Goal: Task Accomplishment & Management: Manage account settings

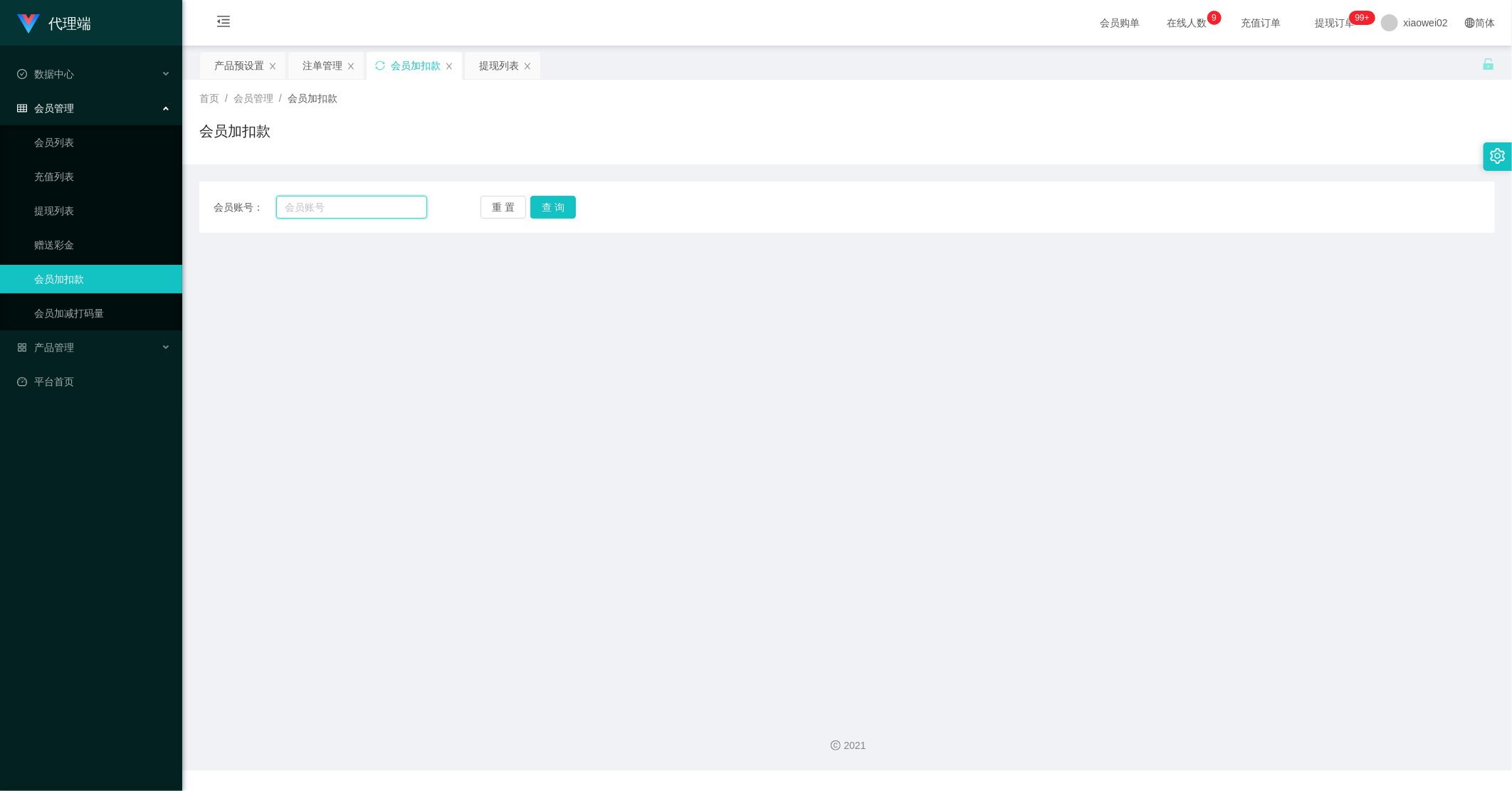
paste input "owenweng11"
type input "owenweng11"
click at [533, 203] on button "查 询" at bounding box center [552, 206] width 45 height 23
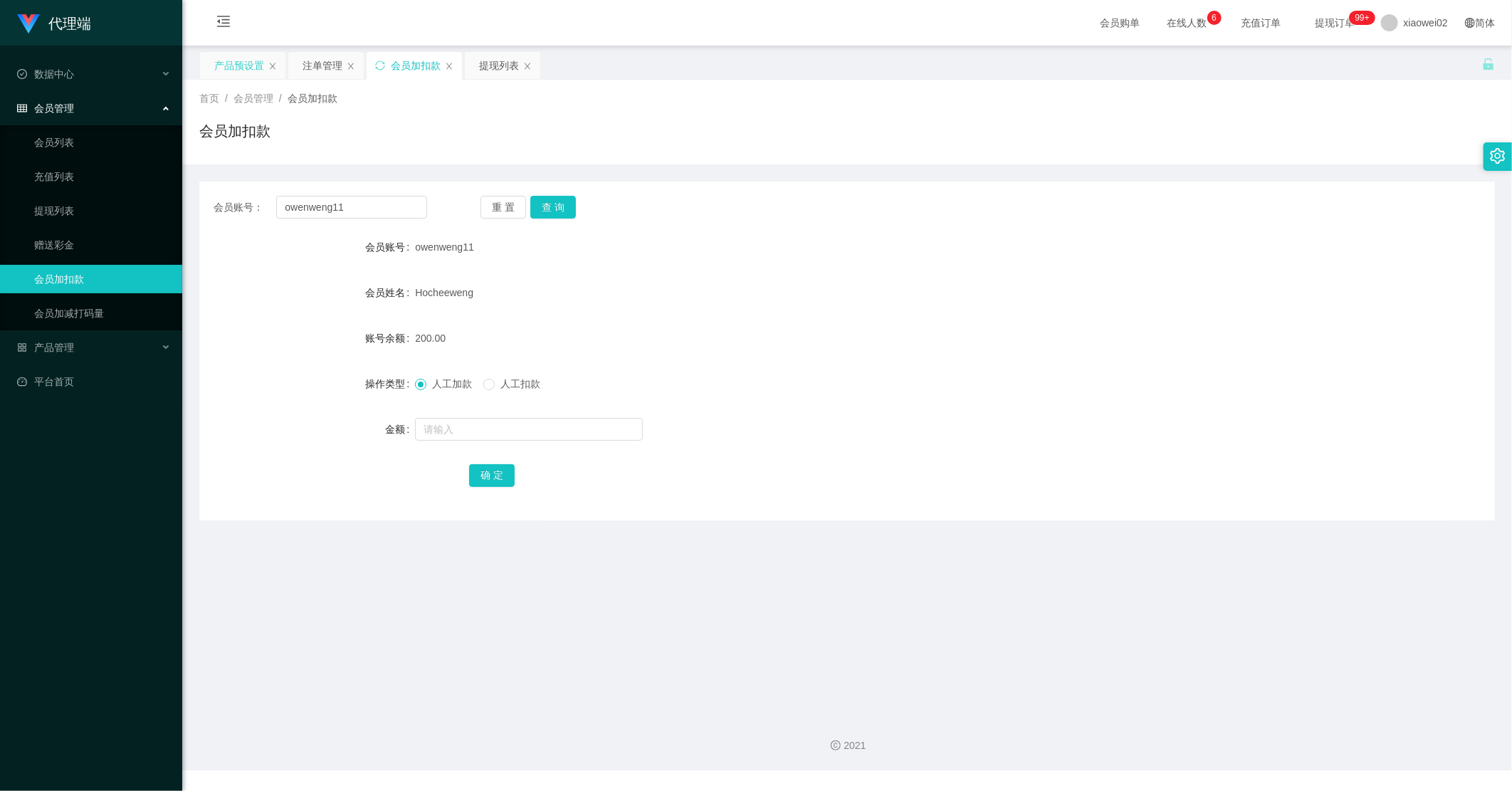
click at [249, 66] on div "产品预设置" at bounding box center [238, 66] width 50 height 27
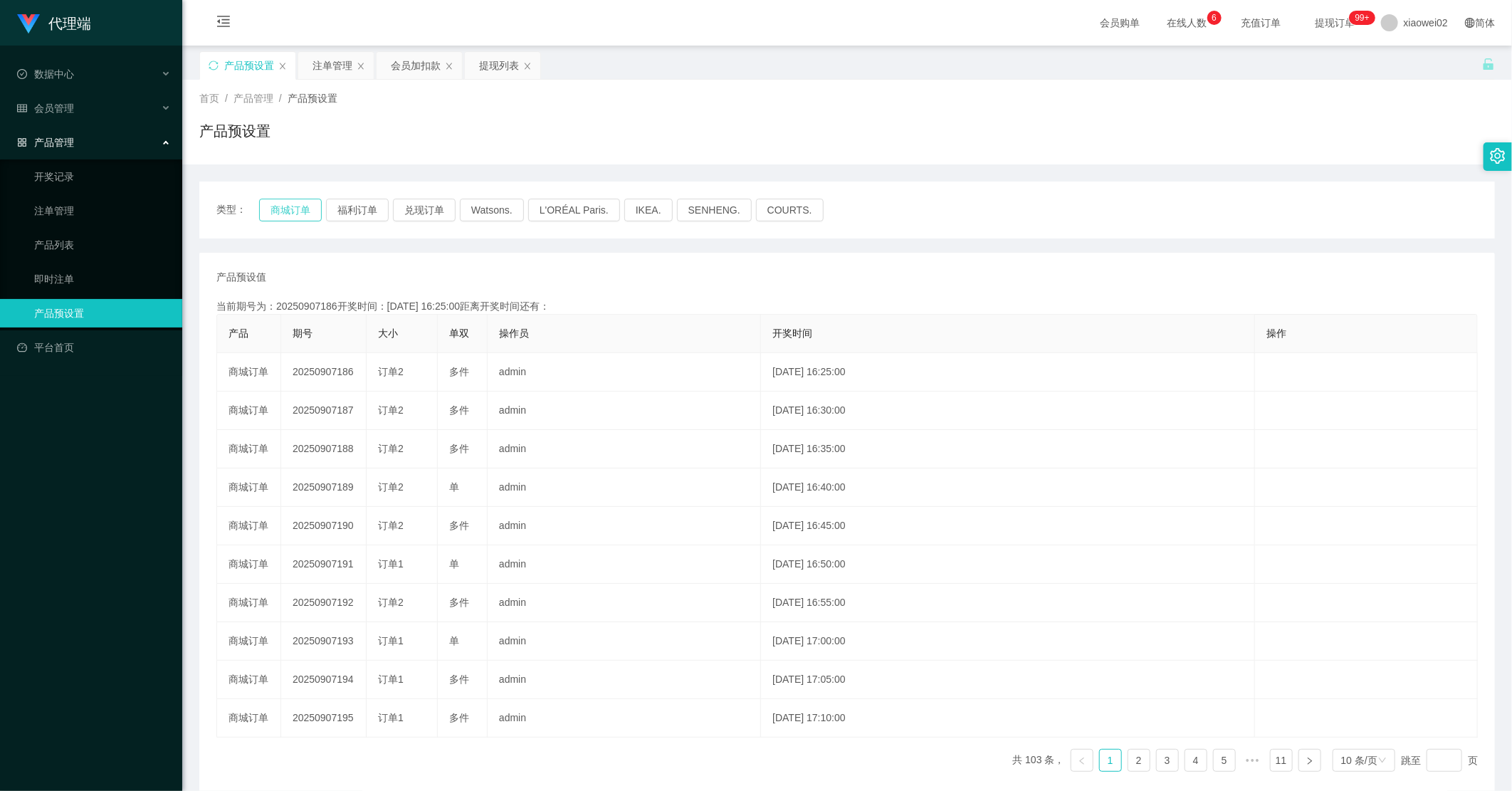
click at [291, 201] on button "商城订单" at bounding box center [290, 209] width 63 height 23
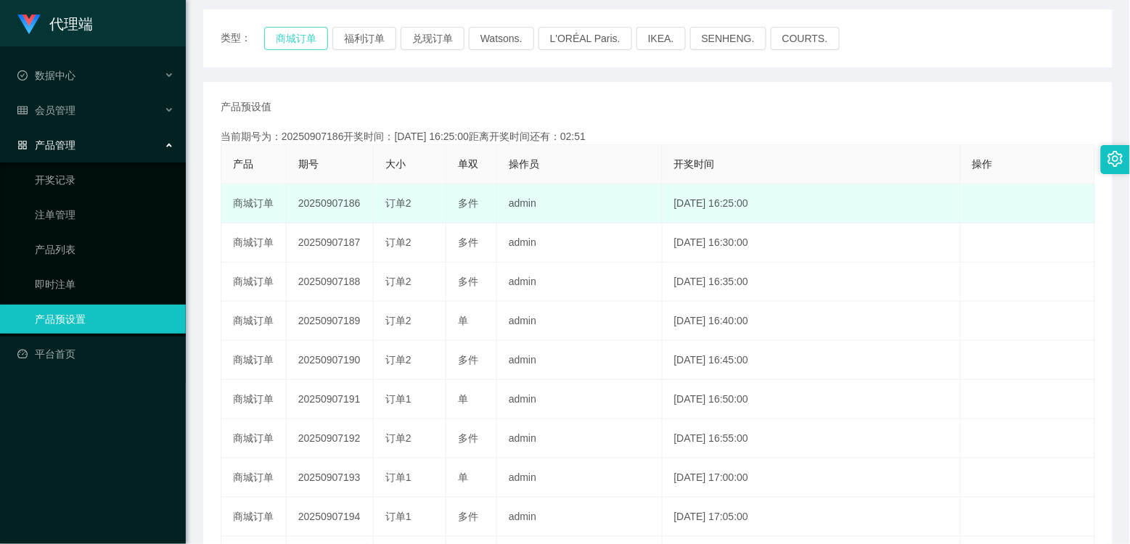
scroll to position [161, 0]
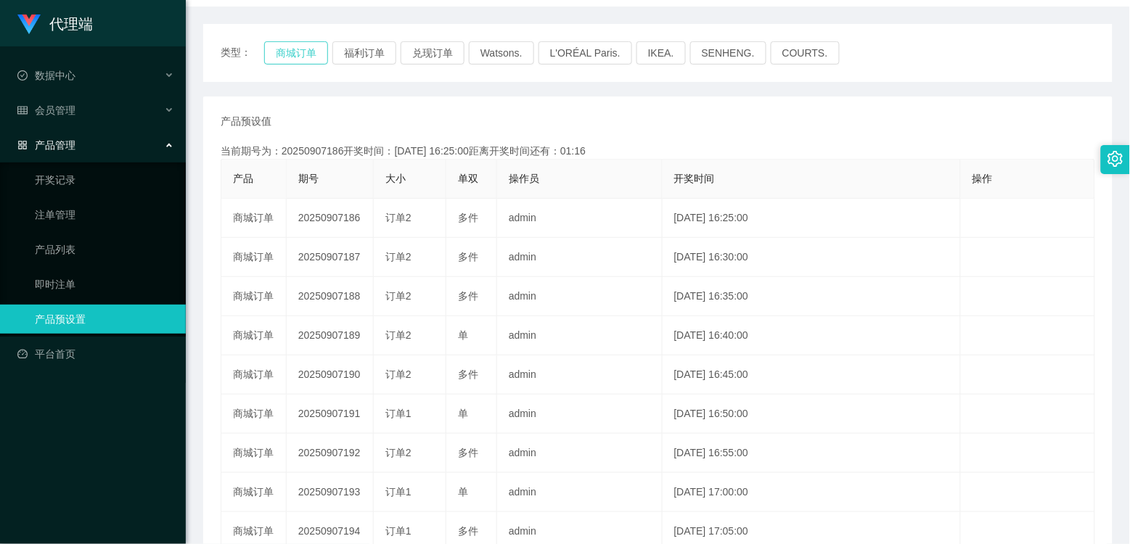
click at [315, 46] on button "商城订单" at bounding box center [296, 52] width 64 height 23
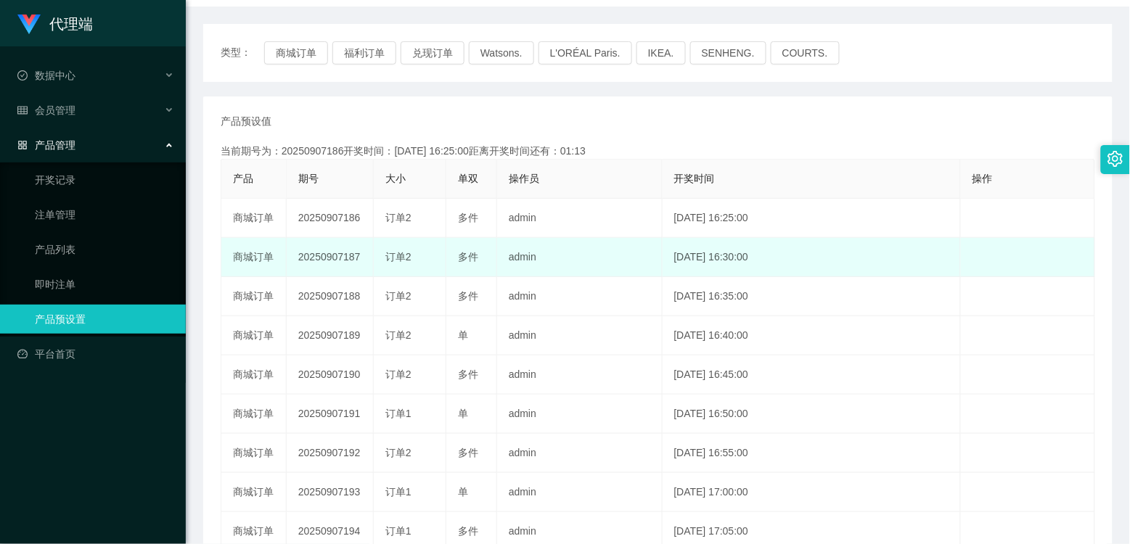
click at [337, 266] on td "20250907187" at bounding box center [330, 257] width 87 height 39
click at [337, 263] on td "20250907187" at bounding box center [330, 257] width 87 height 39
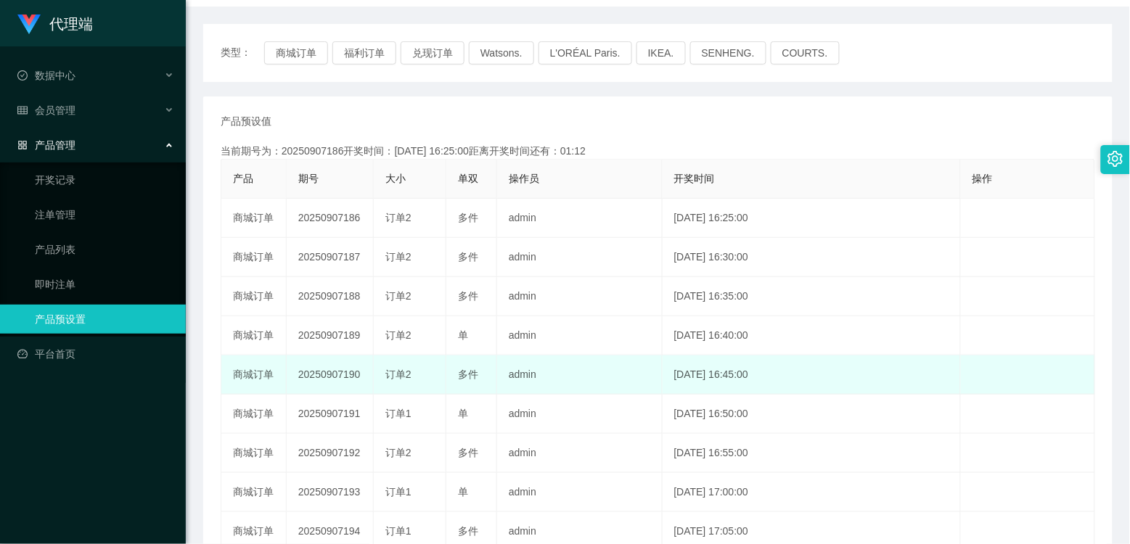
copy td "20250907187"
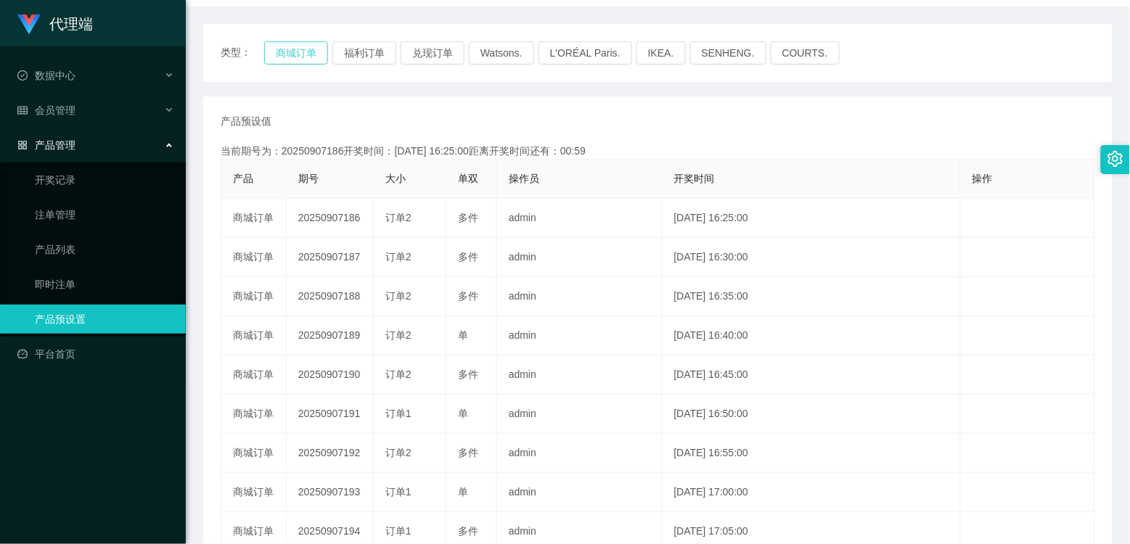
click at [292, 41] on button "商城订单" at bounding box center [296, 52] width 64 height 23
click at [327, 125] on div "产品预设值 添加期号" at bounding box center [658, 121] width 874 height 15
click at [398, 150] on div "当前期号为：20250907186开奖时间：2025-09-07 16:25:00距离开奖时间还有：00:0-10" at bounding box center [658, 151] width 874 height 15
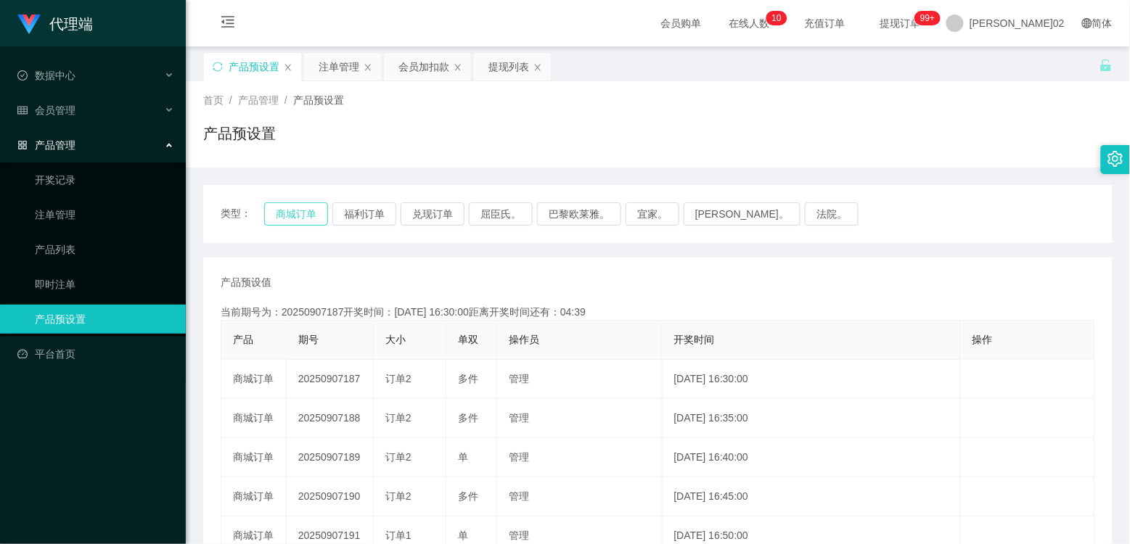
click at [295, 218] on button "商城订单" at bounding box center [296, 213] width 64 height 23
click at [802, 345] on th "开奖时间" at bounding box center [811, 340] width 298 height 39
click at [296, 210] on button "商城订单" at bounding box center [296, 213] width 64 height 23
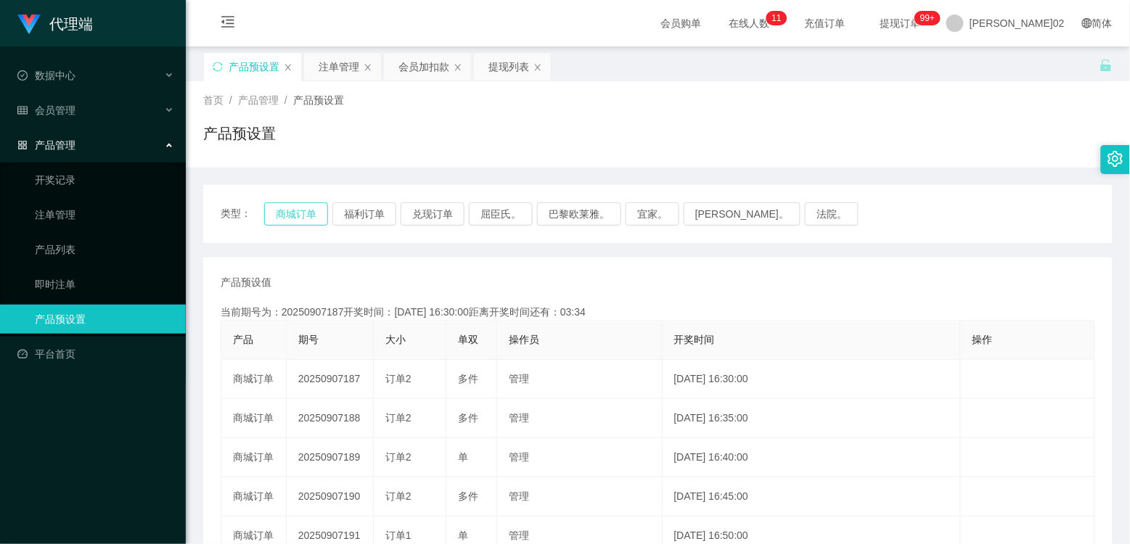
click at [313, 219] on button "商城订单" at bounding box center [296, 213] width 64 height 23
click at [649, 271] on div "产品预设值 添加期号 当前期号为：20250907187开奖时间：2025-09-07 16:30:00距离开奖时间还有：03:33 产品 期号 大小 单双 …" at bounding box center [657, 537] width 909 height 558
click at [346, 61] on div "注单管理" at bounding box center [338, 67] width 41 height 28
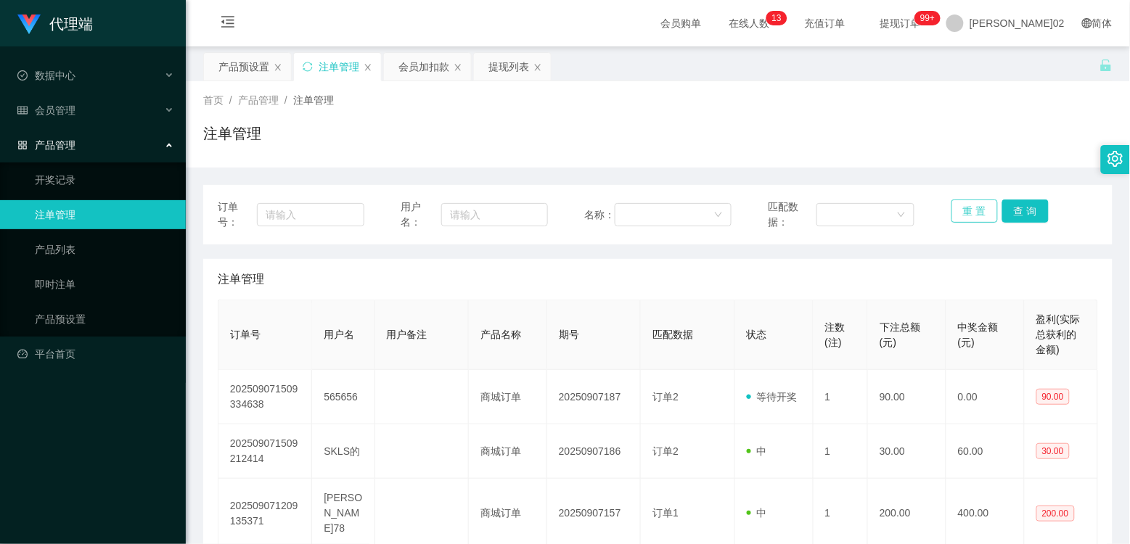
click at [953, 211] on button "重 置" at bounding box center [974, 210] width 46 height 23
click at [952, 211] on button "重 置" at bounding box center [974, 210] width 46 height 23
click at [912, 153] on div "注单管理" at bounding box center [657, 139] width 909 height 33
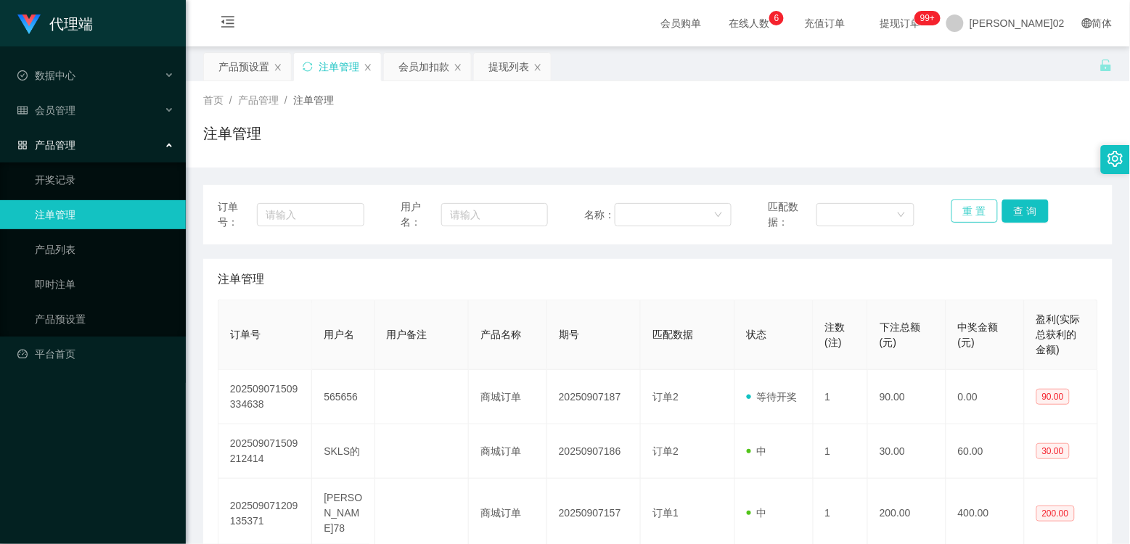
click at [968, 207] on button "重 置" at bounding box center [974, 210] width 46 height 23
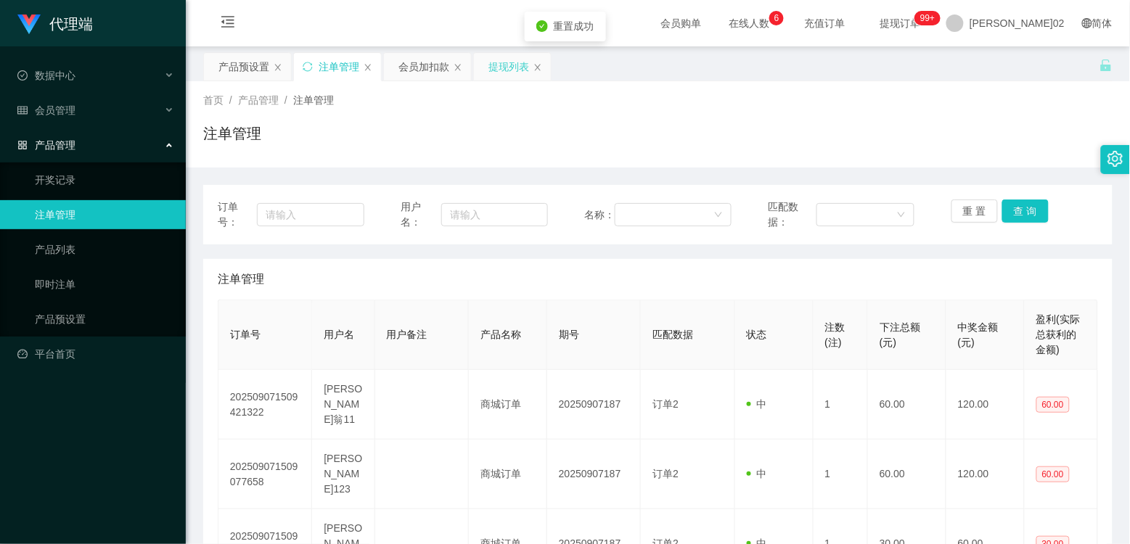
click at [490, 68] on div "提现列表" at bounding box center [508, 67] width 41 height 28
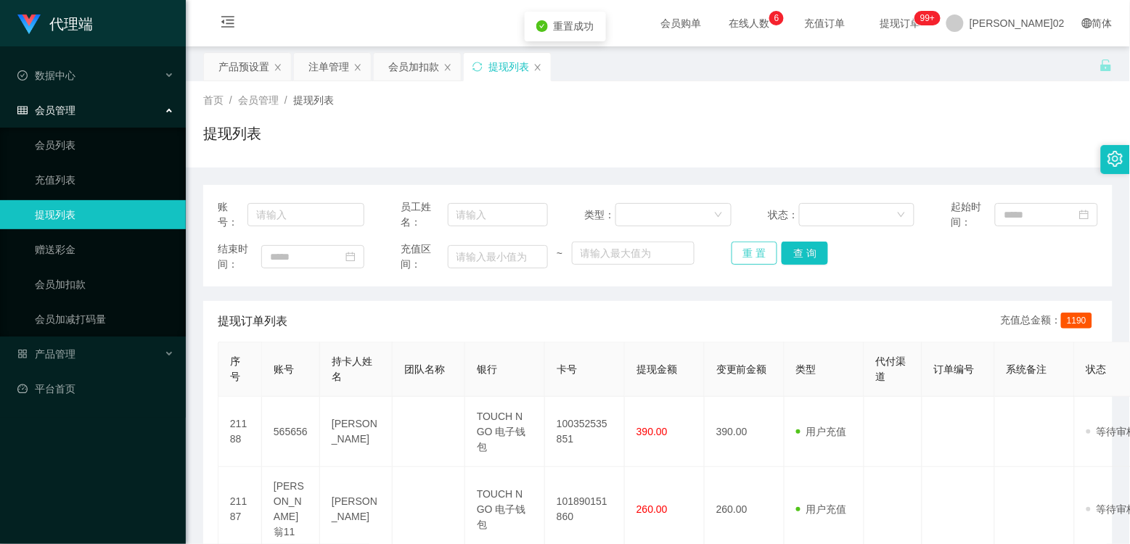
click at [744, 254] on button "重 置" at bounding box center [754, 253] width 46 height 23
click at [759, 249] on button "重 置" at bounding box center [754, 253] width 46 height 23
click at [759, 249] on div "重 置 查 询" at bounding box center [804, 253] width 147 height 23
click at [759, 249] on button "重 置" at bounding box center [754, 253] width 46 height 23
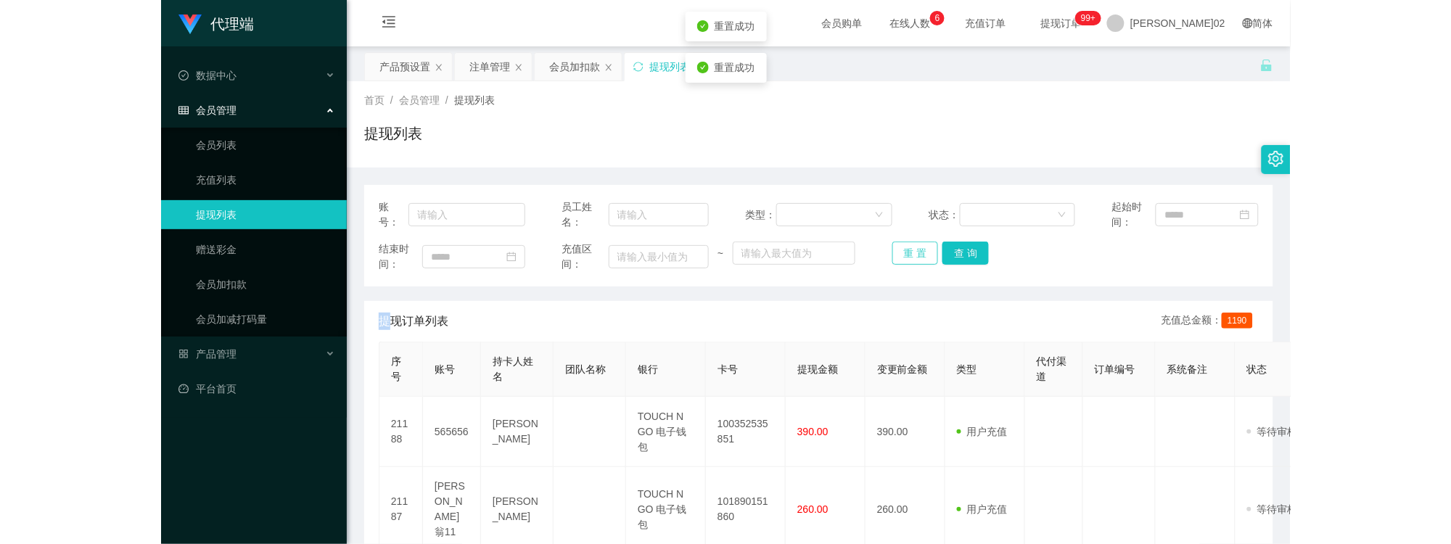
scroll to position [161, 0]
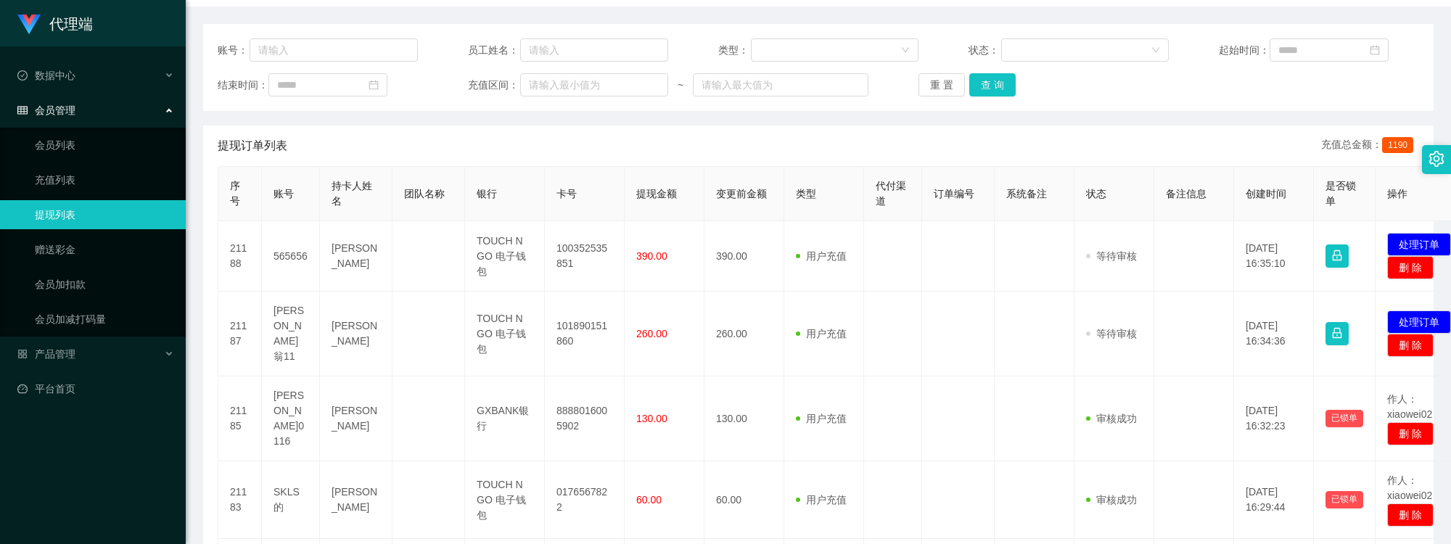
click at [961, 70] on div "账号： 员工姓名： 类型： 状态： 起始时间： 结束时间： 充值区间： ~ 重 置 查 询" at bounding box center [818, 67] width 1230 height 87
click at [943, 89] on button "重 置" at bounding box center [941, 84] width 46 height 23
drag, startPoint x: 1148, startPoint y: 128, endPoint x: 1156, endPoint y: 117, distance: 13.5
click at [1129, 126] on div "提现订单列表 充值总金额： 1190" at bounding box center [818, 146] width 1201 height 41
click at [948, 84] on button "重 置" at bounding box center [941, 84] width 46 height 23
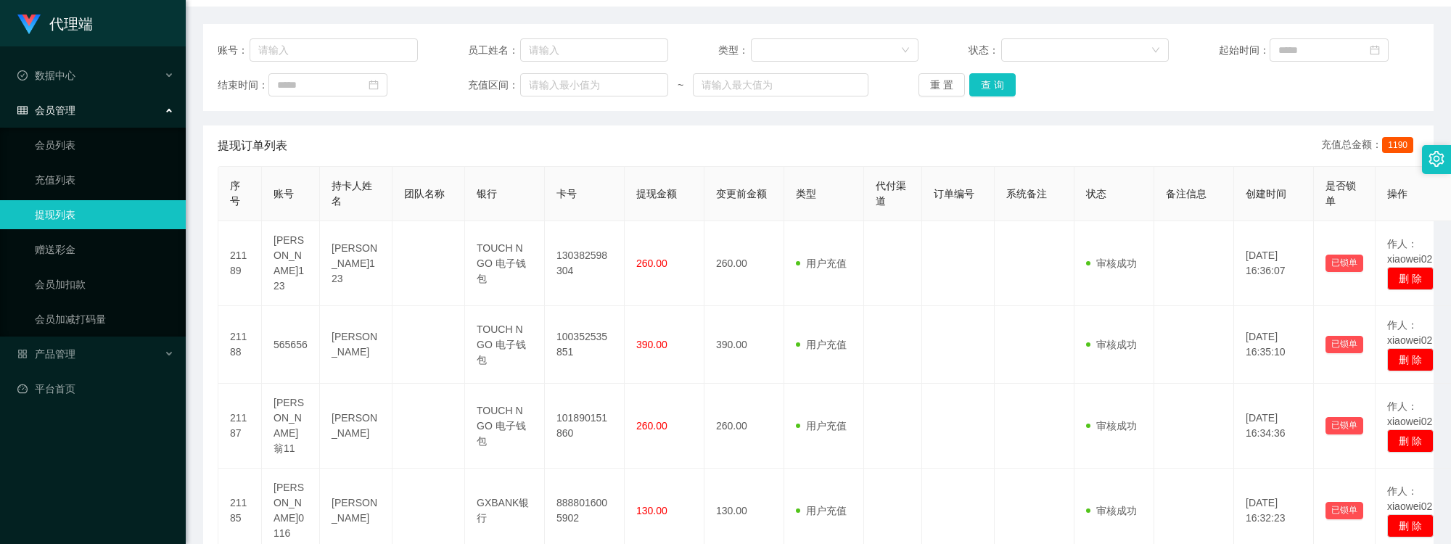
drag, startPoint x: 1083, startPoint y: 543, endPoint x: 1101, endPoint y: 546, distance: 18.5
click at [1101, 543] on html "代理端 数据中心 会员管理 会员列表 充值列表 提现列表 赠送彩金 会员加扣款 会员加减打码量 产品管理 开奖记录 注单管理 产品列表 即时注单 产品预设置 …" at bounding box center [725, 272] width 1451 height 544
click at [1101, 99] on div "账号： 员工姓名： 类型： 状态： 起始时间： 结束时间： 充值区间： ~ 重 置 查 询" at bounding box center [818, 67] width 1230 height 87
click at [933, 80] on button "重 置" at bounding box center [941, 84] width 46 height 23
click at [934, 81] on button "重 置" at bounding box center [941, 84] width 46 height 23
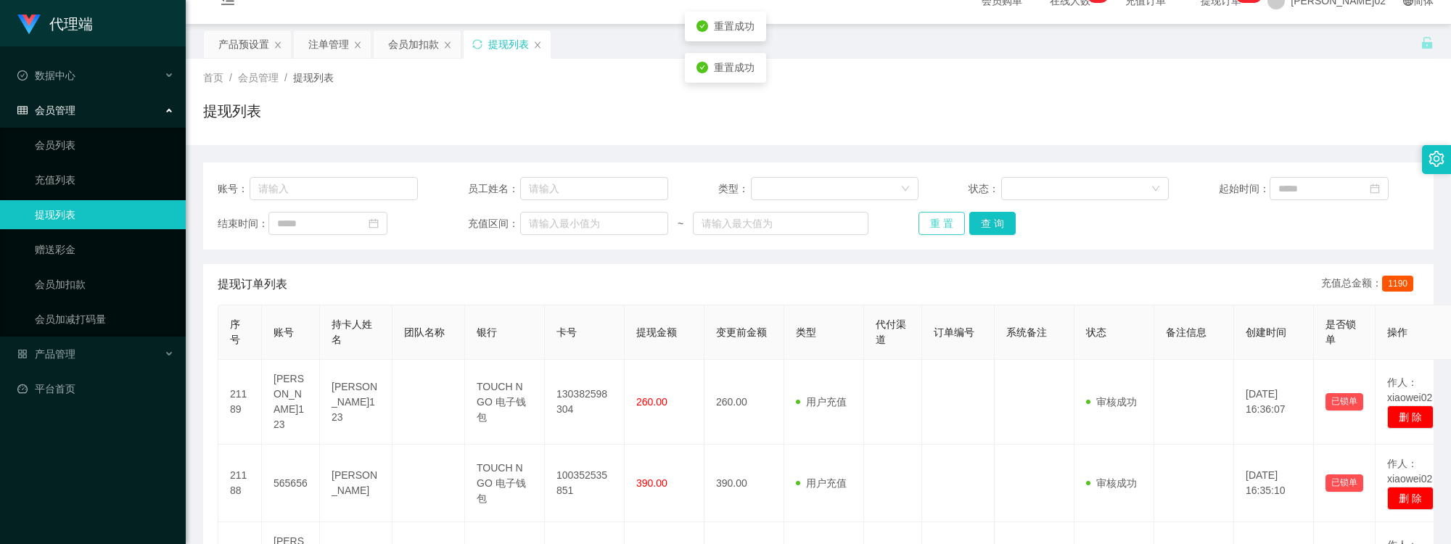
scroll to position [0, 0]
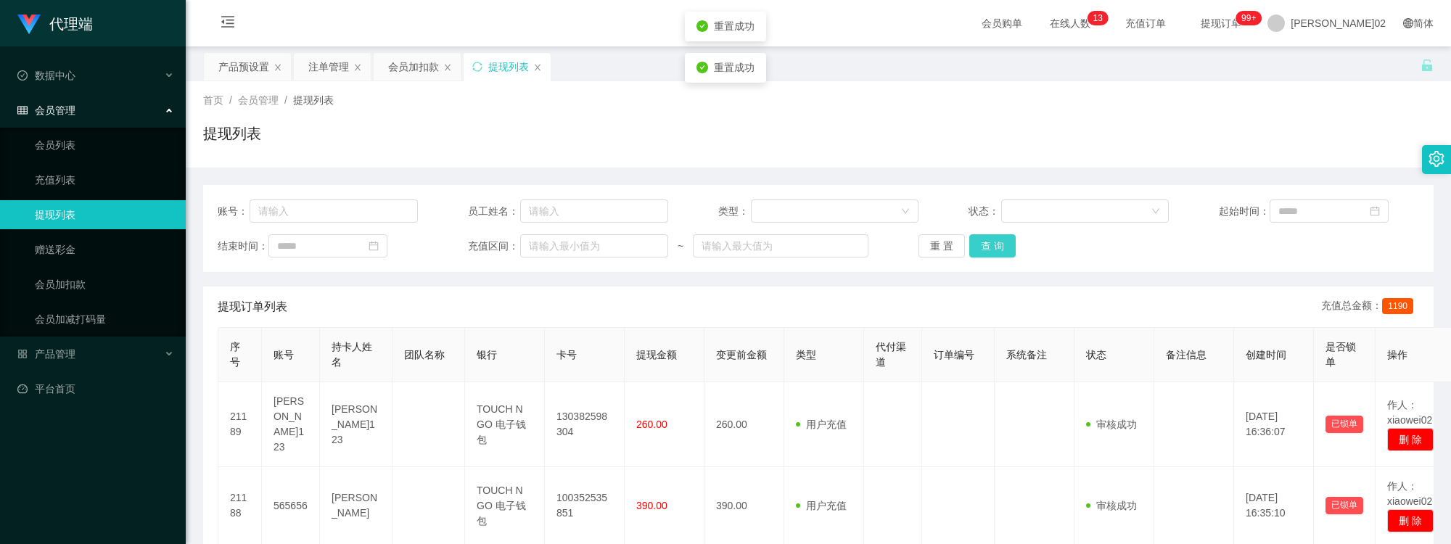
click at [982, 248] on button "查 询" at bounding box center [992, 245] width 46 height 23
click at [950, 242] on button "重 置" at bounding box center [941, 245] width 46 height 23
click at [950, 242] on div "重 置 查 询" at bounding box center [1018, 245] width 200 height 23
click at [229, 53] on div "产品预设置" at bounding box center [243, 67] width 51 height 28
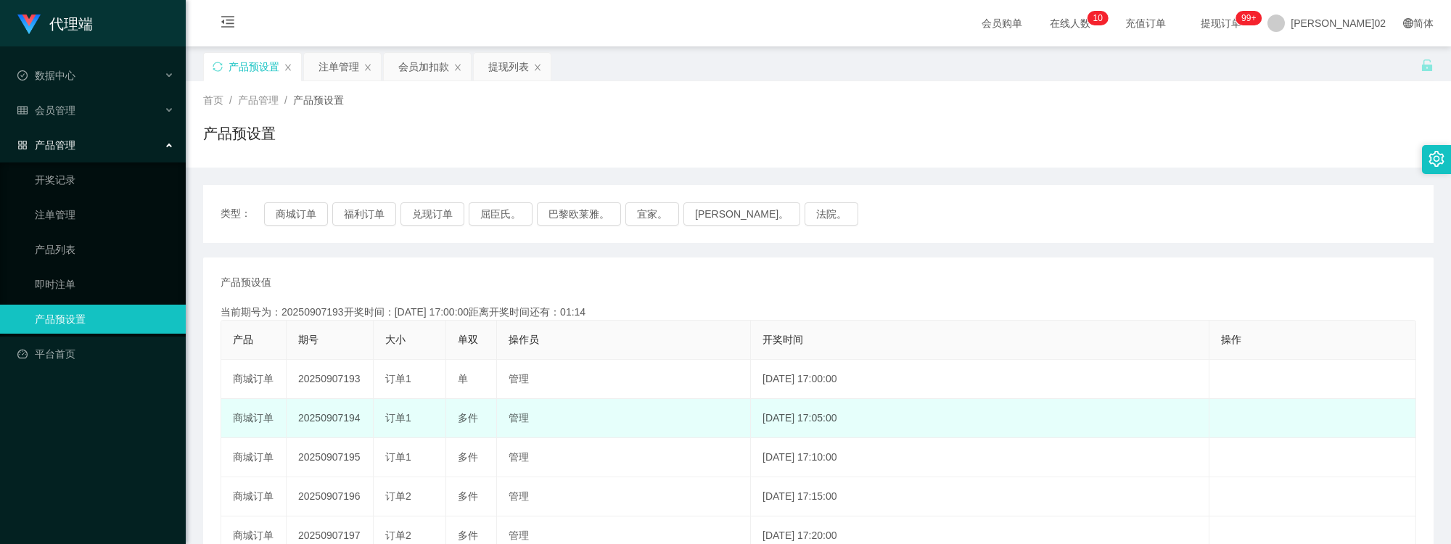
click at [459, 412] on span "多件" at bounding box center [468, 418] width 20 height 12
click at [340, 408] on td "20250907194" at bounding box center [330, 418] width 87 height 39
click at [340, 422] on td "20250907194" at bounding box center [330, 418] width 87 height 39
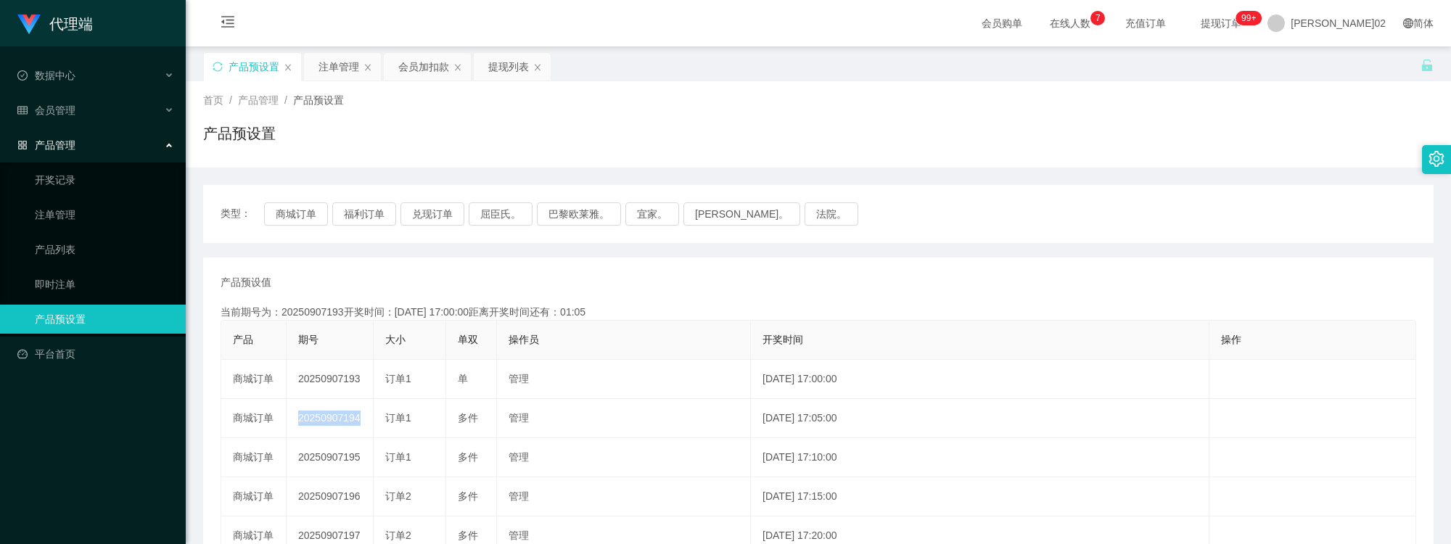
copy td "20250907194"
drag, startPoint x: 1082, startPoint y: 189, endPoint x: 1260, endPoint y: 58, distance: 220.5
click at [1082, 186] on div "类型： 商城订单 福利订单 兑现订单 屈臣氏。 巴黎欧莱雅。 宜家。 森亨。 法院。" at bounding box center [818, 214] width 1230 height 58
click at [312, 213] on button "商城订单" at bounding box center [296, 213] width 64 height 23
click at [283, 210] on button "商城订单" at bounding box center [296, 213] width 64 height 23
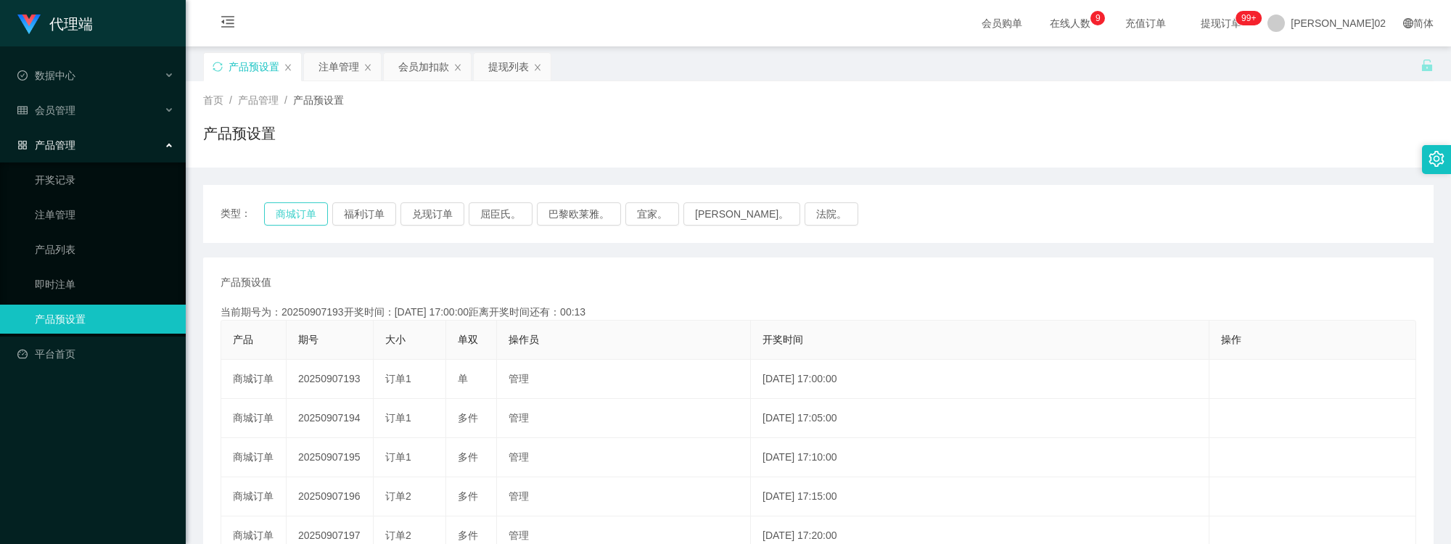
click at [283, 210] on button "商城订单" at bounding box center [296, 213] width 64 height 23
click at [567, 295] on div "产品预设值 添加期号 当前期号为：20250907193开奖时间：2025-09-07 17:00:00距离开奖时间还有：00:12 产品 期号 大小 单双 …" at bounding box center [819, 536] width 1196 height 523
click at [289, 201] on div "类型： 商城订单 福利订单 兑现订单 屈臣氏。 巴黎欧莱雅。 宜家。 森亨。 法院。" at bounding box center [818, 214] width 1230 height 58
click at [288, 202] on div "类型： 商城订单 福利订单 兑现订单 屈臣氏。 巴黎欧莱雅。 宜家。 森亨。 法院。" at bounding box center [818, 214] width 1230 height 58
click at [288, 204] on button "商城订单" at bounding box center [296, 213] width 64 height 23
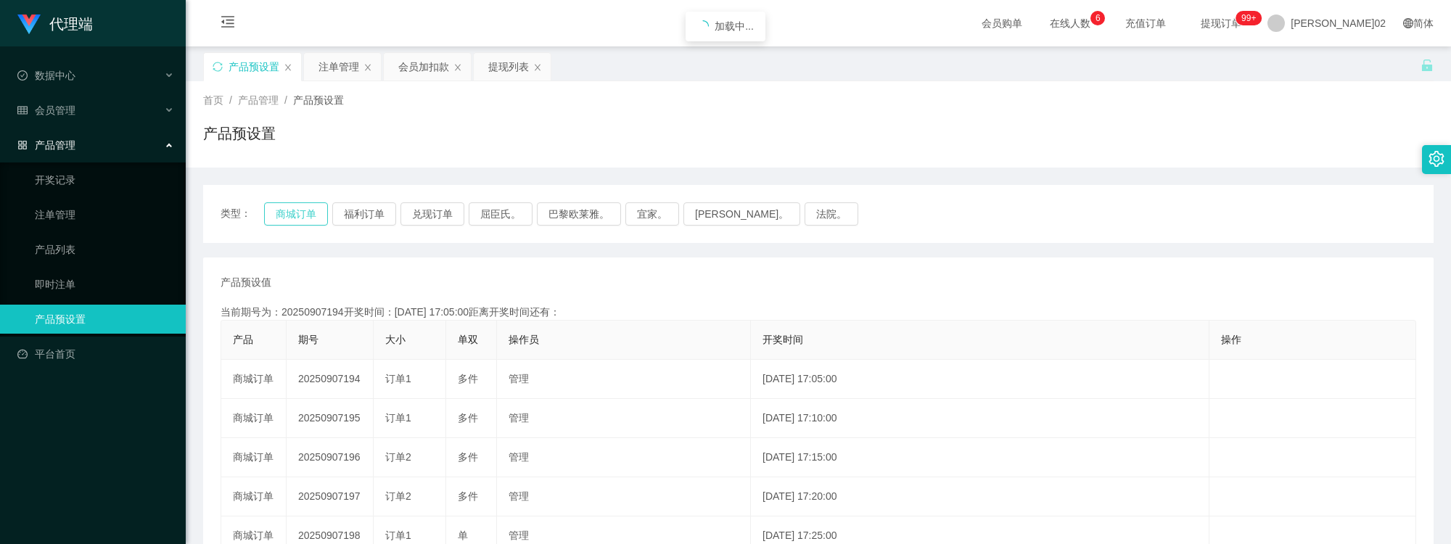
click at [294, 207] on button "商城订单" at bounding box center [296, 213] width 64 height 23
click at [345, 62] on div "注单管理" at bounding box center [338, 67] width 41 height 28
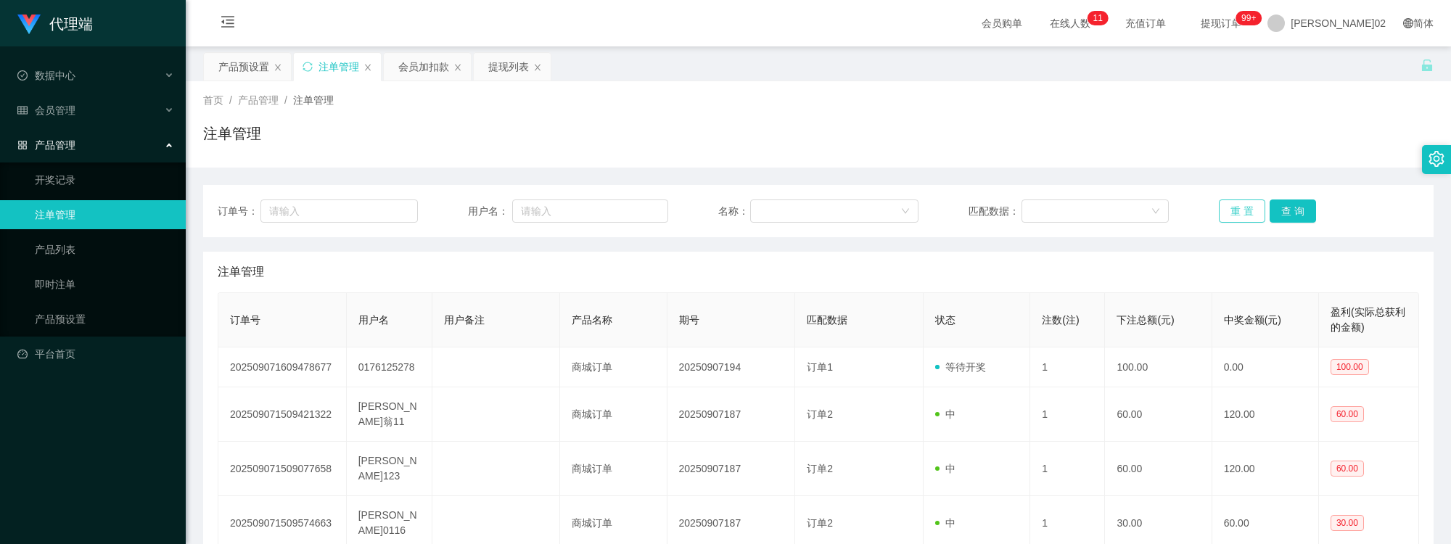
click at [1241, 213] on button "重 置" at bounding box center [1242, 210] width 46 height 23
click at [1259, 147] on div "注单管理" at bounding box center [818, 139] width 1230 height 33
click at [1250, 204] on button "重 置" at bounding box center [1242, 210] width 46 height 23
click at [1265, 170] on div "订单号： 用户名： 名称： 匹配数据： 重 置 查 询 注单管理 订单号 用户名 用户备注 产品名称 期号 匹配数据 状态 注数(注) 下注总额(元) 中奖金…" at bounding box center [818, 524] width 1230 height 712
click at [1233, 216] on button "重 置" at bounding box center [1242, 210] width 46 height 23
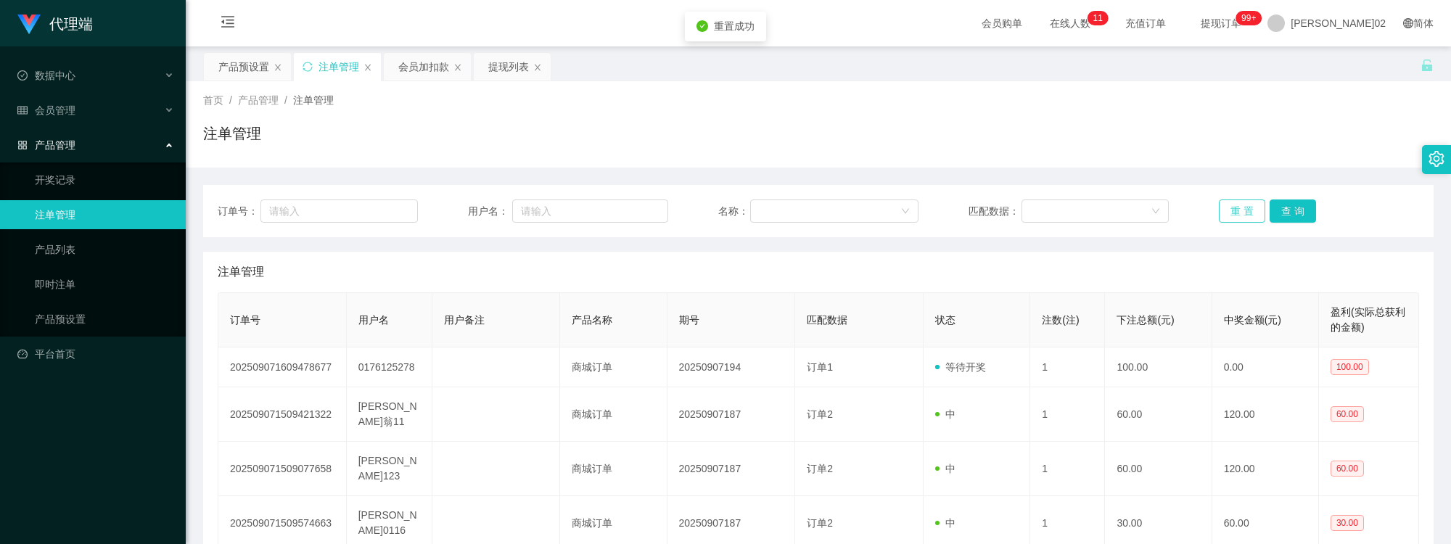
click at [1235, 208] on button "重 置" at bounding box center [1242, 210] width 46 height 23
click at [1229, 204] on button "重 置" at bounding box center [1242, 210] width 46 height 23
click at [1206, 154] on div "注单管理" at bounding box center [818, 139] width 1230 height 33
click at [1219, 208] on button "重 置" at bounding box center [1242, 210] width 46 height 23
click at [1301, 103] on div "首页 / 产品管理 / 注单管理 / 注单管理" at bounding box center [818, 124] width 1230 height 63
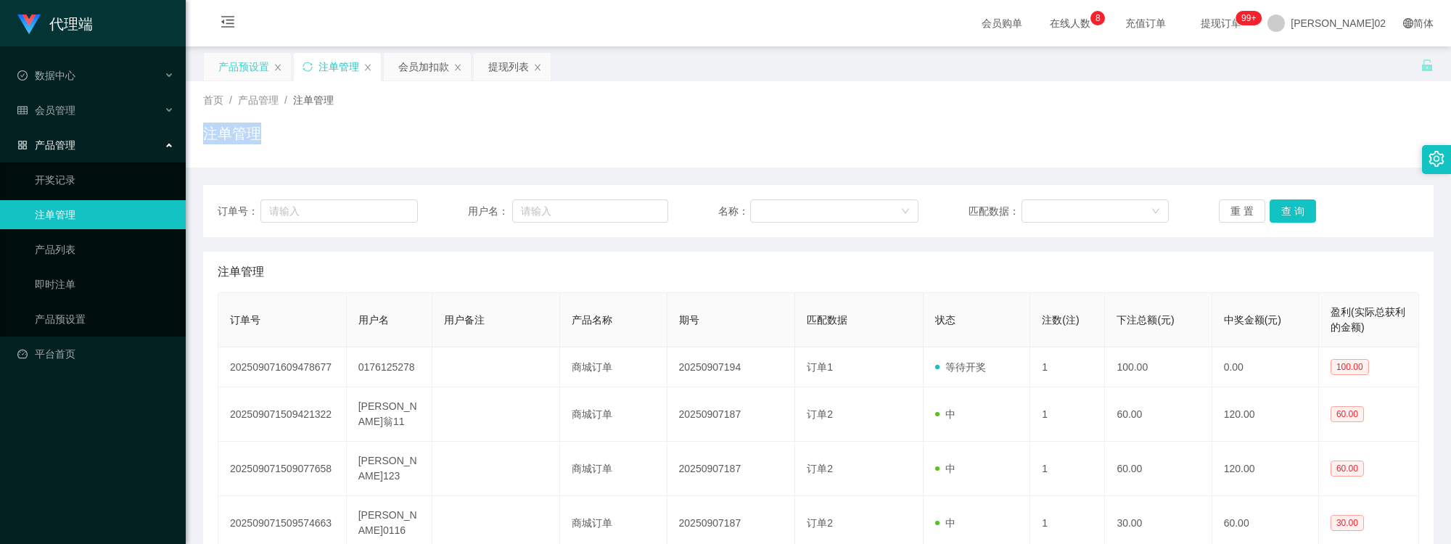
click at [250, 70] on div "产品预设置" at bounding box center [243, 67] width 51 height 28
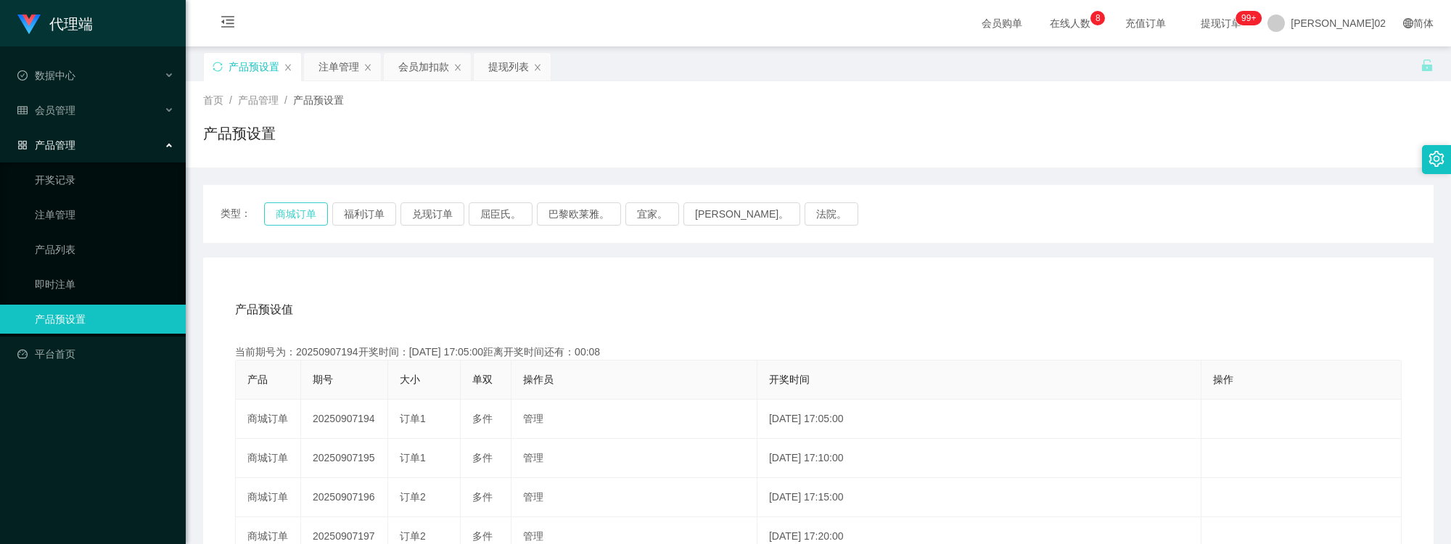
click at [305, 208] on button "商城订单" at bounding box center [296, 213] width 64 height 23
click at [1130, 241] on div "类型： 商城订单 福利订单 兑现订单 屈臣氏。 巴黎欧莱雅。 宜家。 [PERSON_NAME]。 法院。" at bounding box center [818, 214] width 1230 height 58
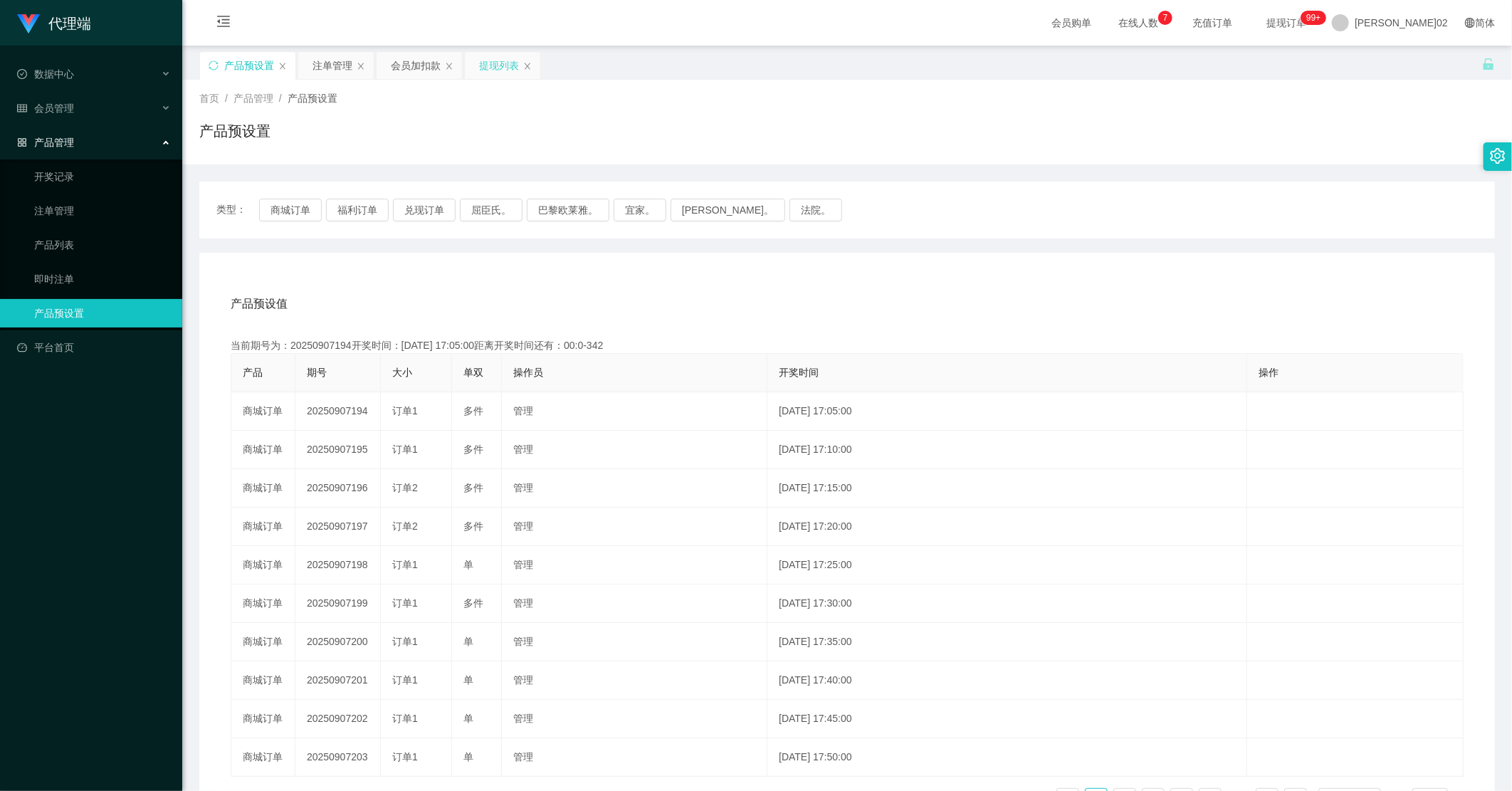
click at [496, 62] on div "提现列表" at bounding box center [498, 66] width 40 height 27
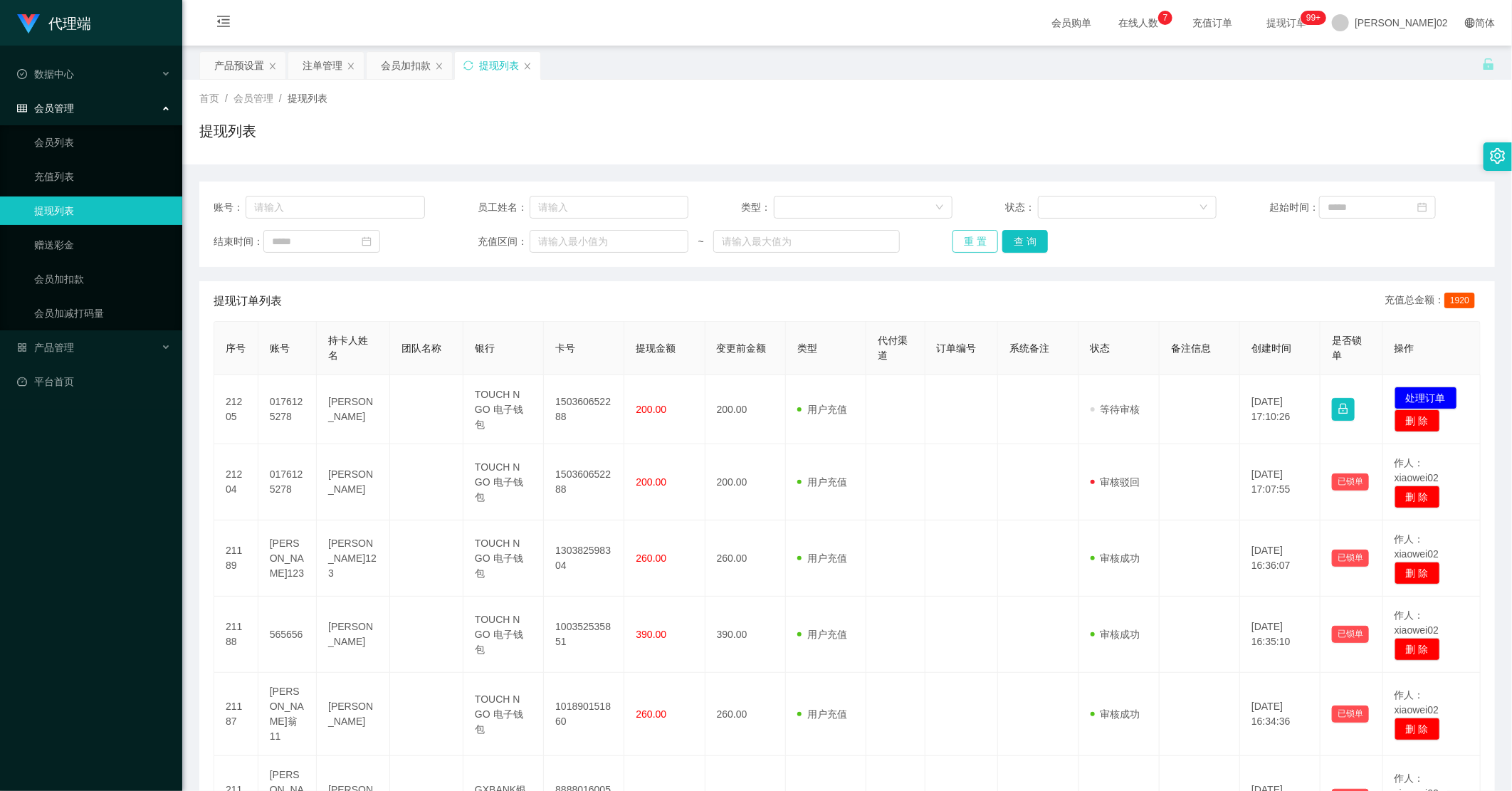
click at [969, 250] on button "重 置" at bounding box center [975, 240] width 45 height 23
click at [986, 242] on button "重 置" at bounding box center [975, 240] width 45 height 23
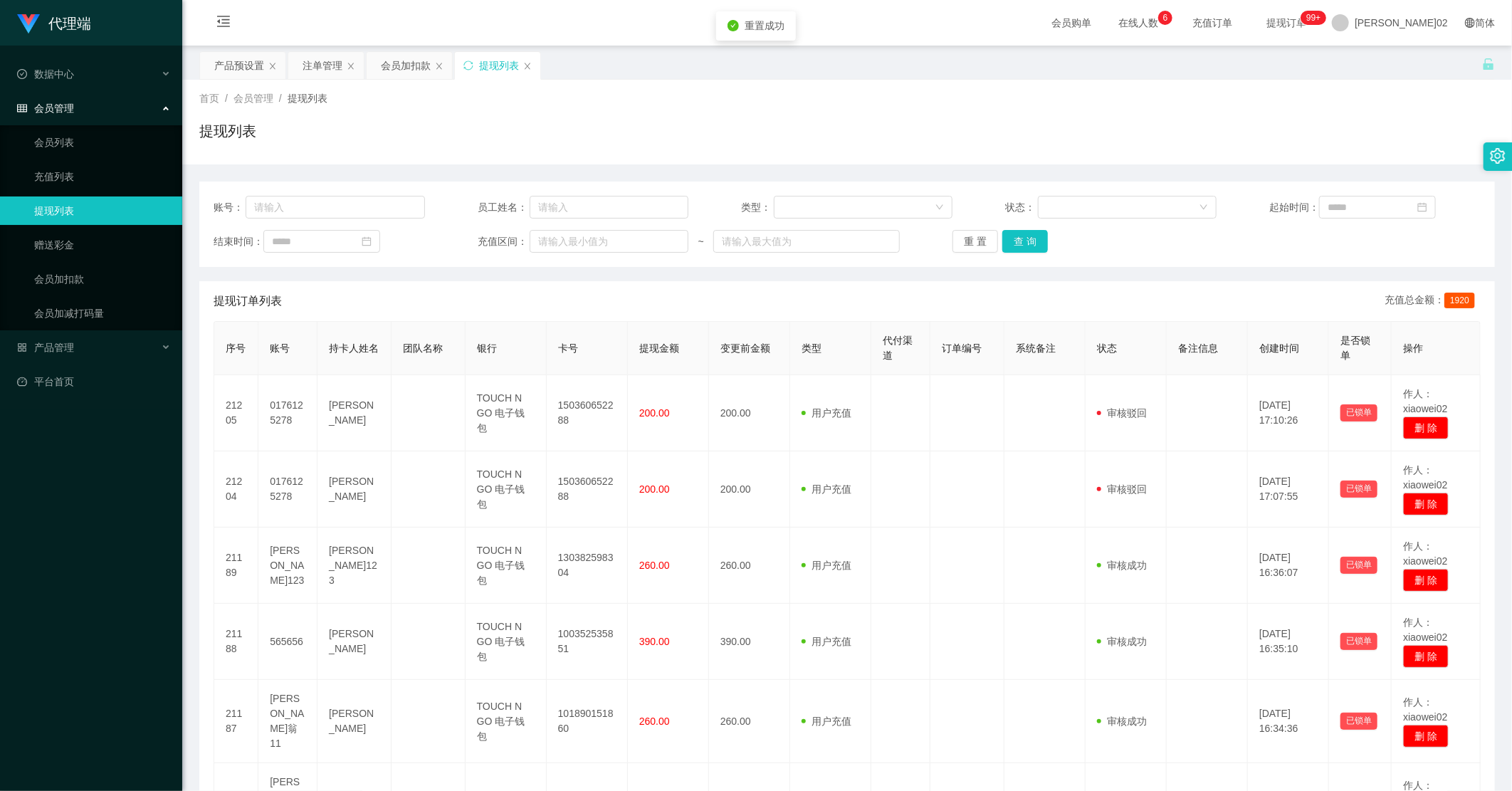
click at [1007, 124] on div "提现列表" at bounding box center [847, 136] width 1295 height 32
drag, startPoint x: 975, startPoint y: 234, endPoint x: 968, endPoint y: 230, distance: 8.1
click at [970, 235] on button "重 置" at bounding box center [975, 240] width 45 height 23
click at [400, 64] on div "会员加扣款" at bounding box center [405, 66] width 50 height 27
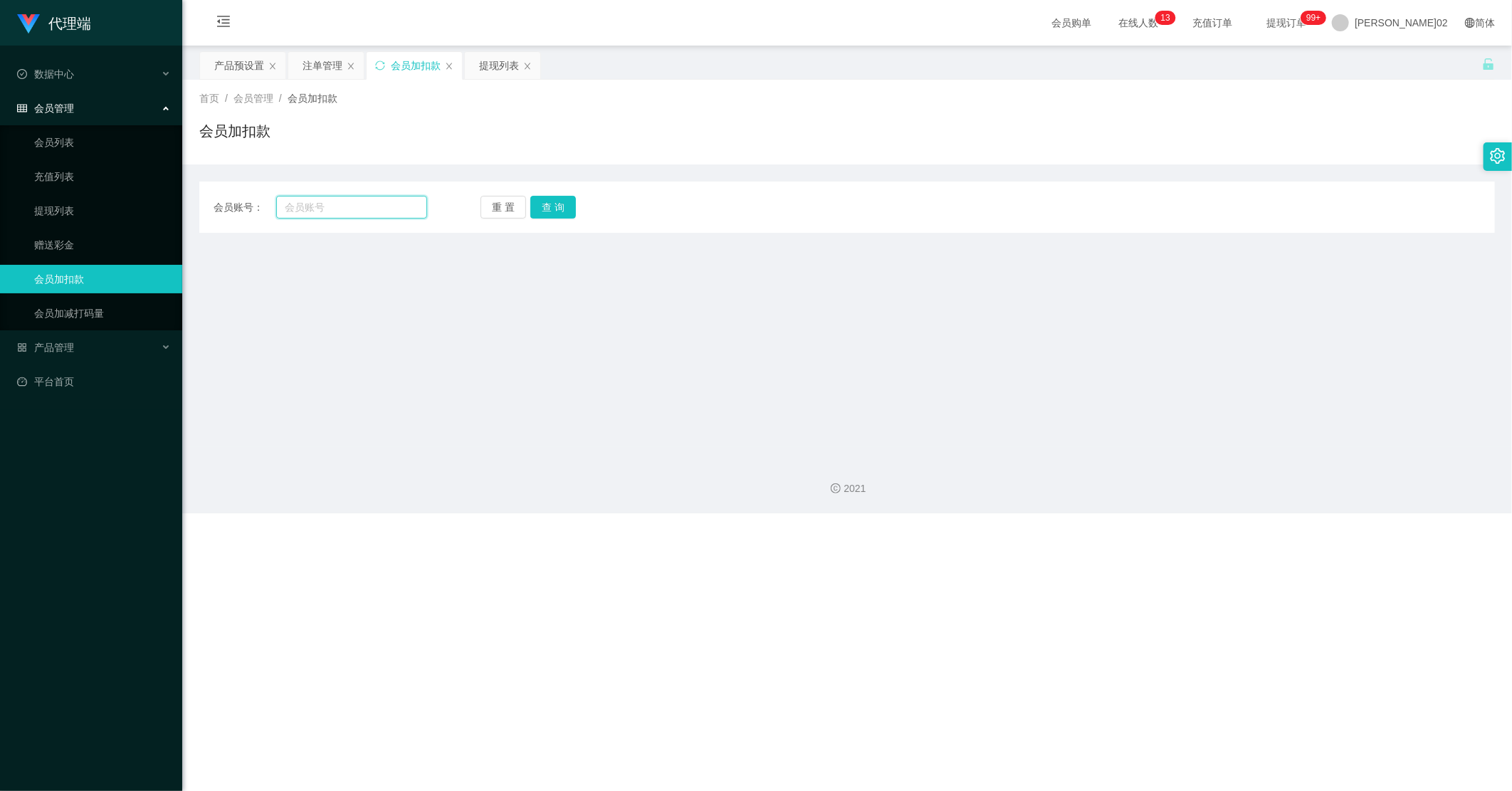
click at [343, 211] on input "text" at bounding box center [351, 206] width 151 height 23
paste input "0176125278"
type input "0176125278"
click at [550, 203] on button "查 询" at bounding box center [552, 206] width 45 height 23
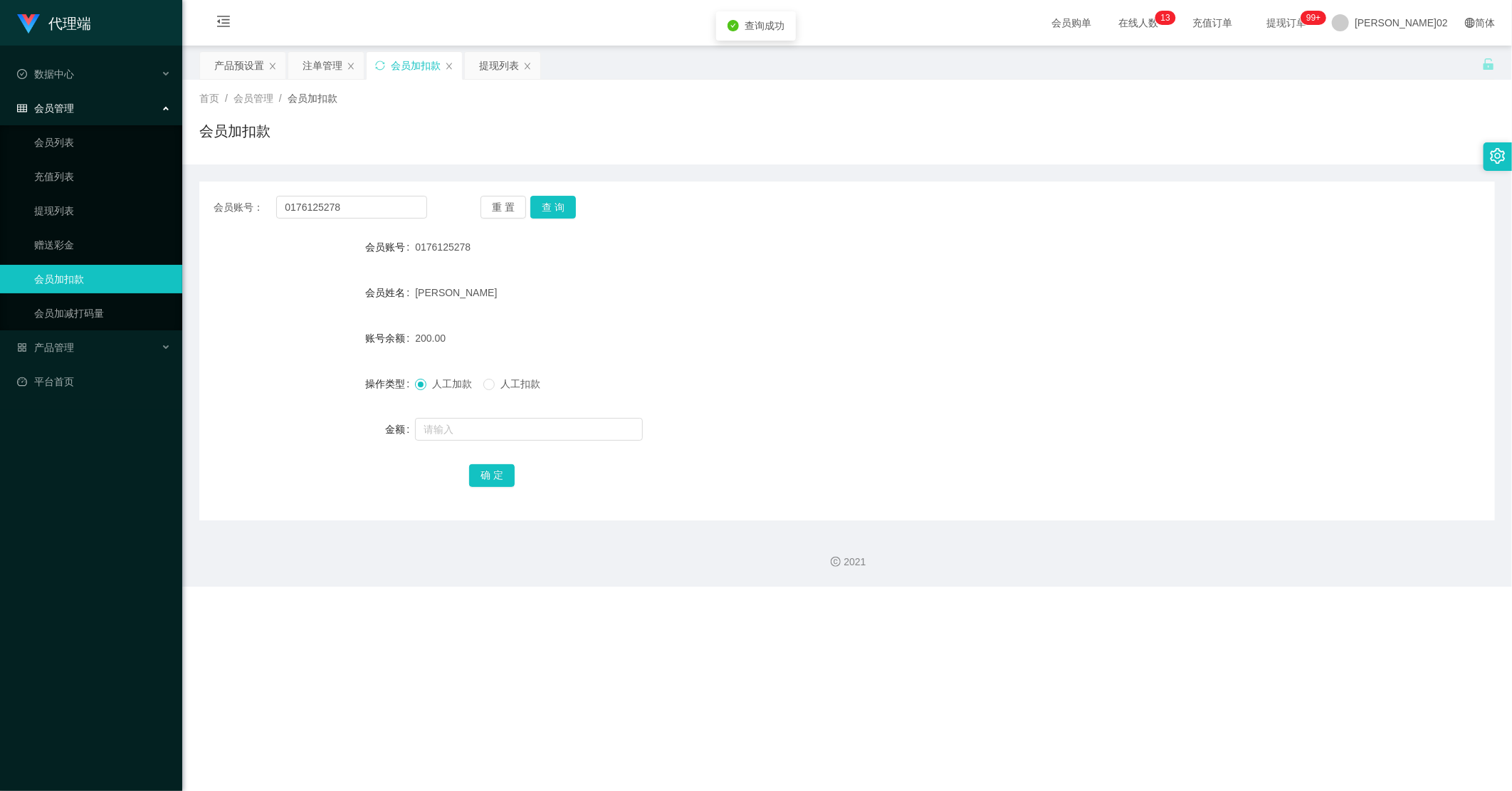
click at [965, 295] on div "扎因·穆罕默德" at bounding box center [793, 292] width 756 height 28
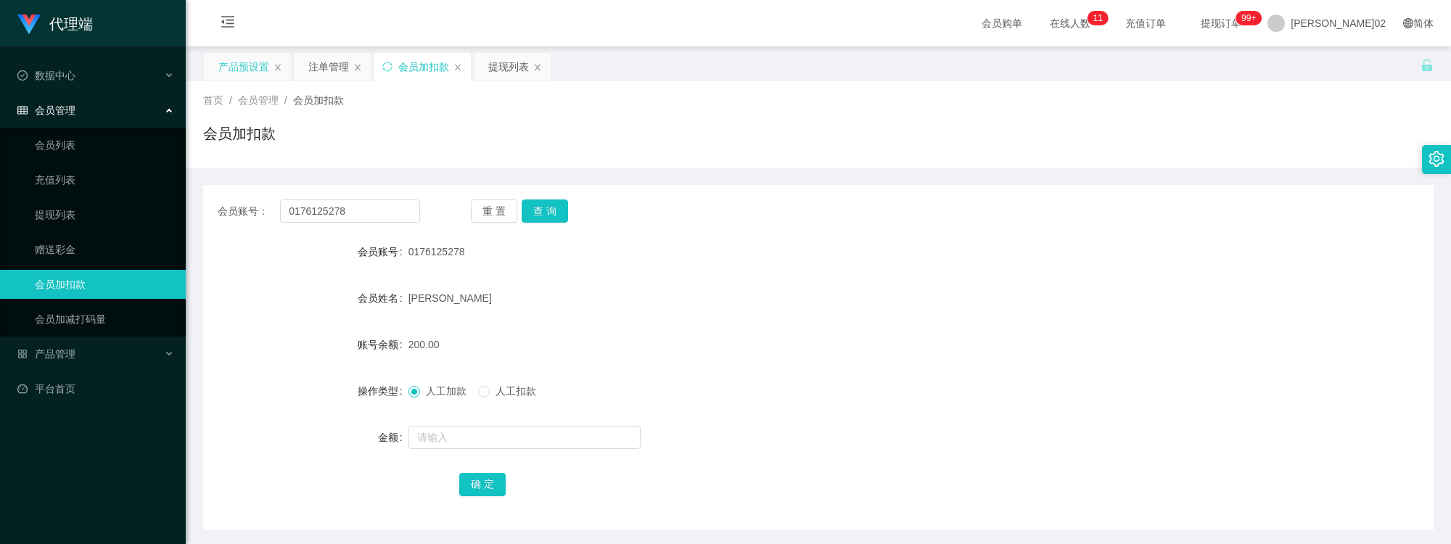
click at [254, 66] on div "产品预设置" at bounding box center [243, 67] width 51 height 28
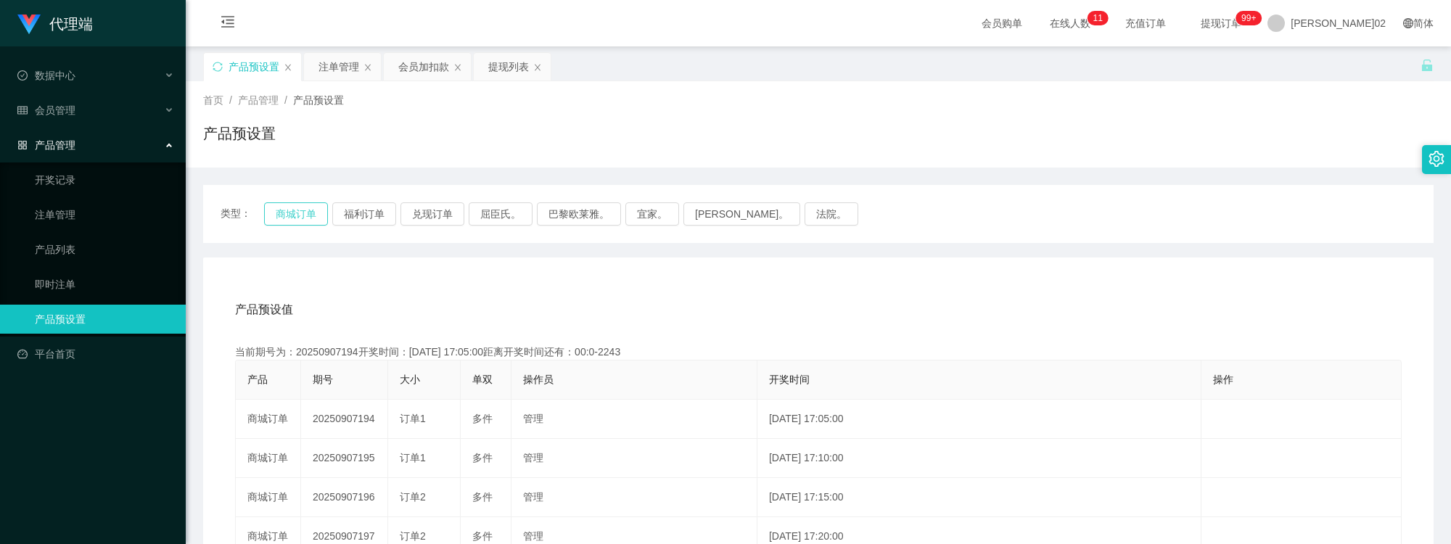
drag, startPoint x: 314, startPoint y: 199, endPoint x: 308, endPoint y: 210, distance: 12.3
click at [308, 210] on div "类型： 商城订单 福利订单 兑现订单 屈臣氏。 巴黎欧莱雅。 宜家。 森亨。 法院。" at bounding box center [818, 214] width 1230 height 58
click at [308, 210] on button "商城订单" at bounding box center [296, 213] width 64 height 23
click at [663, 324] on div "产品预设值 添加期号" at bounding box center [818, 309] width 1167 height 41
click at [295, 199] on div "类型： 商城订单 福利订单 兑现订单 屈臣氏。 巴黎欧莱雅。 宜家。 森亨。 法院。" at bounding box center [818, 214] width 1230 height 58
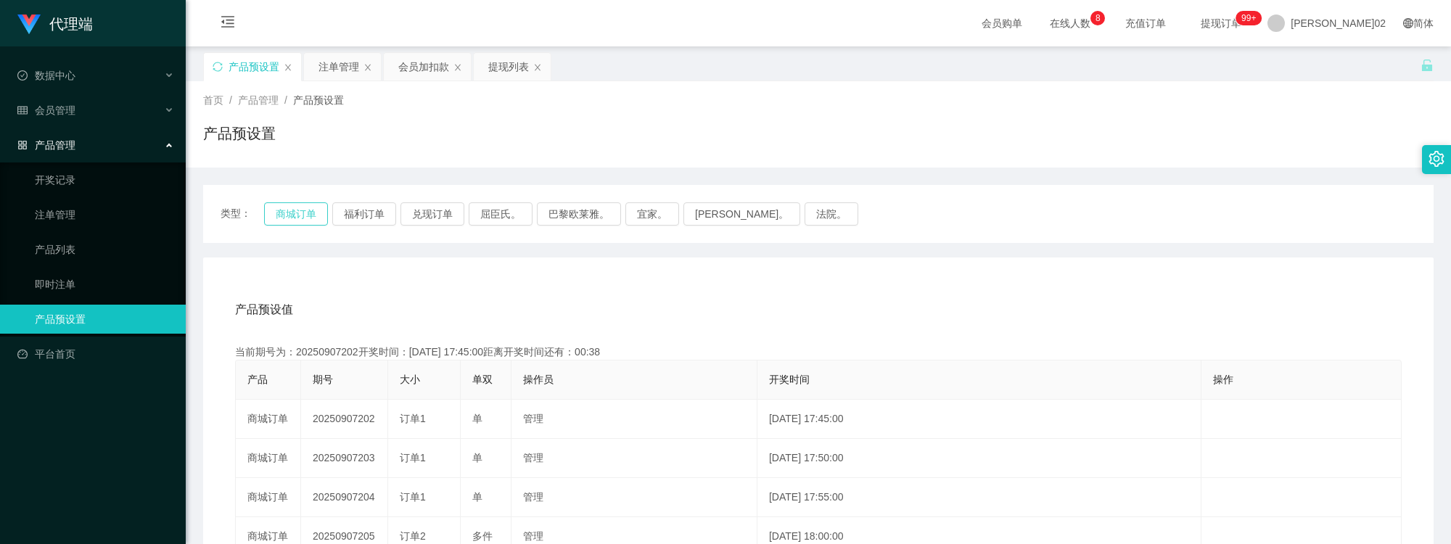
click at [297, 212] on button "商城订单" at bounding box center [296, 213] width 64 height 23
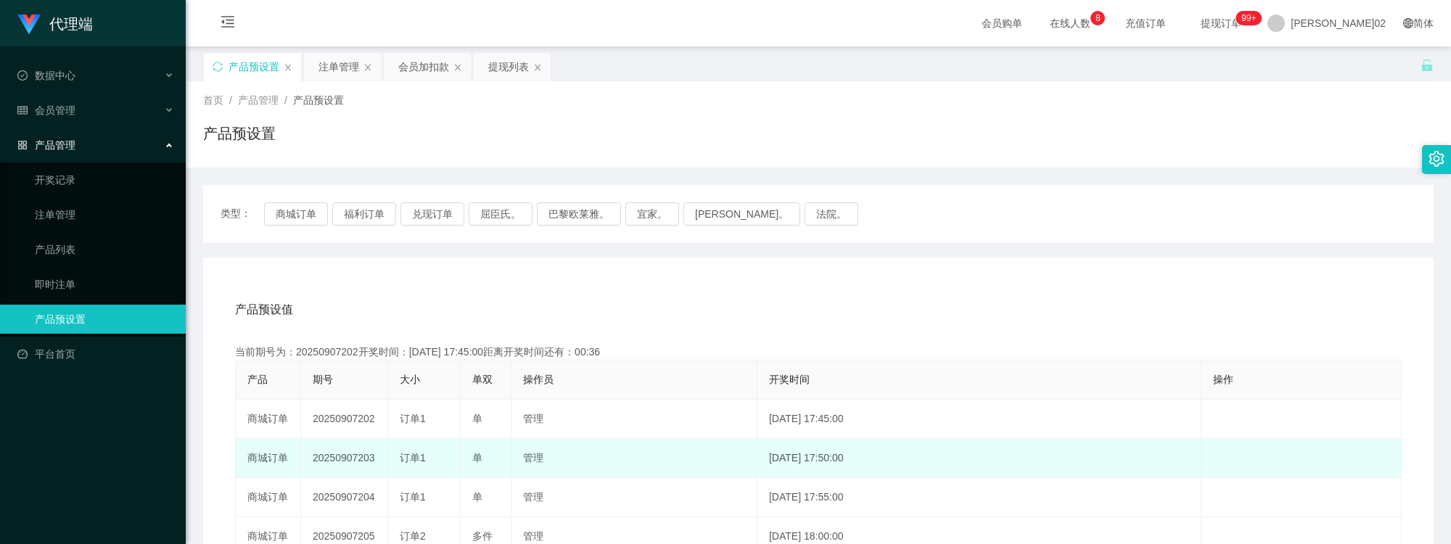
click at [352, 461] on td "20250907203" at bounding box center [344, 458] width 87 height 39
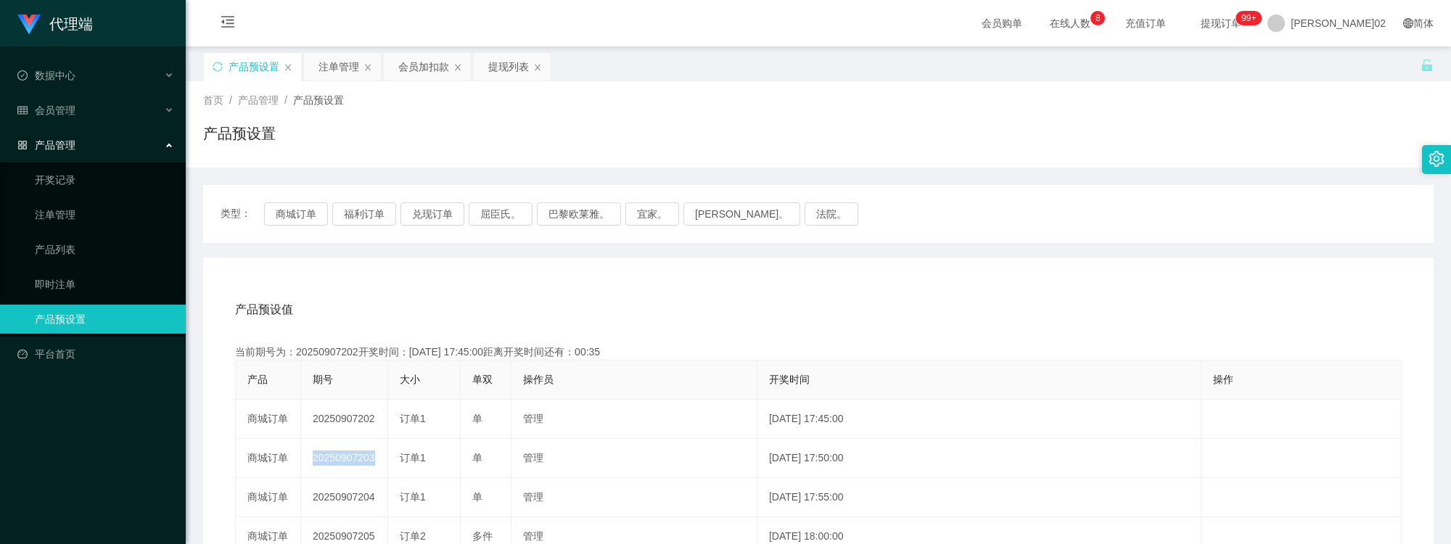
copy td "20250907203"
click at [281, 202] on button "商城订单" at bounding box center [296, 213] width 64 height 23
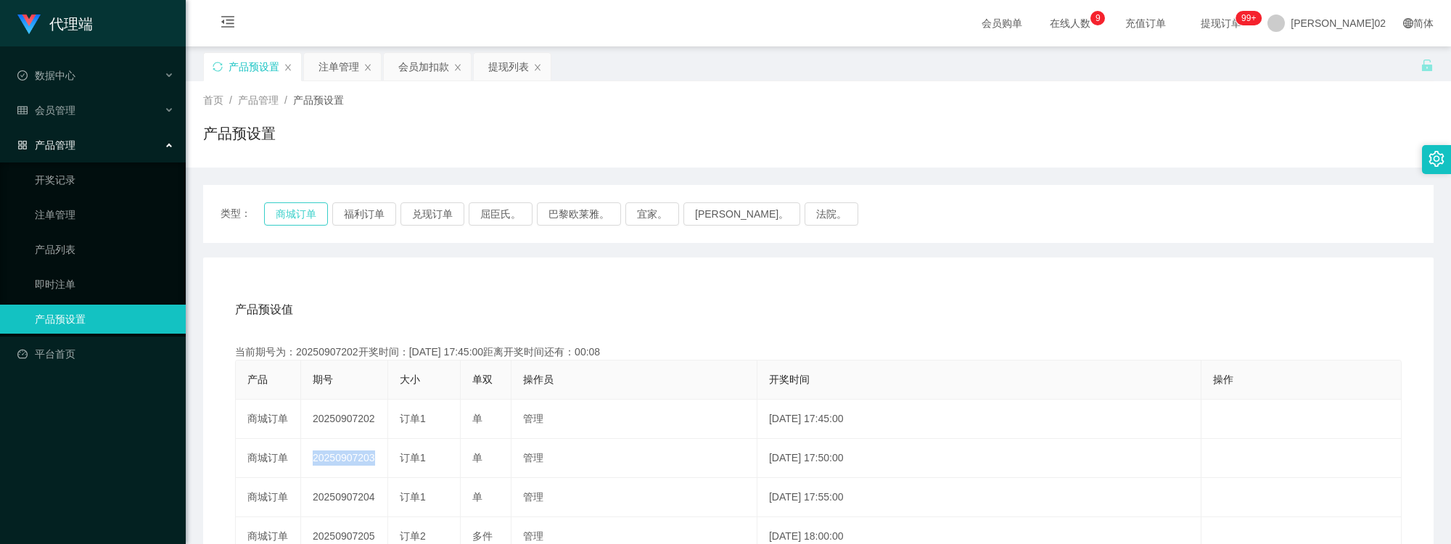
click at [290, 213] on button "商城订单" at bounding box center [296, 213] width 64 height 23
type button "k3wph"
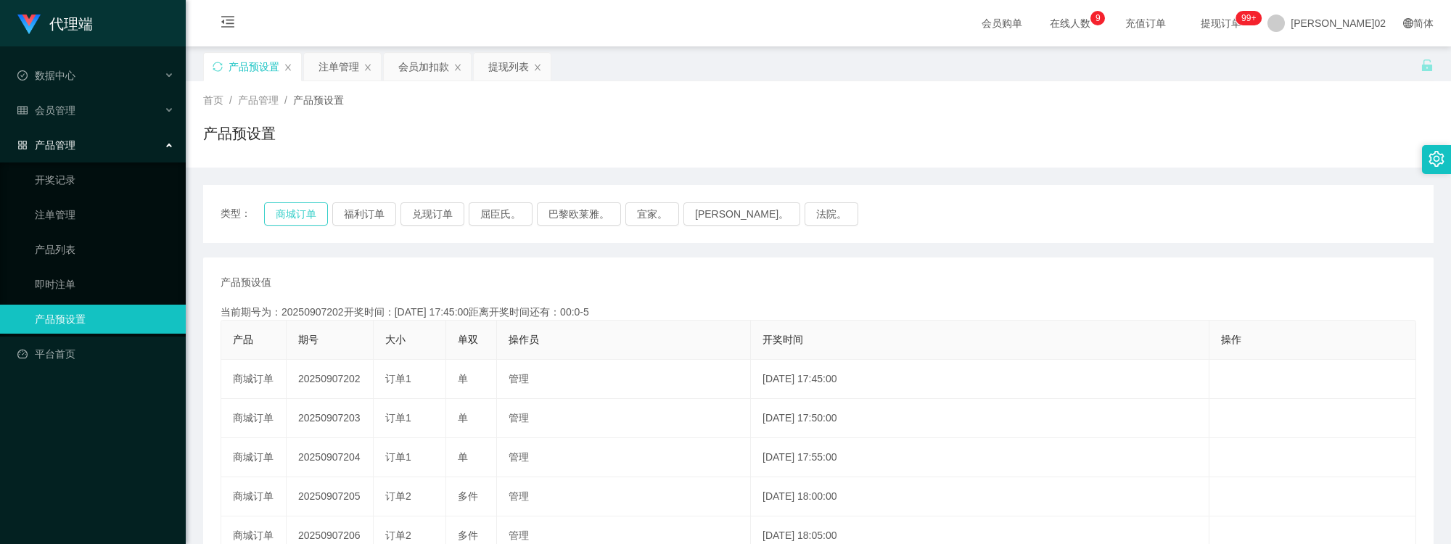
click at [300, 212] on button "商城订单" at bounding box center [296, 213] width 64 height 23
click at [321, 207] on button "商城订单" at bounding box center [296, 213] width 64 height 23
click at [336, 59] on div "注单管理" at bounding box center [338, 67] width 41 height 28
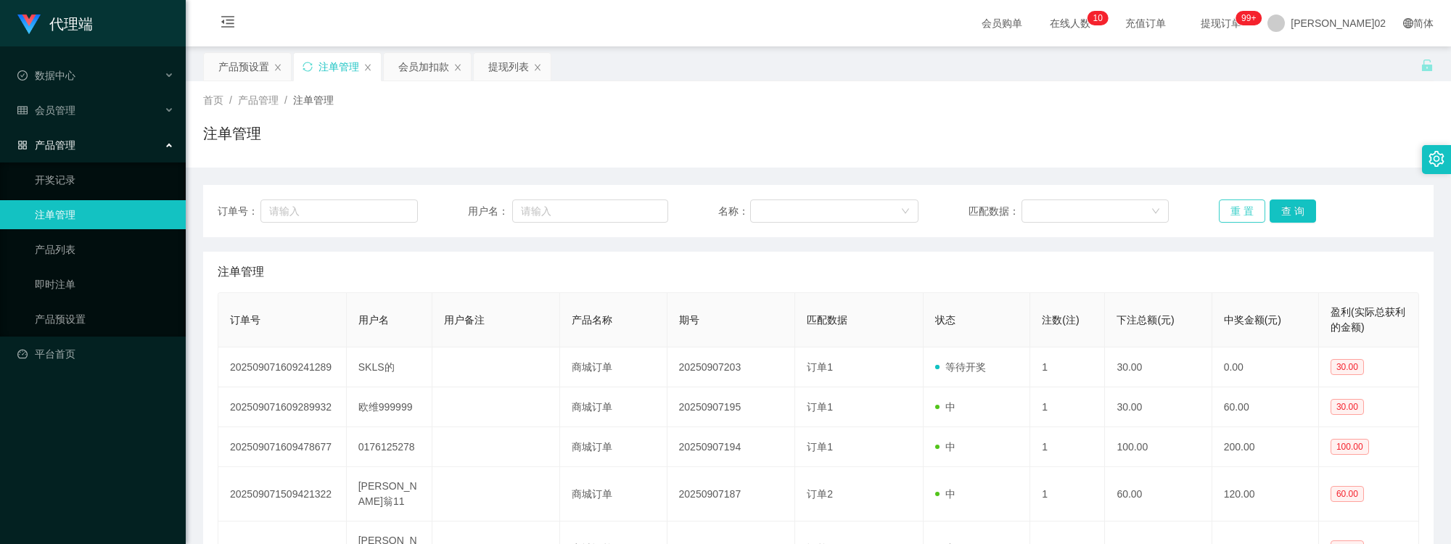
click at [1254, 211] on button "重 置" at bounding box center [1242, 210] width 46 height 23
click at [1261, 141] on div "注单管理" at bounding box center [818, 139] width 1230 height 33
click at [1230, 218] on button "重 置" at bounding box center [1242, 210] width 46 height 23
click at [1231, 218] on button "重 置" at bounding box center [1242, 210] width 46 height 23
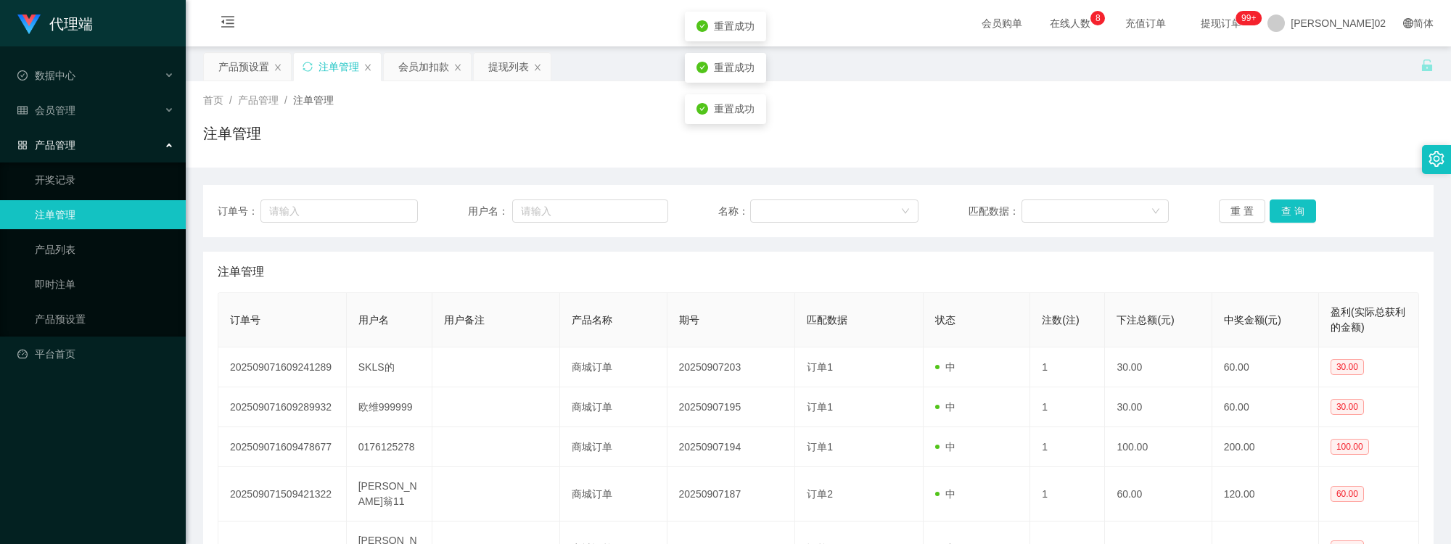
drag, startPoint x: 963, startPoint y: 120, endPoint x: 1103, endPoint y: 58, distance: 153.7
click at [978, 113] on div "首页 / 产品管理 / 注单管理 / 注单管理" at bounding box center [818, 124] width 1230 height 63
click at [503, 75] on div "提现列表" at bounding box center [508, 67] width 41 height 28
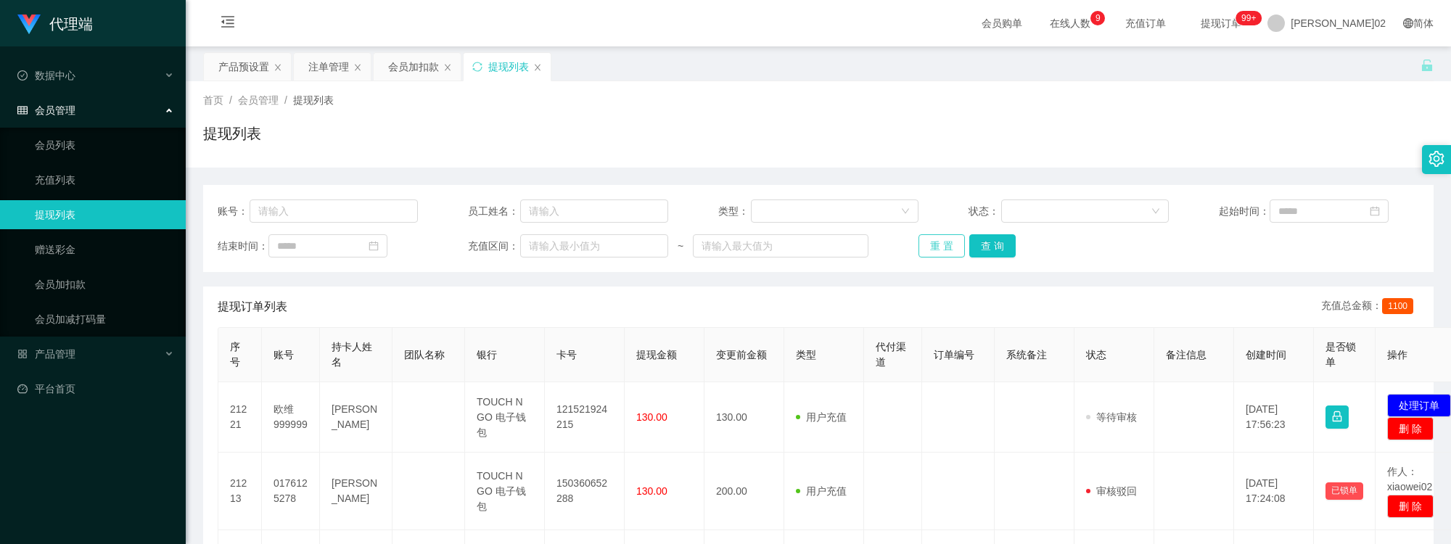
click at [941, 247] on button "重 置" at bounding box center [941, 245] width 46 height 23
click at [1156, 106] on div "首页 / 会员管理 / 提现列表 /" at bounding box center [818, 100] width 1230 height 15
click at [951, 247] on button "重 置" at bounding box center [941, 245] width 46 height 23
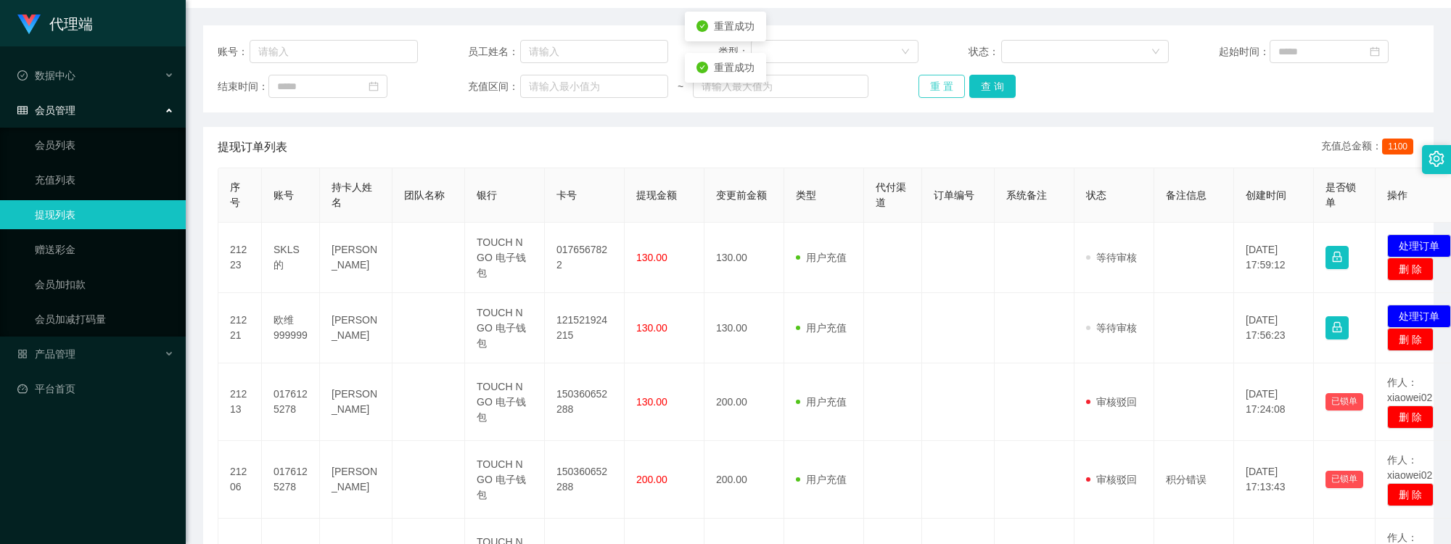
scroll to position [161, 0]
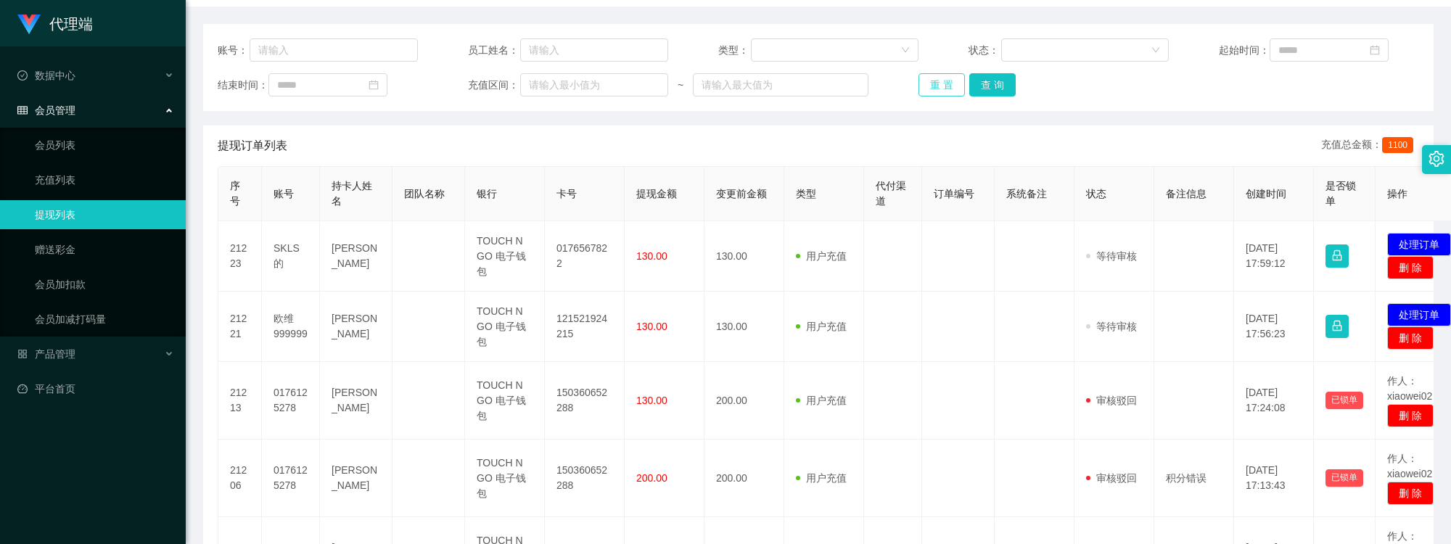
click at [952, 81] on button "重 置" at bounding box center [941, 84] width 46 height 23
click at [955, 81] on button "重 置" at bounding box center [941, 84] width 46 height 23
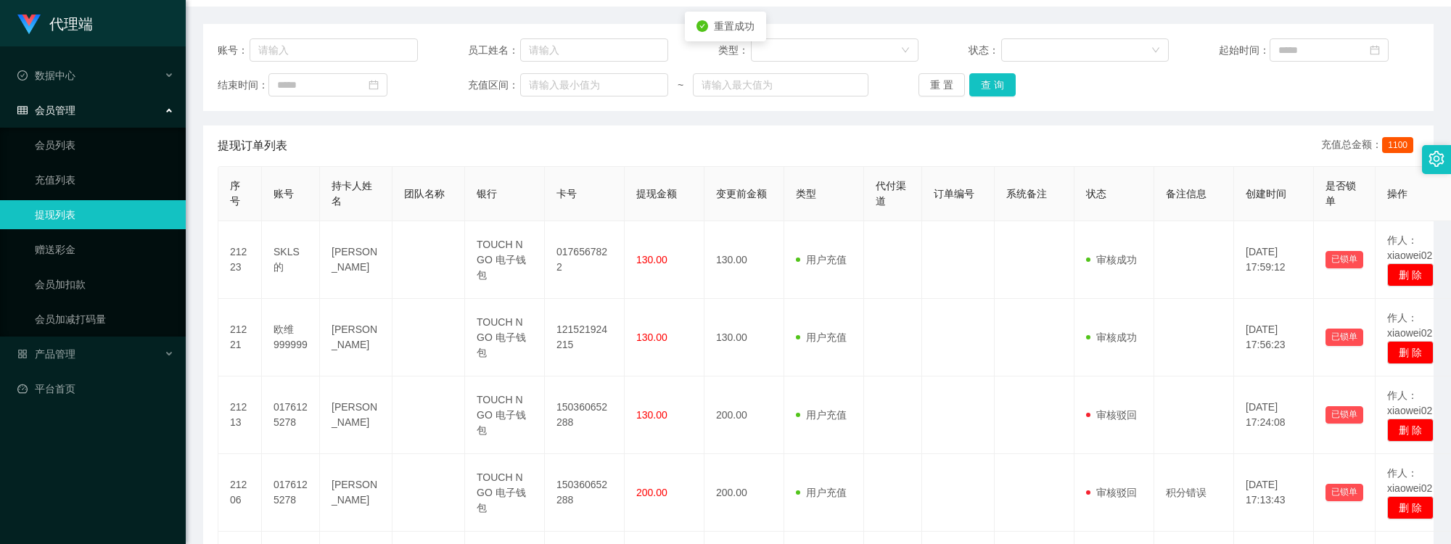
click at [1065, 98] on div "账号： 员工姓名： 类型： 状态： 起始时间： 结束时间： 充值区间： ~ 重 置 查 询" at bounding box center [818, 67] width 1230 height 87
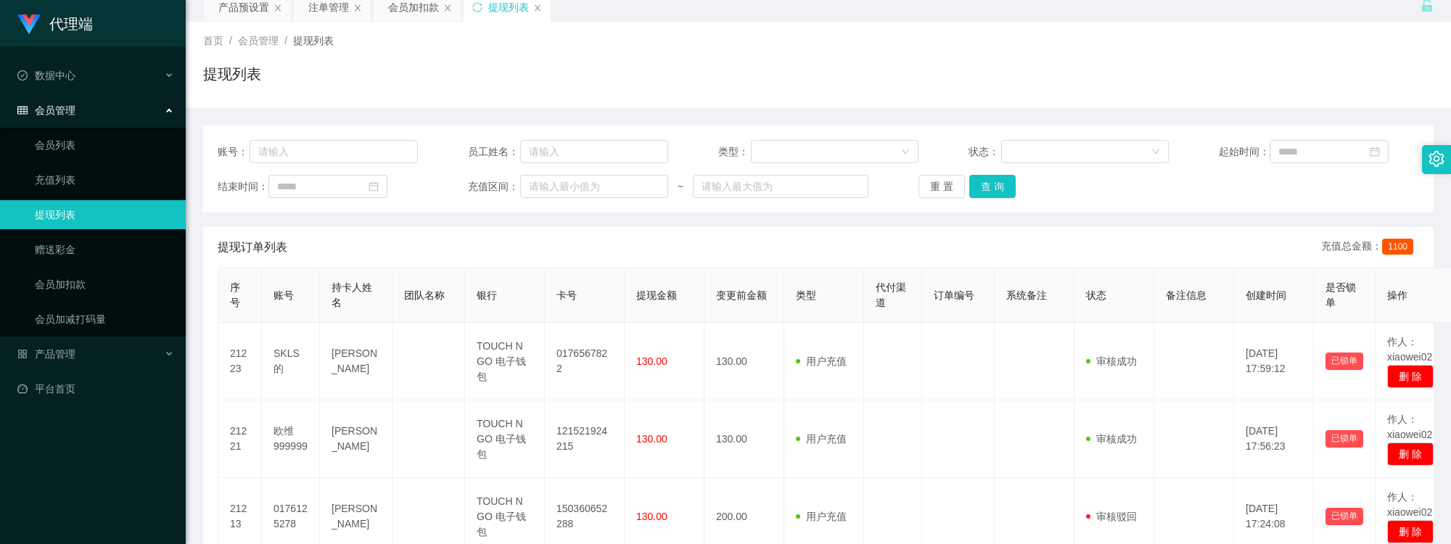
scroll to position [0, 0]
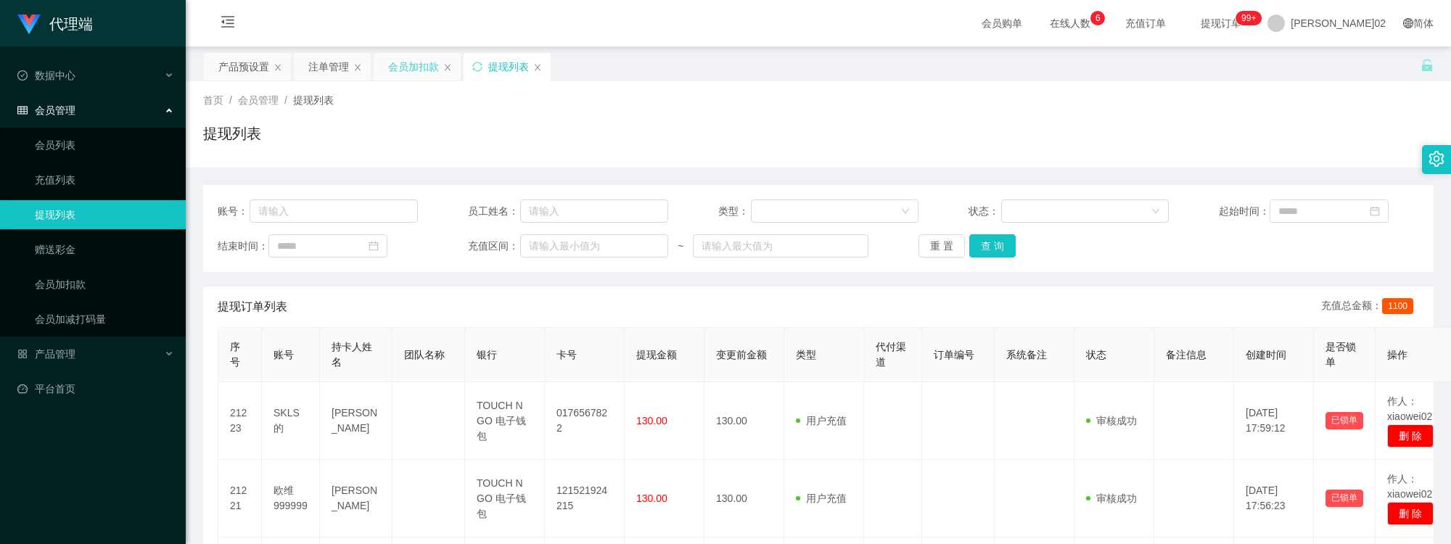
click at [421, 71] on div "会员加扣款" at bounding box center [413, 67] width 51 height 28
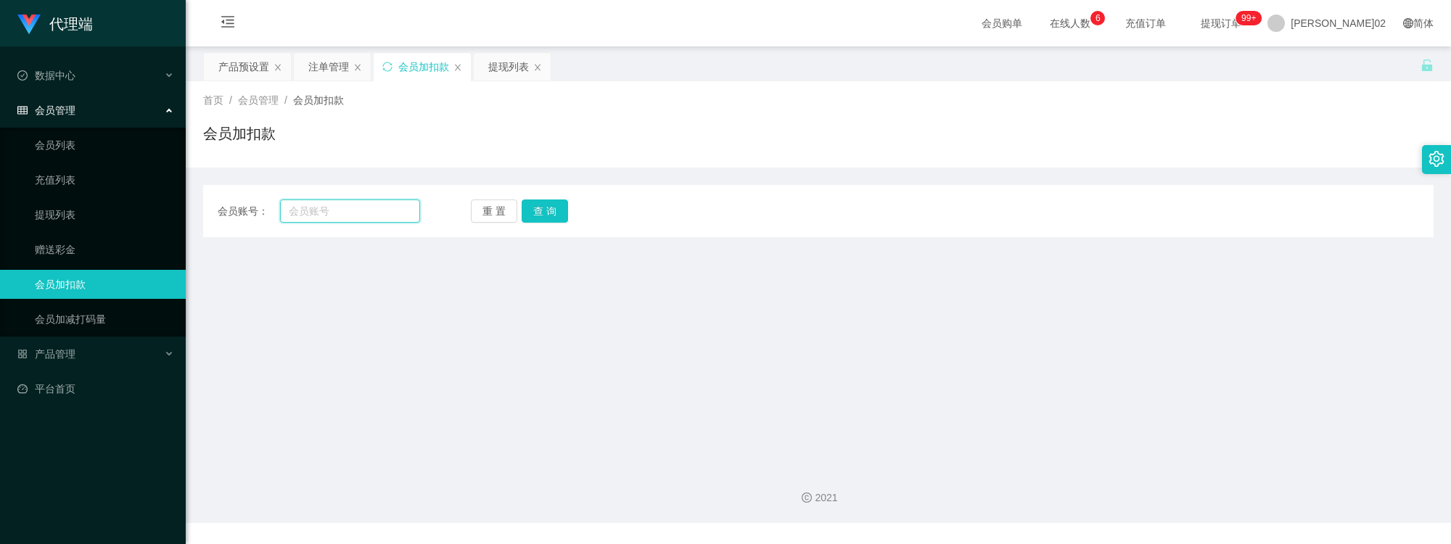
click at [359, 221] on input "text" at bounding box center [350, 210] width 140 height 23
click at [320, 202] on input "text" at bounding box center [350, 210] width 140 height 23
click at [337, 220] on input "text" at bounding box center [350, 210] width 140 height 23
paste input "0176125278"
type input "0176125278"
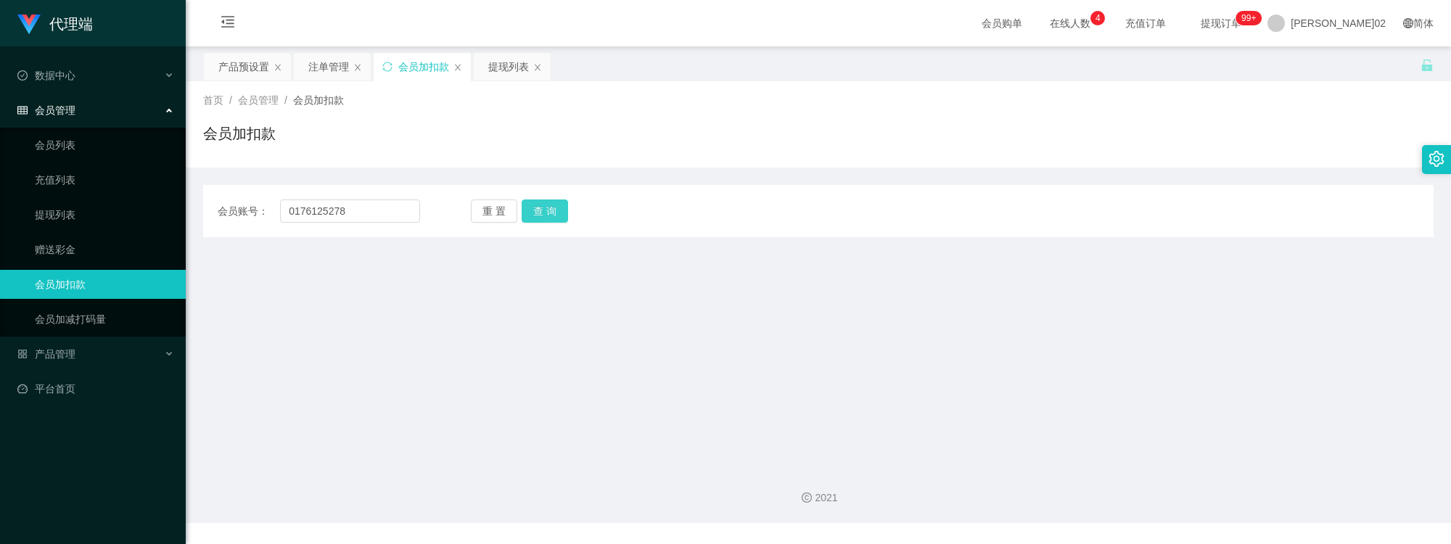
click at [527, 212] on button "查 询" at bounding box center [545, 210] width 46 height 23
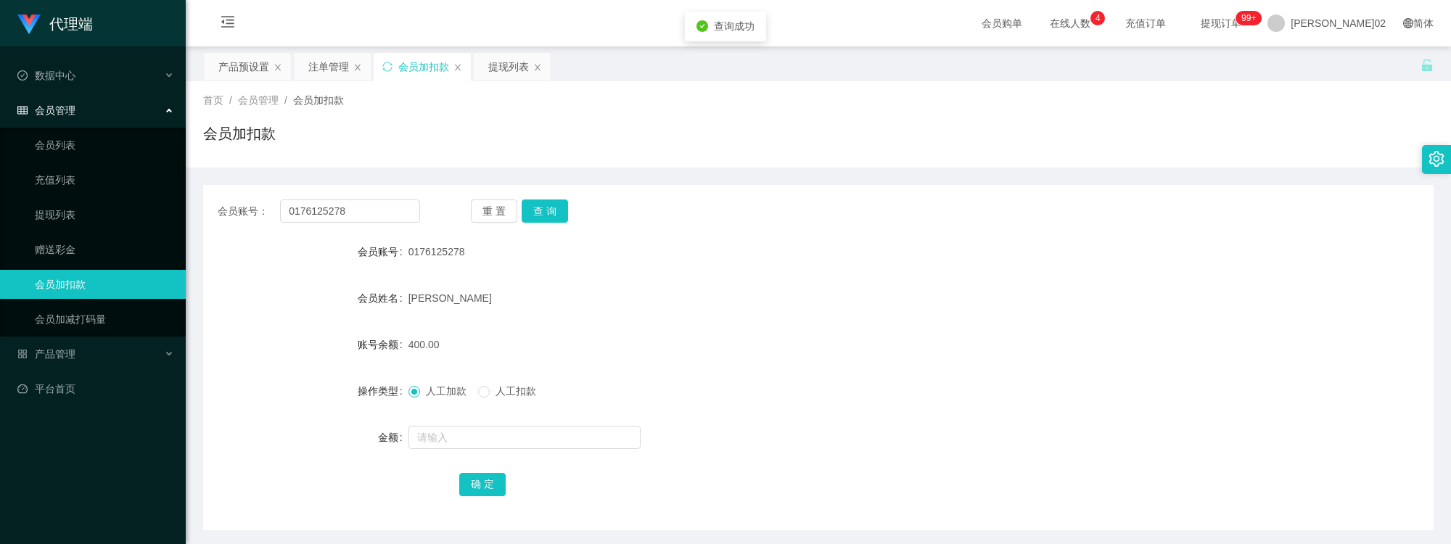
click at [696, 270] on form "会员账号 0176125278 会员姓名 扎因·穆罕默德 账号余额 400.00 操作类型 人工加款 人工扣款 金额 确 定" at bounding box center [818, 367] width 1230 height 261
drag, startPoint x: 495, startPoint y: 389, endPoint x: 488, endPoint y: 405, distance: 17.5
click at [494, 389] on span "人工扣款" at bounding box center [516, 391] width 52 height 12
click at [474, 434] on input "text" at bounding box center [524, 437] width 232 height 23
type input "100"
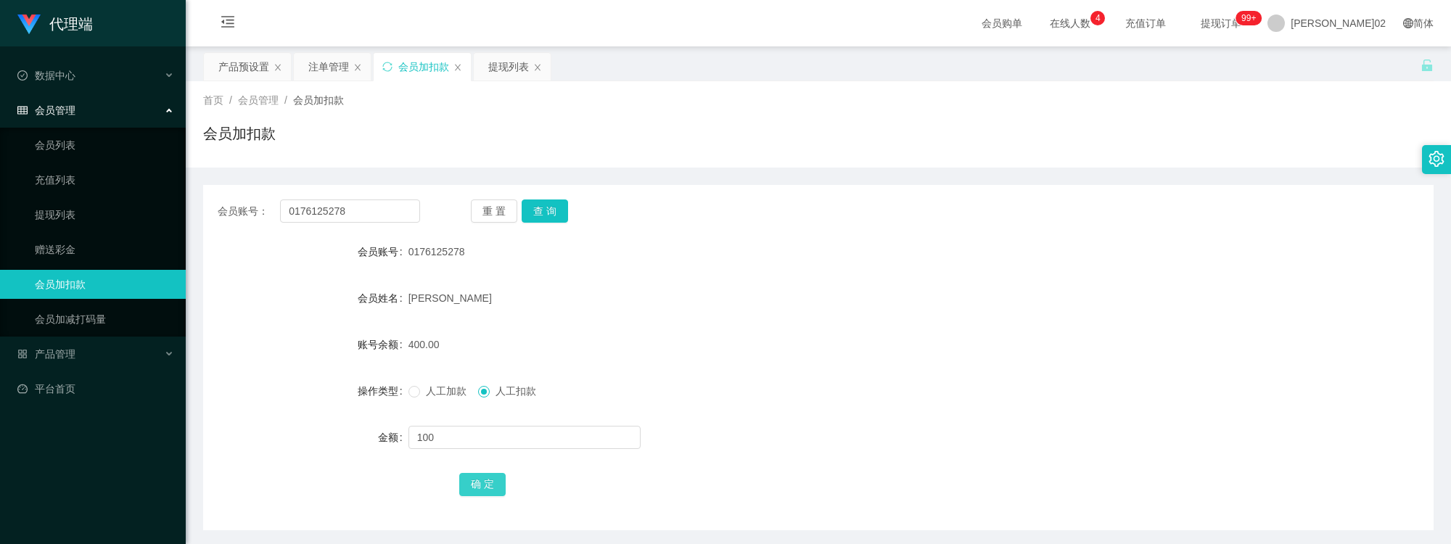
click at [477, 482] on button "确 定" at bounding box center [482, 484] width 46 height 23
click at [231, 65] on div "产品预设置" at bounding box center [243, 67] width 51 height 28
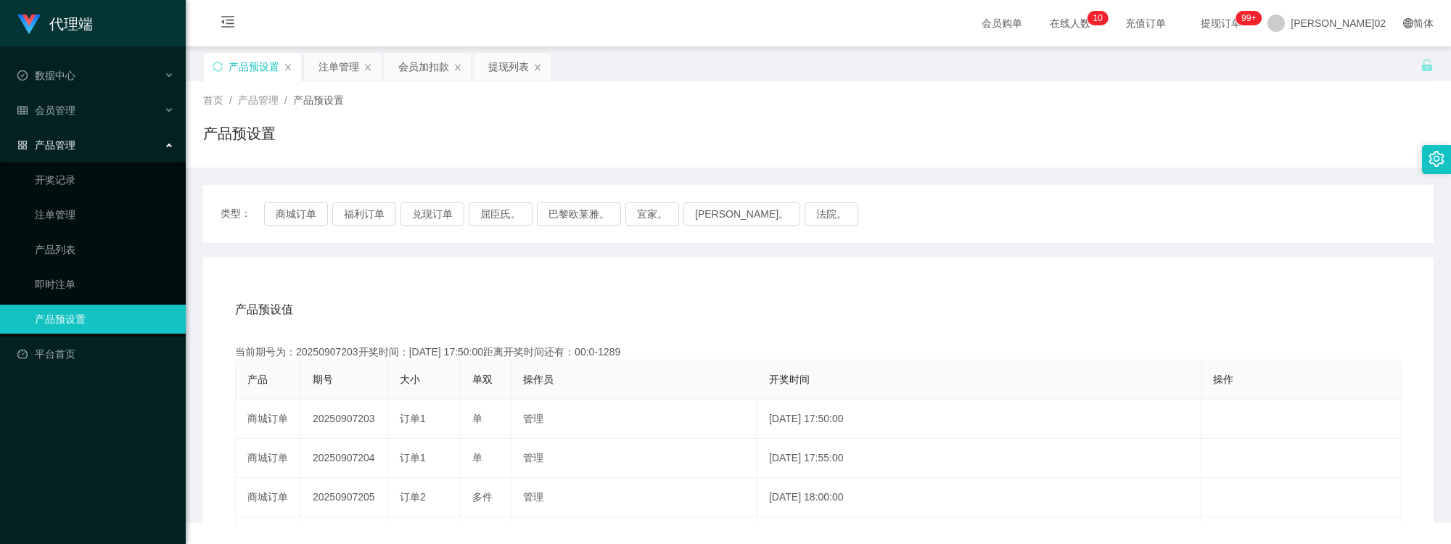
click at [678, 350] on div "当前期号为：20250907203开奖时间：2025-09-07 17:50:00距离开奖时间还有：00:0-1289" at bounding box center [818, 352] width 1167 height 15
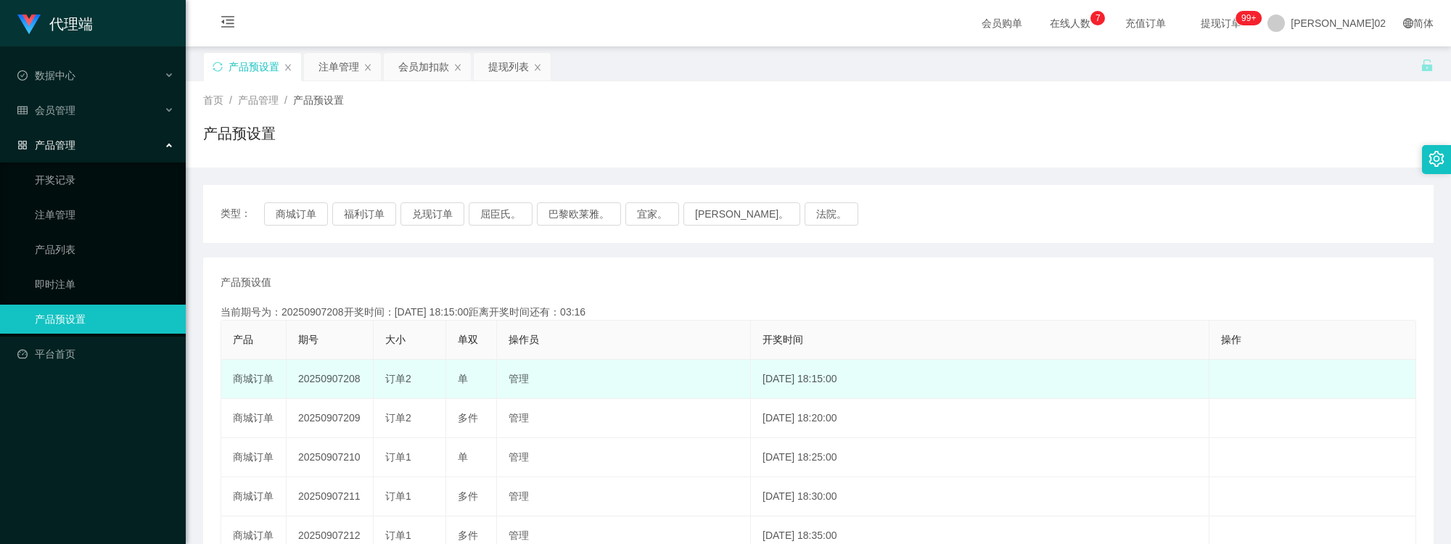
click at [330, 374] on td "20250907208" at bounding box center [330, 379] width 87 height 39
copy td "20250907208"
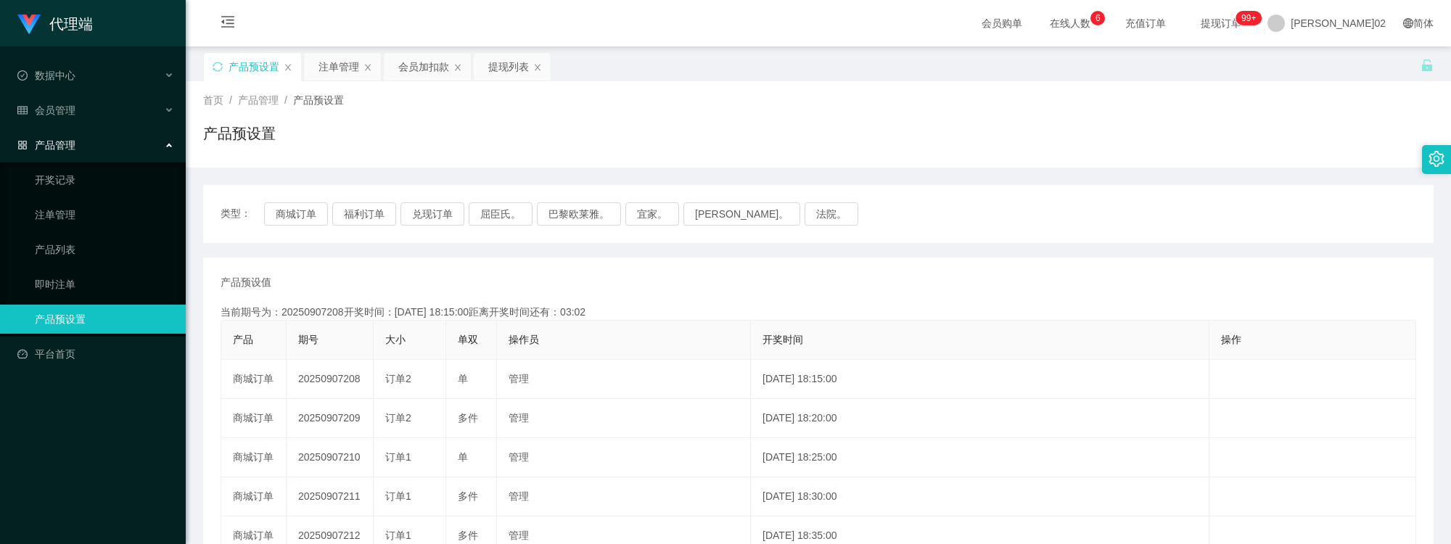
click at [982, 222] on div "类型： 商城订单 福利订单 兑现订单 屈臣氏。 巴黎欧莱雅。 宜家。 [PERSON_NAME]。 法院。" at bounding box center [819, 213] width 1196 height 23
click at [292, 215] on button "商城订单" at bounding box center [296, 213] width 64 height 23
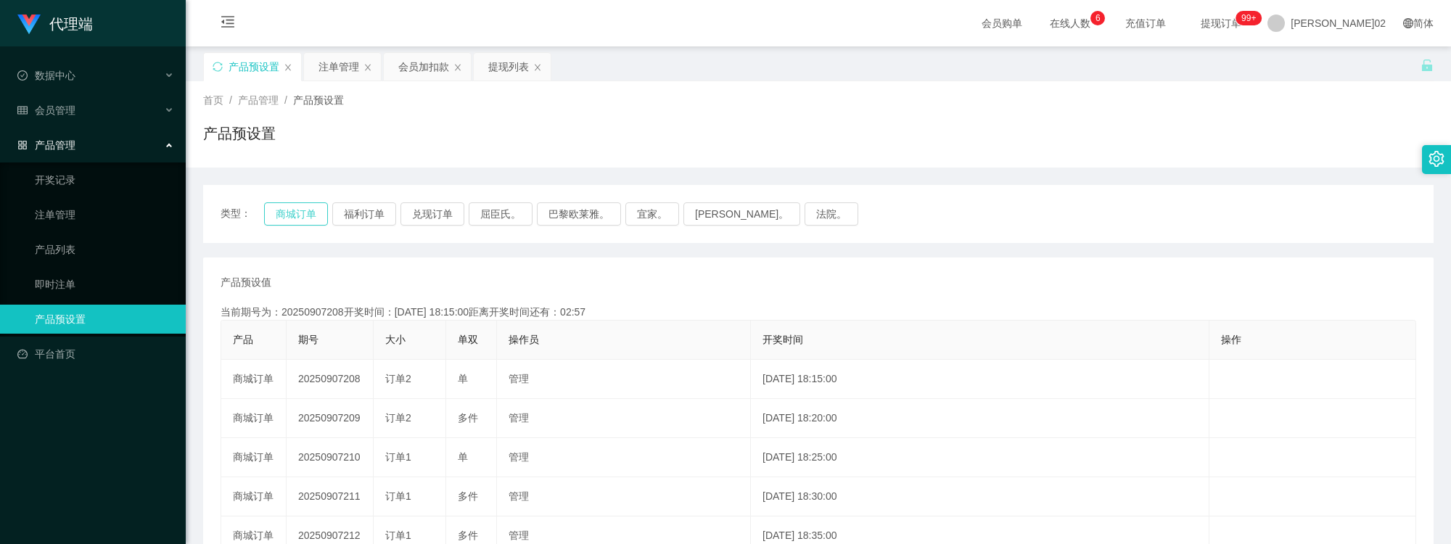
click at [292, 215] on button "商城订单" at bounding box center [296, 213] width 64 height 23
click at [342, 60] on div "注单管理" at bounding box center [338, 67] width 41 height 28
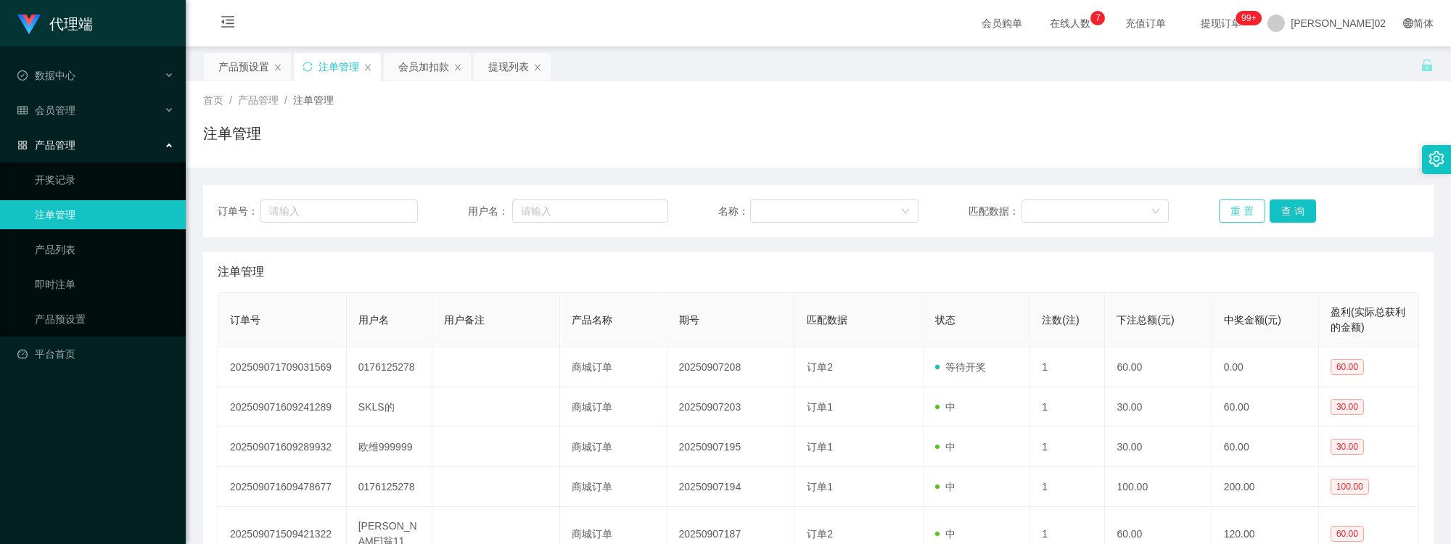
click at [1227, 207] on button "重 置" at bounding box center [1242, 210] width 46 height 23
click at [1223, 181] on div "订单号： 用户名： 名称： 匹配数据： 重 置 查 询 注单管理 订单号 用户名 用户备注 产品名称 期号 匹配数据 状态 注数(注) 下注总额(元) 中奖金…" at bounding box center [818, 509] width 1230 height 683
click at [1238, 216] on button "重 置" at bounding box center [1242, 210] width 46 height 23
click at [1235, 186] on div "订单号： 用户名： 名称： 匹配数据： 重 置 查 询" at bounding box center [818, 211] width 1230 height 52
click at [1235, 199] on button "重 置" at bounding box center [1242, 210] width 46 height 23
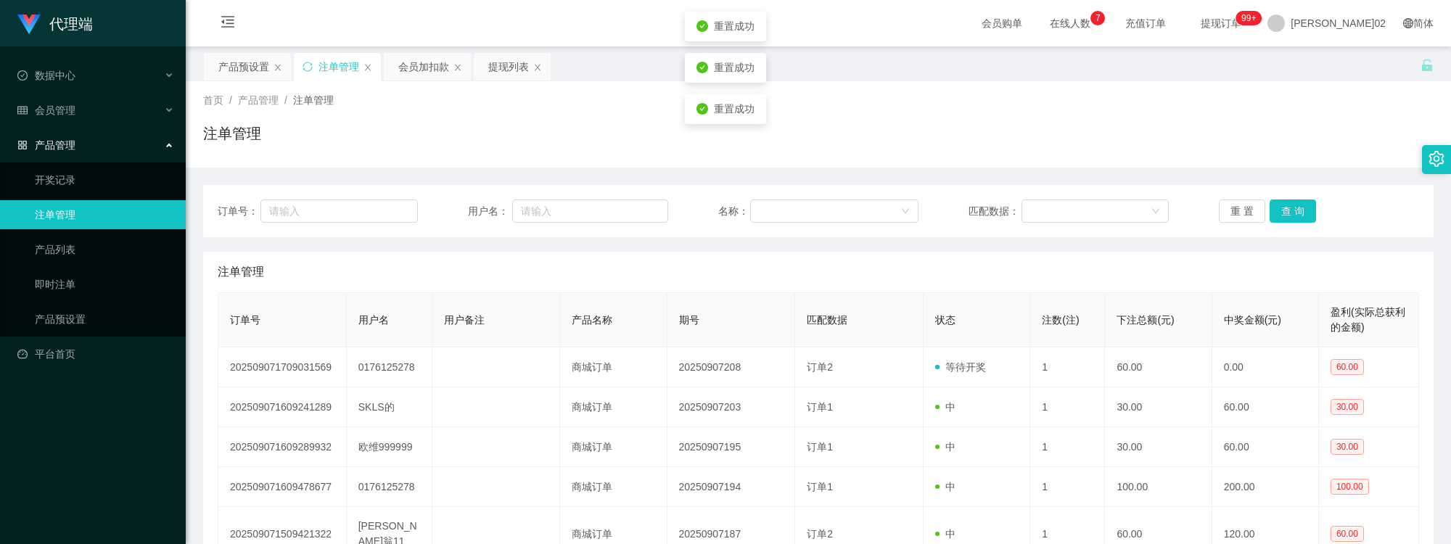
drag, startPoint x: 1243, startPoint y: 157, endPoint x: 1246, endPoint y: 189, distance: 31.4
click at [1244, 165] on div "首页 / 产品管理 / 注单管理 / 注单管理" at bounding box center [818, 124] width 1265 height 86
drag, startPoint x: 1246, startPoint y: 198, endPoint x: 1243, endPoint y: 187, distance: 11.3
click at [1246, 198] on div "订单号： 用户名： 名称： 匹配数据： 重 置 查 询" at bounding box center [818, 211] width 1230 height 52
drag, startPoint x: 1235, startPoint y: 163, endPoint x: 1235, endPoint y: 175, distance: 11.6
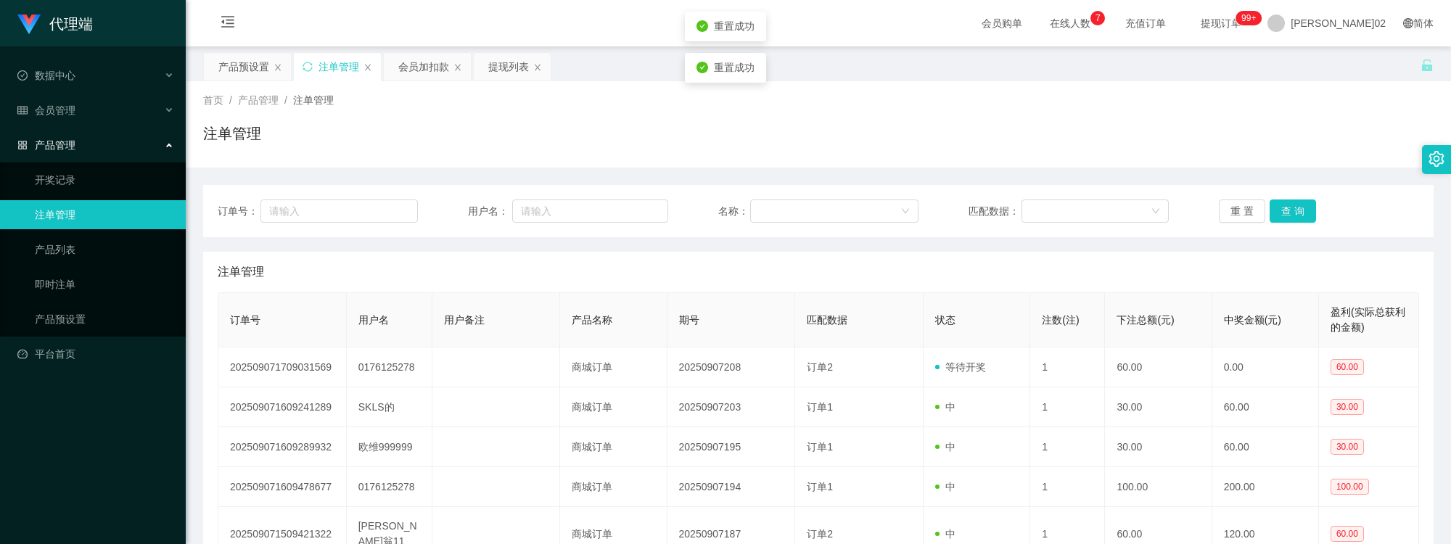
click at [1235, 175] on div "首页 / 产品管理 / 注单管理 / 注单管理 订单号： 用户名： 名称： 匹配数据： 重 置 查 询 注单管理 订单号 用户名 用户备注 产品名称 期号 匹…" at bounding box center [818, 466] width 1230 height 770
drag, startPoint x: 1235, startPoint y: 175, endPoint x: 1233, endPoint y: 206, distance: 31.3
click at [1233, 206] on button "重 置" at bounding box center [1242, 210] width 46 height 23
click at [1227, 178] on div "订单号： 用户名： 名称： 匹配数据： 重 置 查 询 注单管理 订单号 用户名 用户备注 产品名称 期号 匹配数据 状态 注数(注) 下注总额(元) 中奖金…" at bounding box center [818, 509] width 1230 height 683
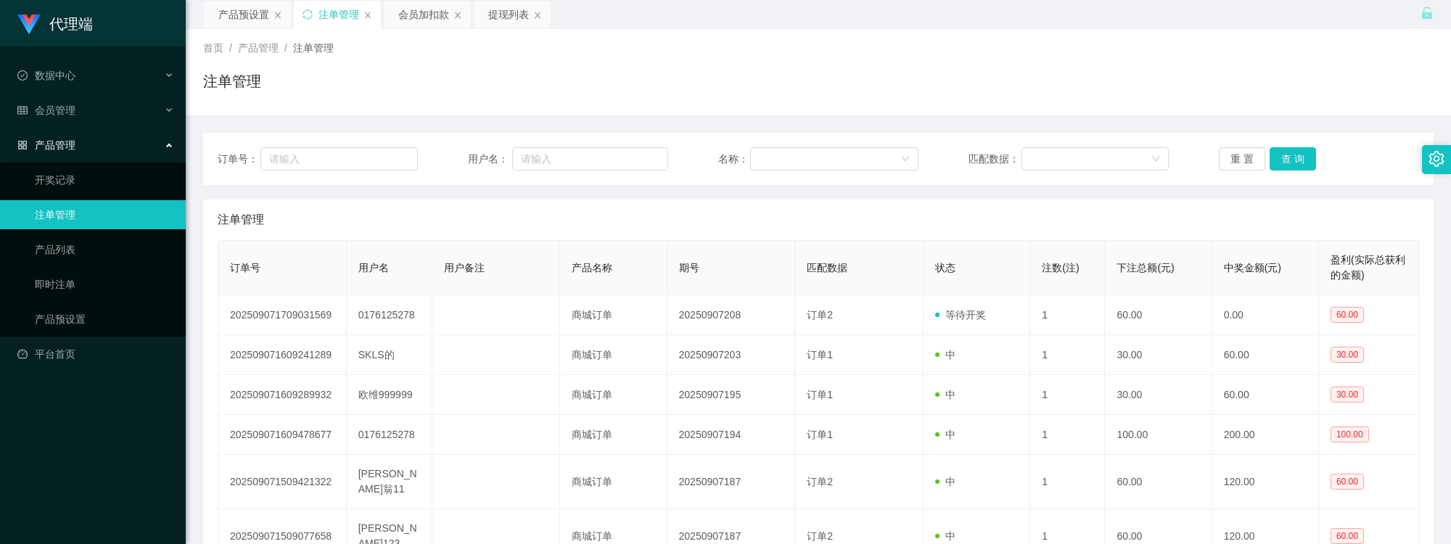
scroll to position [81, 0]
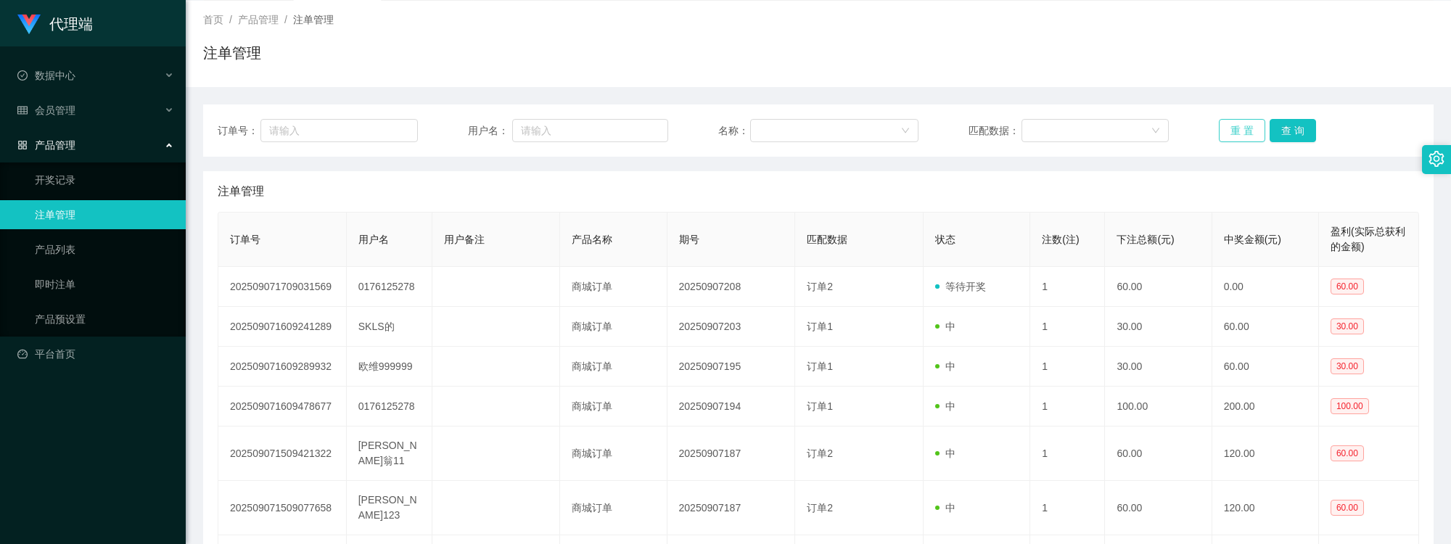
click at [1235, 139] on button "重 置" at bounding box center [1242, 130] width 46 height 23
click at [1228, 128] on button "重 置" at bounding box center [1242, 130] width 46 height 23
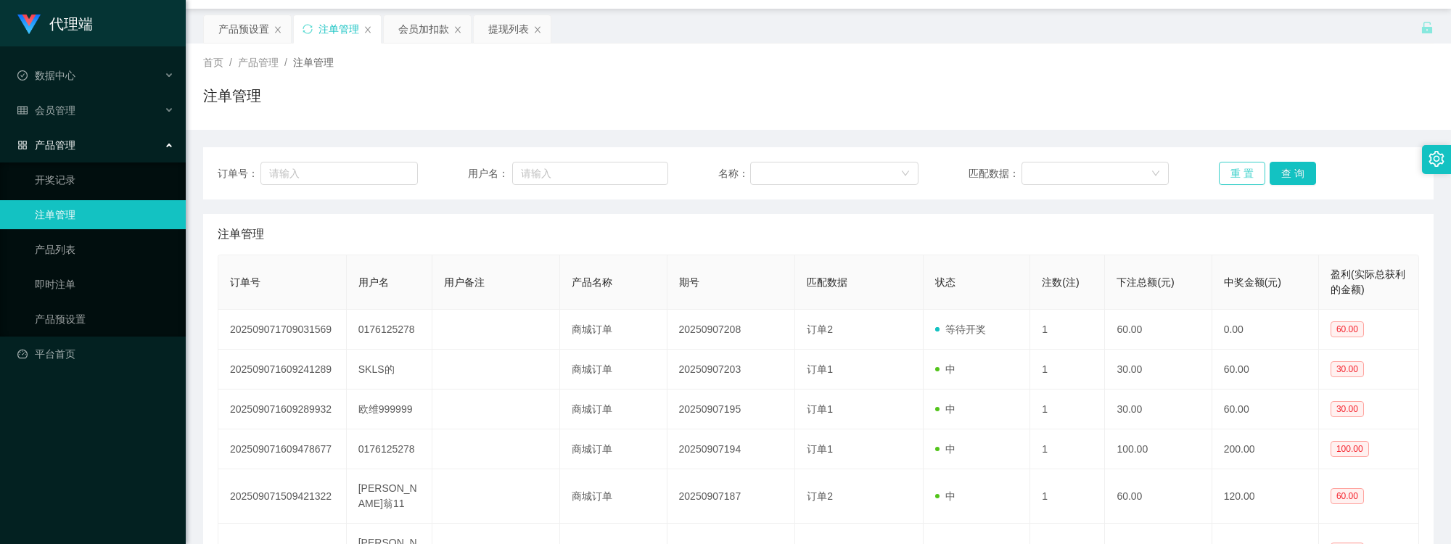
scroll to position [0, 0]
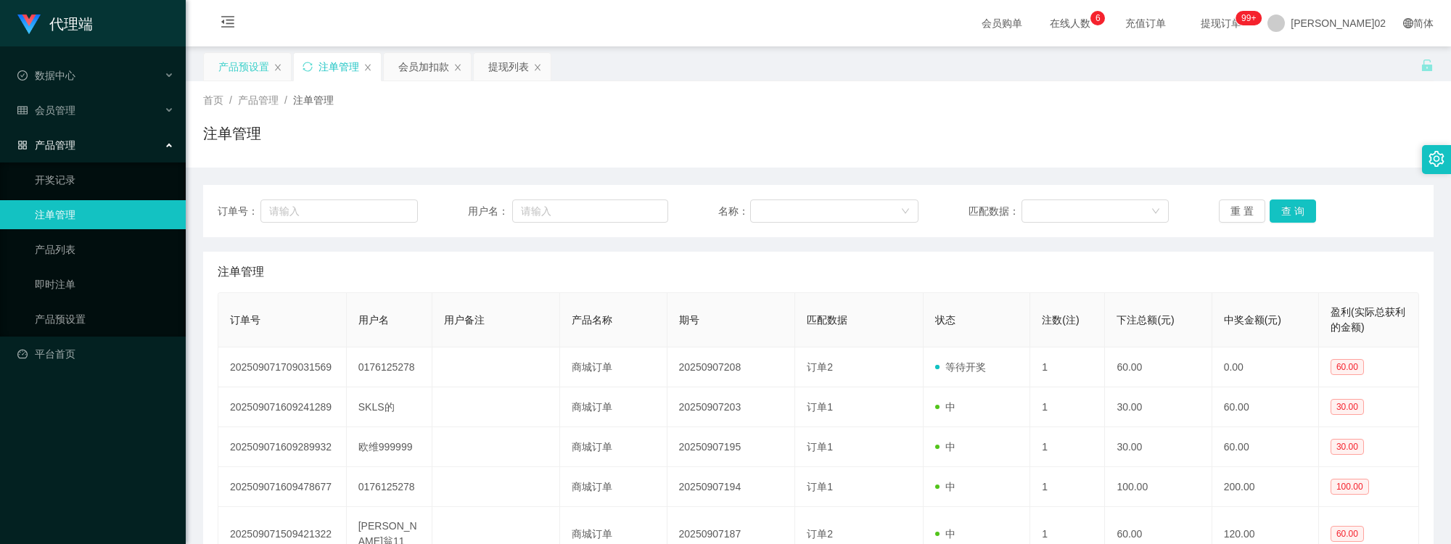
click at [243, 56] on div "产品预设置" at bounding box center [243, 67] width 51 height 28
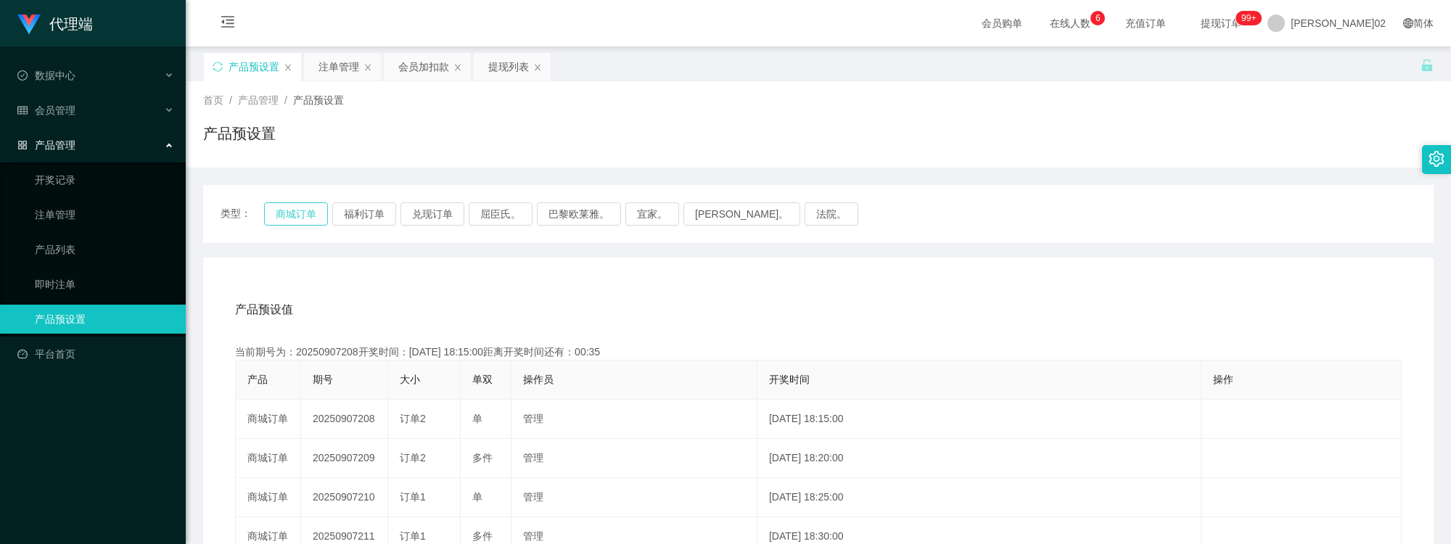
click at [272, 213] on button "商城订单" at bounding box center [296, 213] width 64 height 23
click at [494, 73] on div "提现列表" at bounding box center [508, 67] width 41 height 28
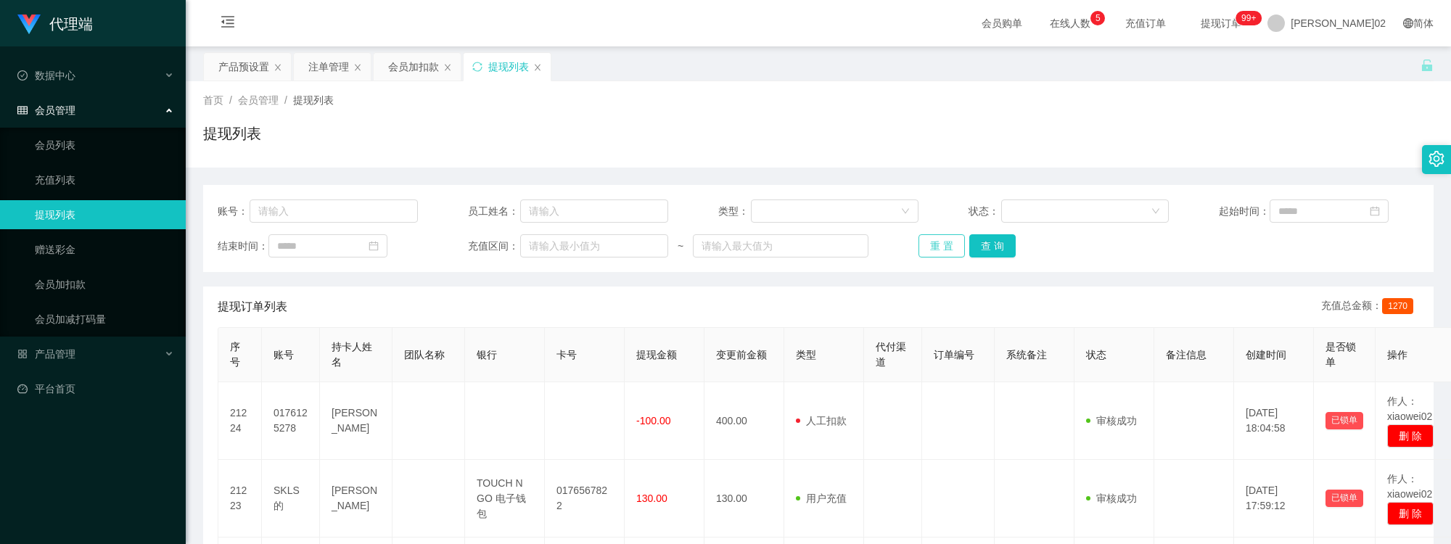
click at [947, 250] on button "重 置" at bounding box center [941, 245] width 46 height 23
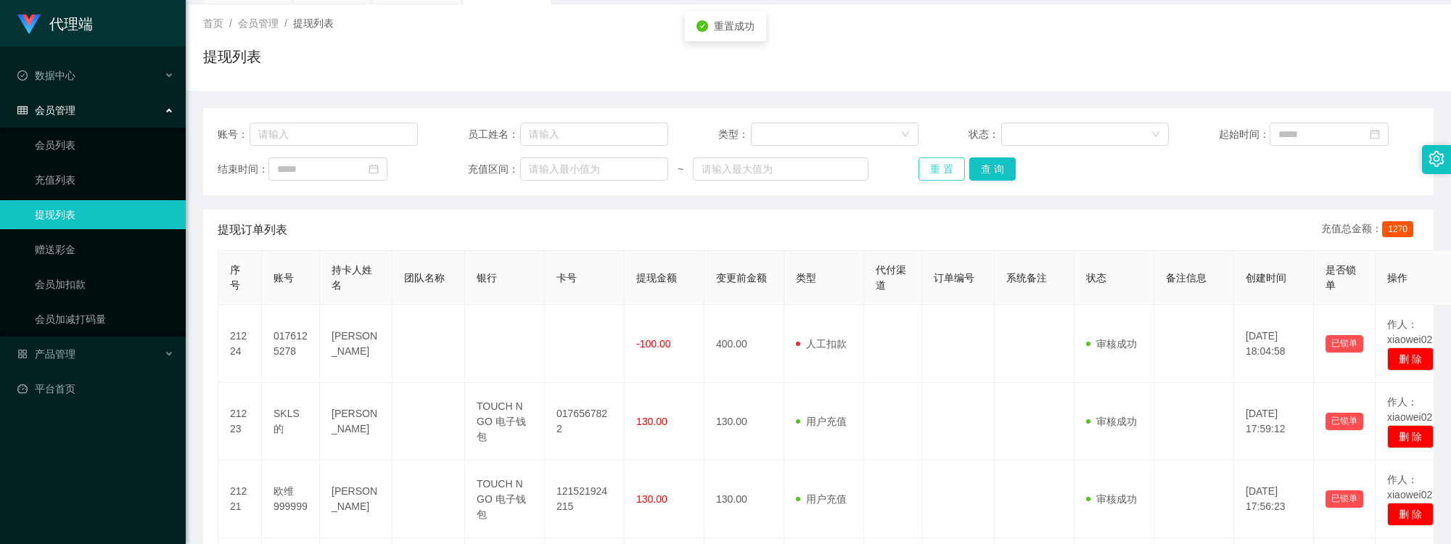
scroll to position [81, 0]
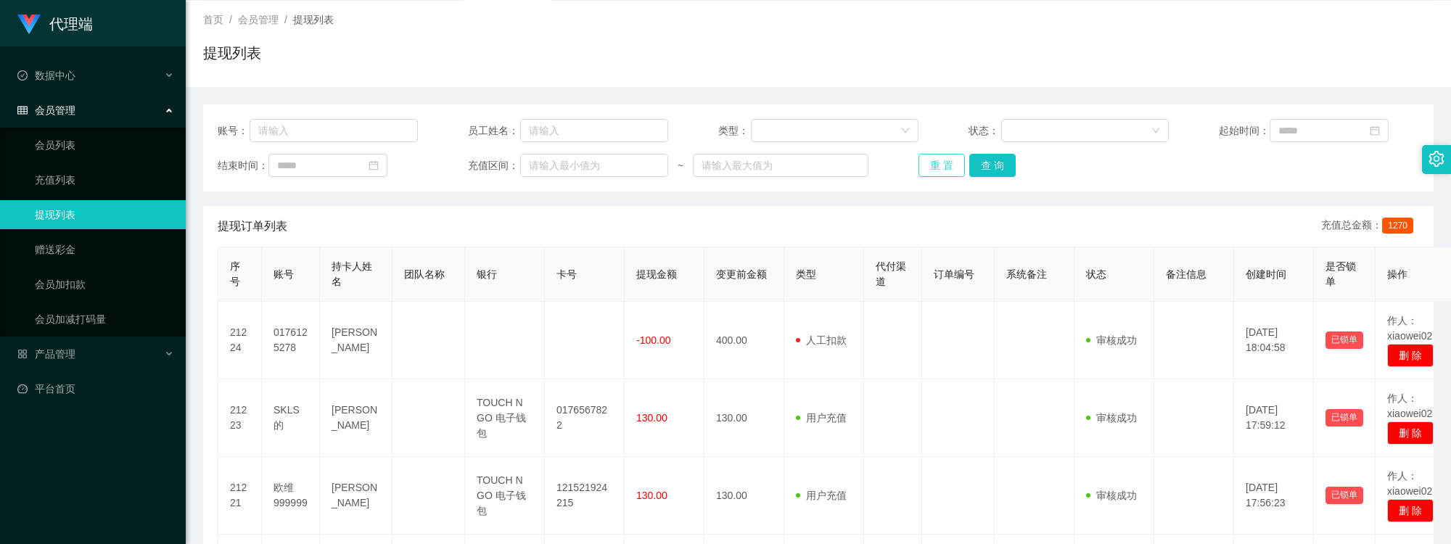
click at [952, 167] on button "重 置" at bounding box center [941, 165] width 46 height 23
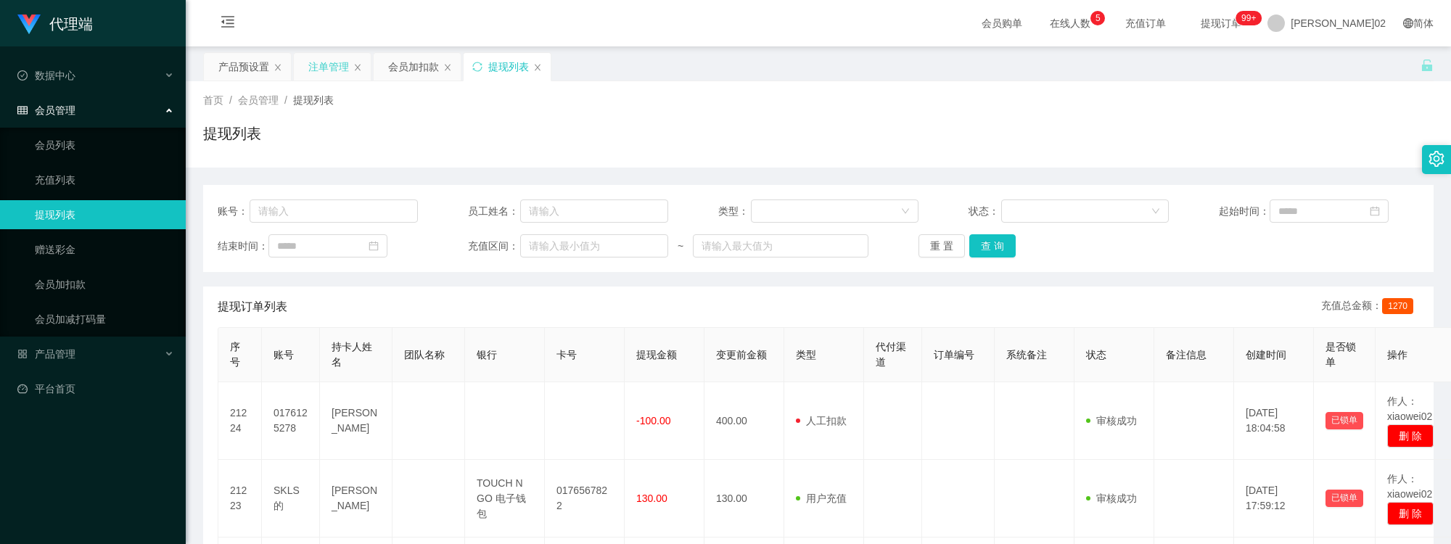
click at [323, 77] on div "注单管理" at bounding box center [328, 67] width 41 height 28
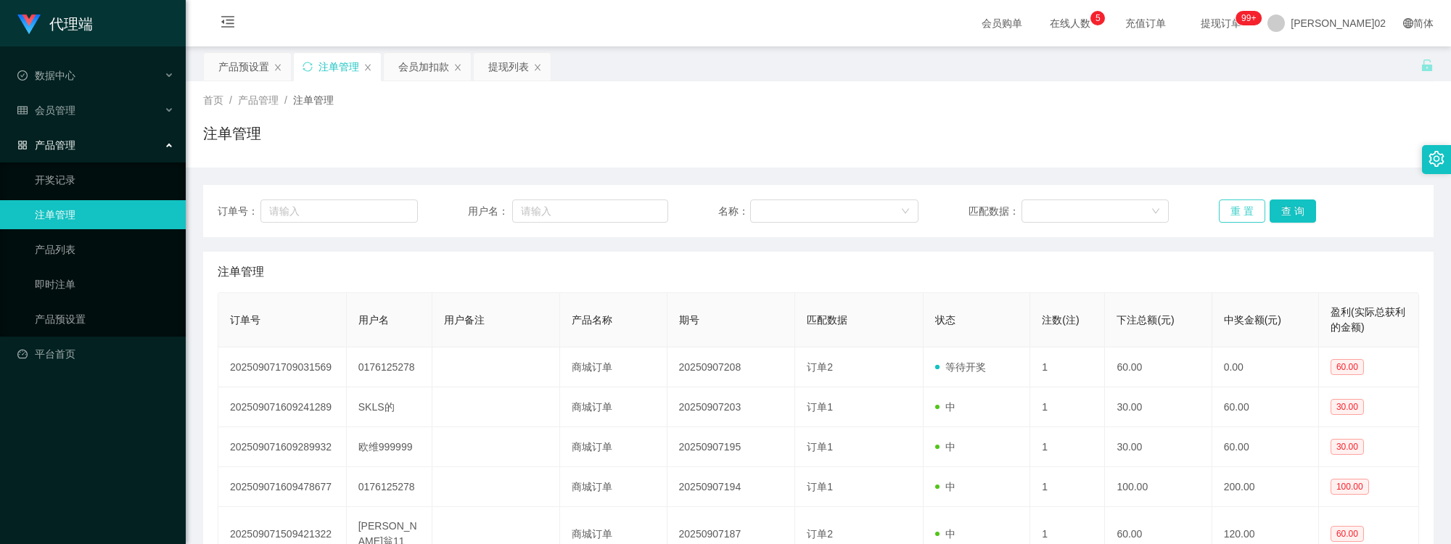
click at [1220, 211] on button "重 置" at bounding box center [1242, 210] width 46 height 23
click at [1272, 211] on button "查 询" at bounding box center [1293, 210] width 46 height 23
click at [1136, 157] on div "首页 / 产品管理 / 注单管理 / 注单管理" at bounding box center [818, 124] width 1265 height 86
click at [405, 66] on div "会员加扣款" at bounding box center [423, 67] width 51 height 28
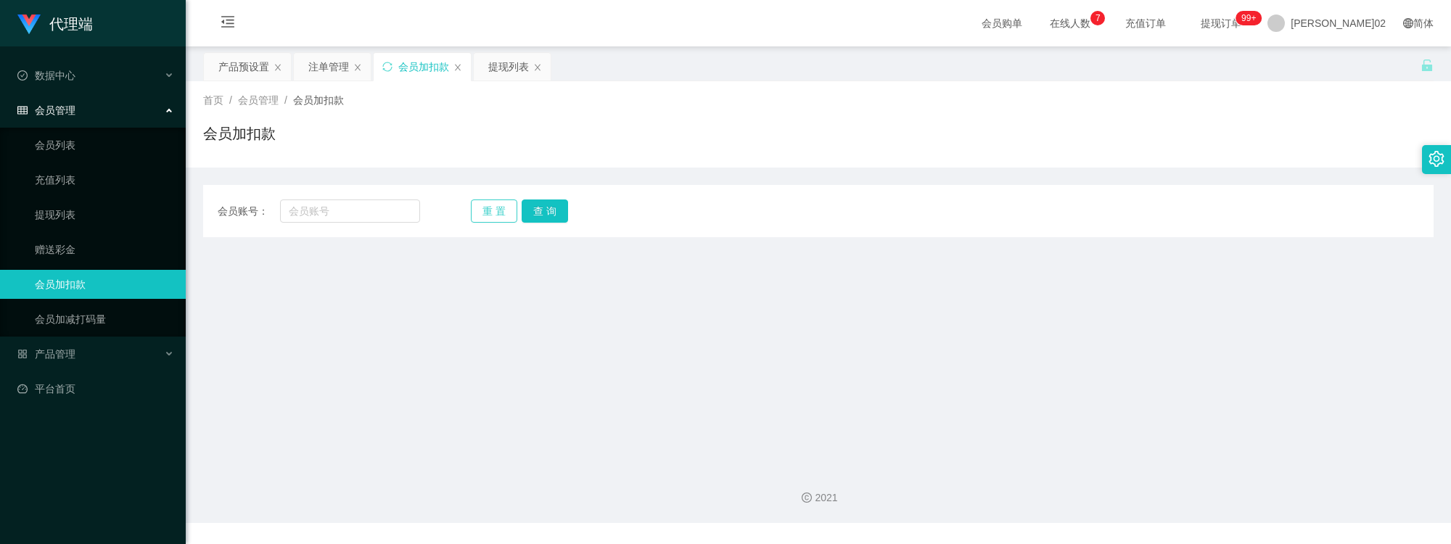
click at [492, 201] on button "重 置" at bounding box center [494, 210] width 46 height 23
drag, startPoint x: 305, startPoint y: 107, endPoint x: 310, endPoint y: 116, distance: 9.7
click at [305, 107] on div "首页 / 会员管理 / 会员加扣款 /" at bounding box center [818, 100] width 1230 height 15
click at [327, 81] on div "首页 / 会员管理 / 会员加扣款 / 会员加扣款" at bounding box center [818, 124] width 1265 height 86
click at [329, 62] on div "注单管理" at bounding box center [328, 67] width 41 height 28
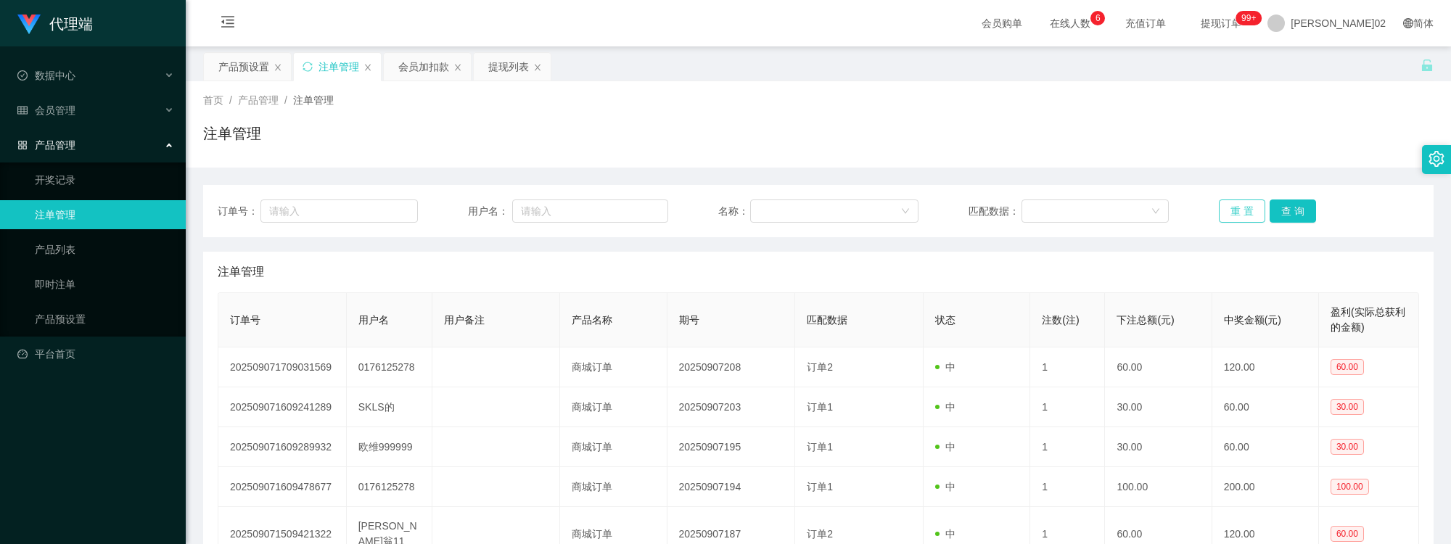
click at [1248, 205] on button "重 置" at bounding box center [1242, 210] width 46 height 23
click at [1191, 149] on div "注单管理" at bounding box center [818, 139] width 1230 height 33
click at [71, 343] on link "平台首页" at bounding box center [95, 354] width 157 height 29
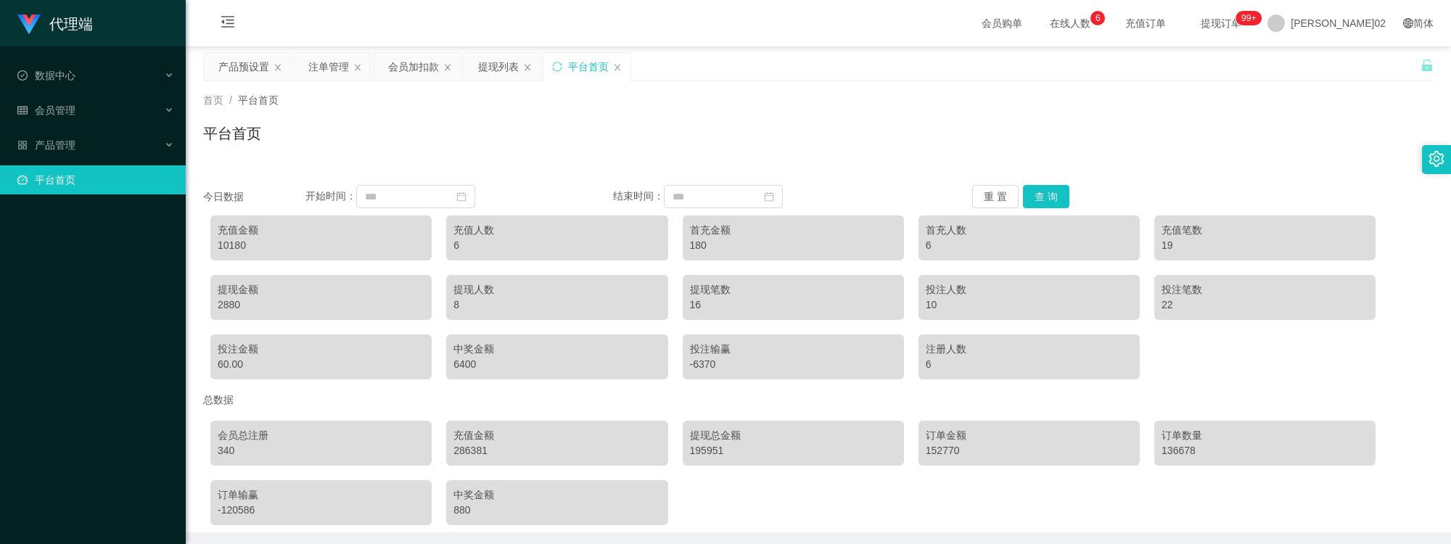
click at [258, 240] on div "10180" at bounding box center [321, 245] width 207 height 15
click at [331, 147] on div "平台首页" at bounding box center [818, 139] width 1230 height 33
click at [310, 250] on div "10180" at bounding box center [321, 245] width 207 height 15
click at [310, 279] on div "提现金额 2880" at bounding box center [320, 297] width 221 height 45
click at [321, 255] on div "充值金额 10180" at bounding box center [320, 237] width 221 height 45
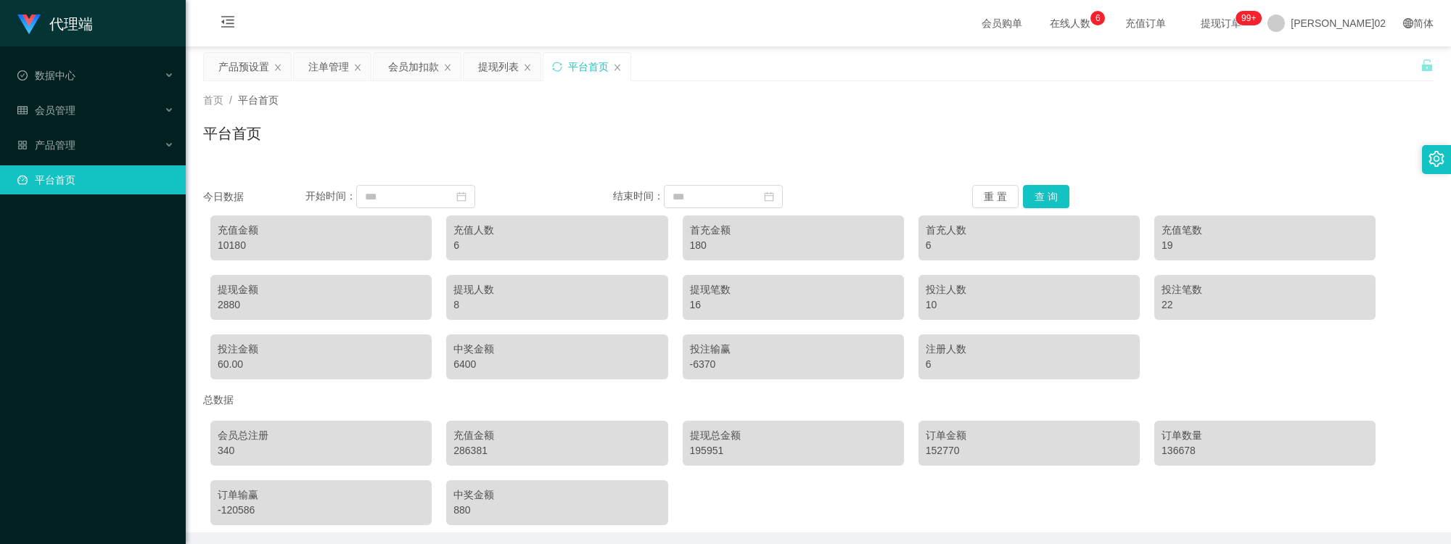
drag, startPoint x: 316, startPoint y: 277, endPoint x: 326, endPoint y: 258, distance: 21.8
click at [319, 275] on div "提现金额 2880" at bounding box center [320, 297] width 221 height 45
click at [328, 256] on div "充值金额 10180" at bounding box center [320, 237] width 221 height 45
click at [332, 248] on div "10180" at bounding box center [321, 245] width 207 height 15
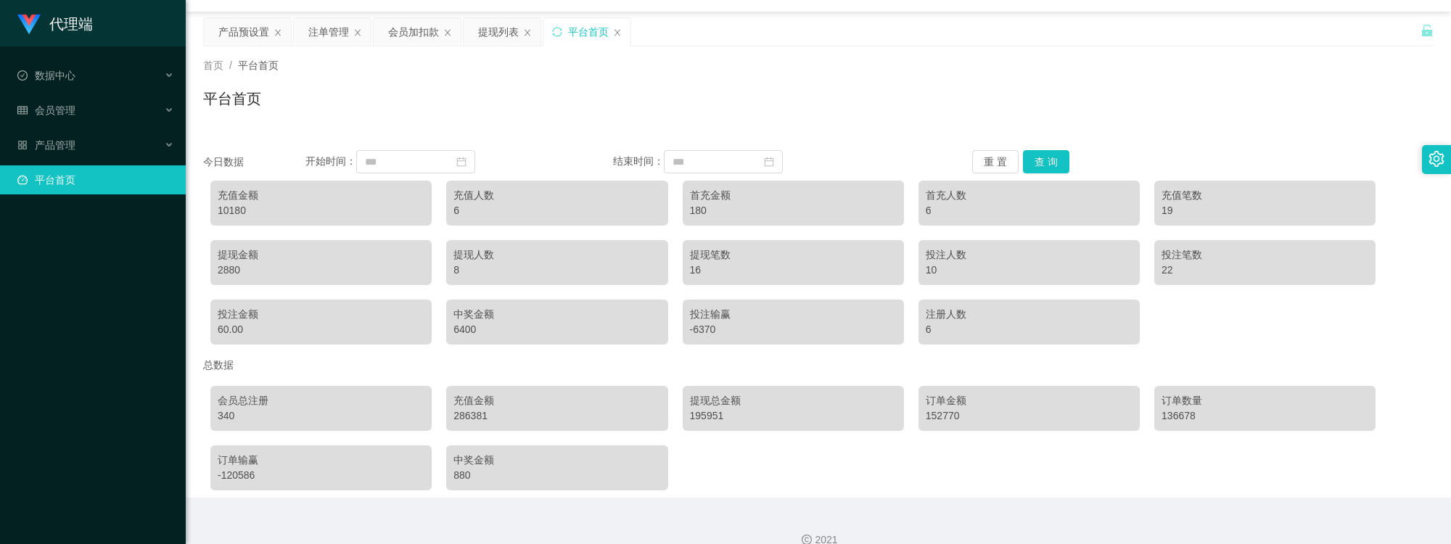
scroll to position [55, 0]
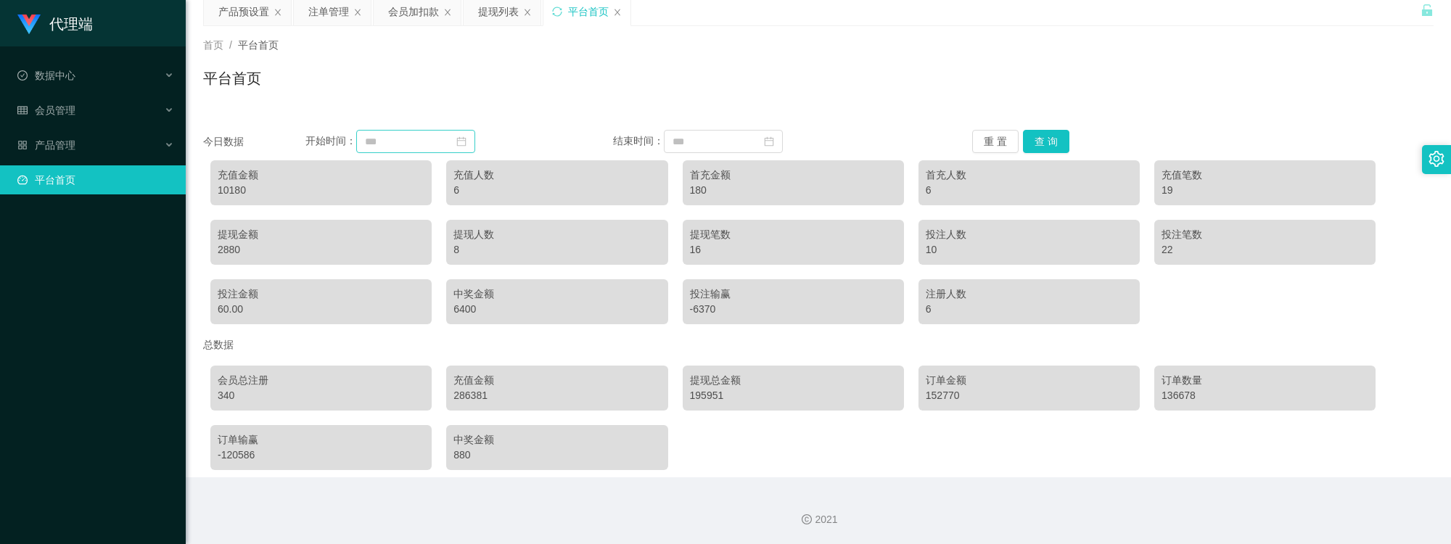
click at [466, 146] on icon "图标： 日历" at bounding box center [461, 141] width 10 height 10
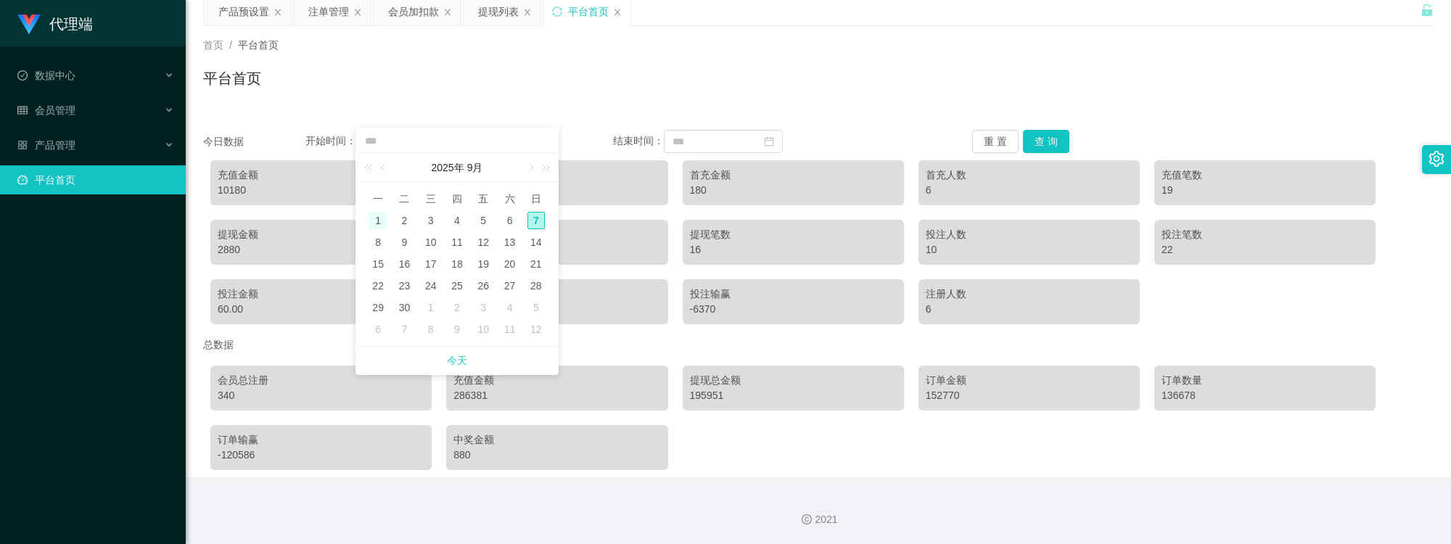
click at [379, 214] on div "1" at bounding box center [377, 220] width 17 height 17
type input "**********"
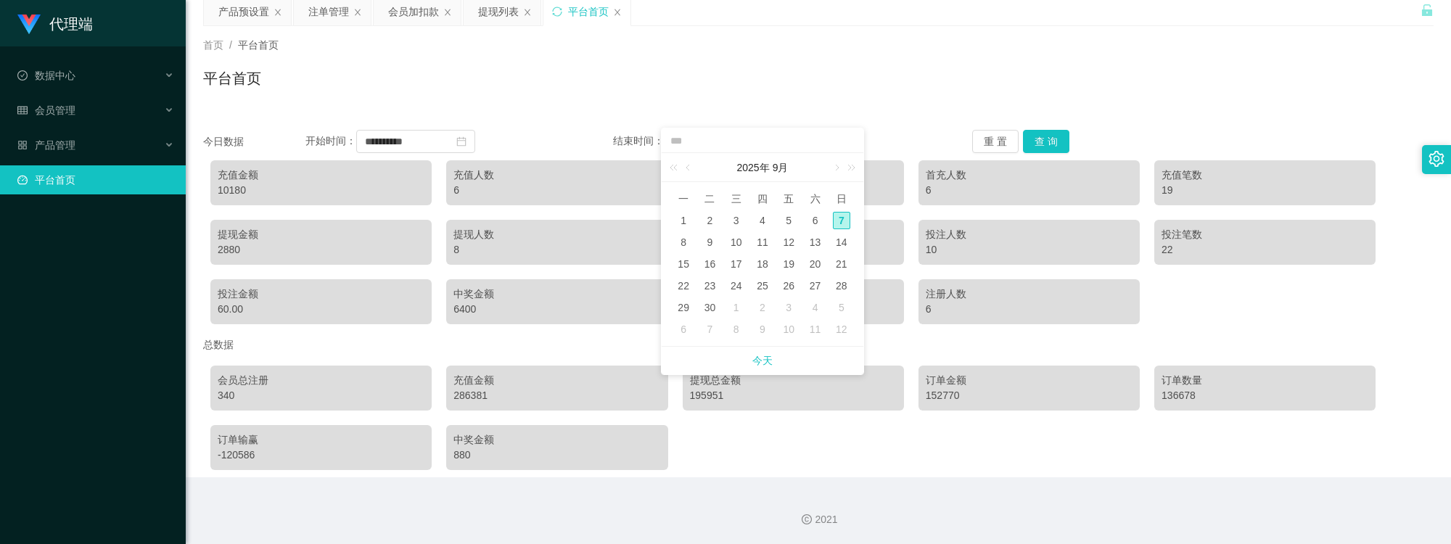
click at [836, 221] on div "7" at bounding box center [841, 220] width 17 height 17
type input "**********"
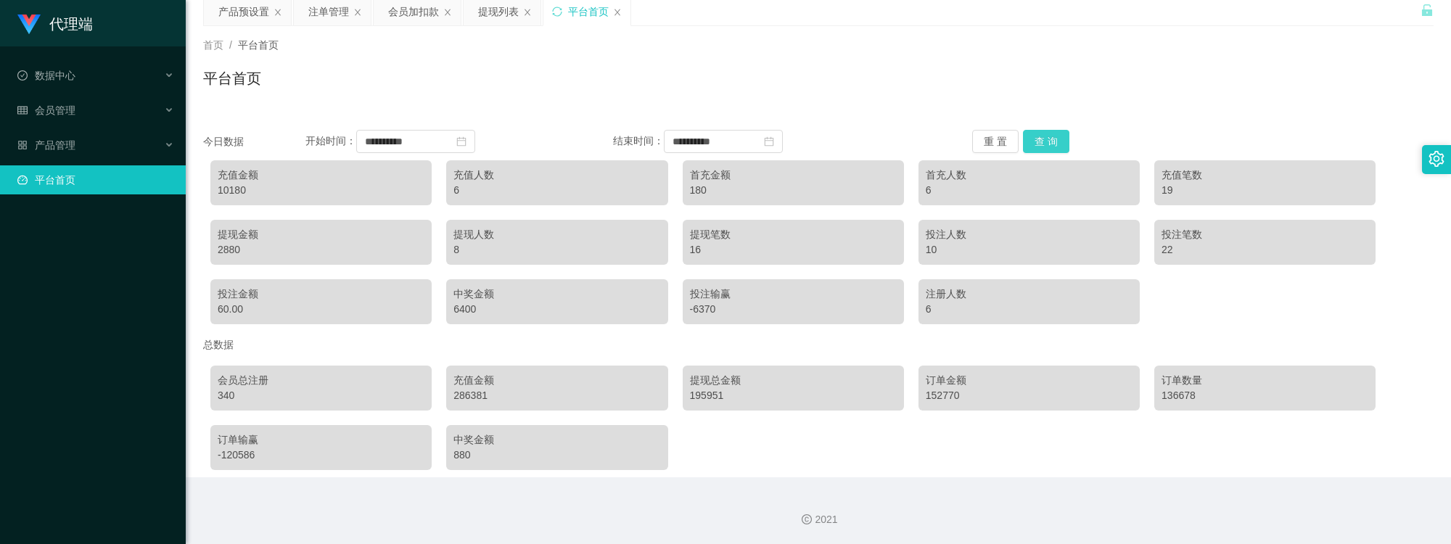
click at [1042, 141] on button "查 询" at bounding box center [1046, 141] width 46 height 23
click at [1049, 139] on button "查 询" at bounding box center [1046, 141] width 46 height 23
click at [1039, 142] on button "查 询" at bounding box center [1046, 141] width 46 height 23
click at [999, 131] on button "重 置" at bounding box center [995, 141] width 46 height 23
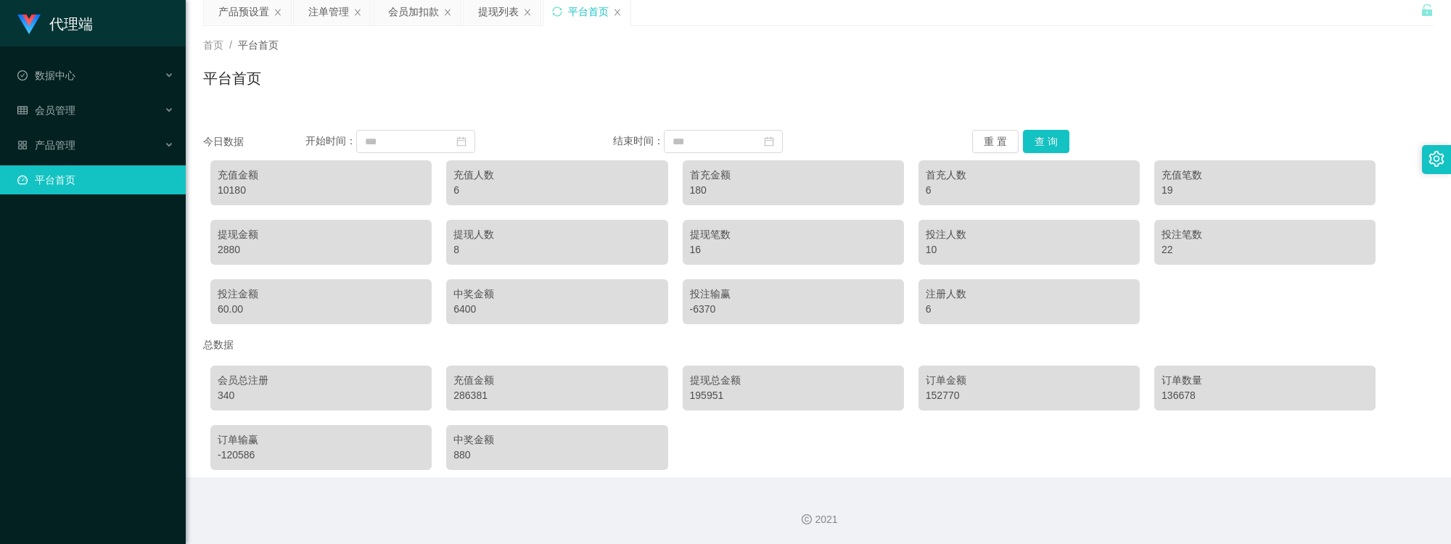
click at [847, 117] on div "今日数据 开始时间： 结束时间： 重 置 查 询 充值金额 10180 充值人数 6 首充金额 180 首充人数 6 充值笔数 19 提现金额 2880 提现…" at bounding box center [818, 294] width 1230 height 365
click at [466, 139] on icon "图标： 日历" at bounding box center [461, 141] width 10 height 10
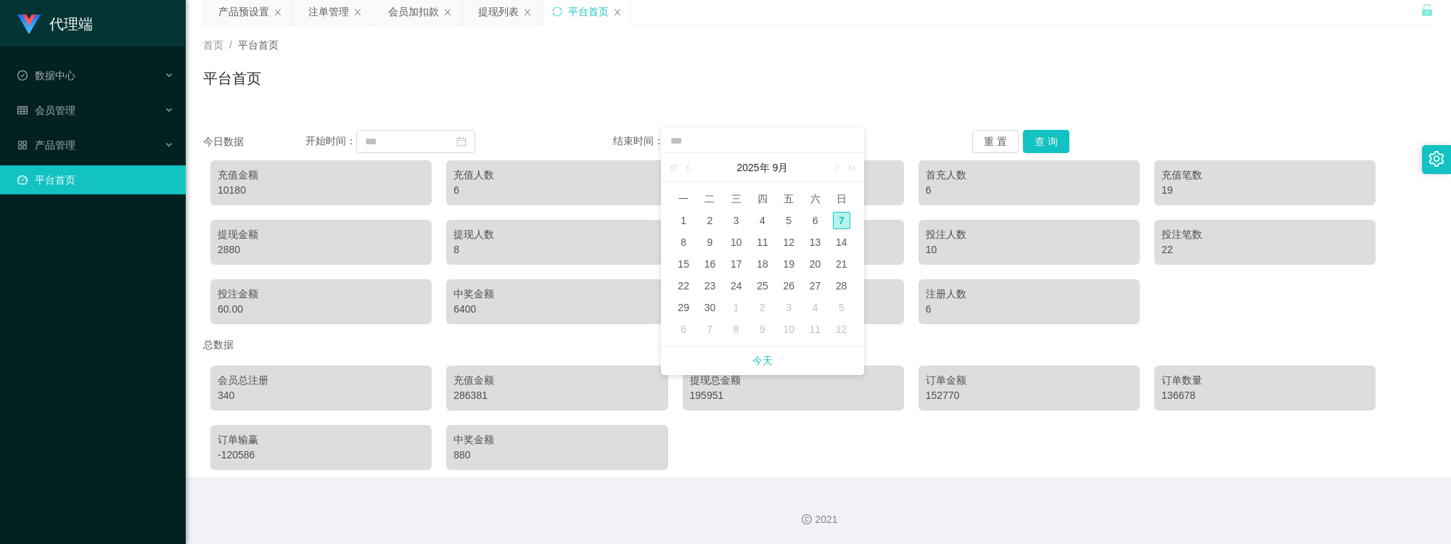
click at [564, 102] on div "首页 / 平台首页 / 平台首页" at bounding box center [818, 69] width 1265 height 86
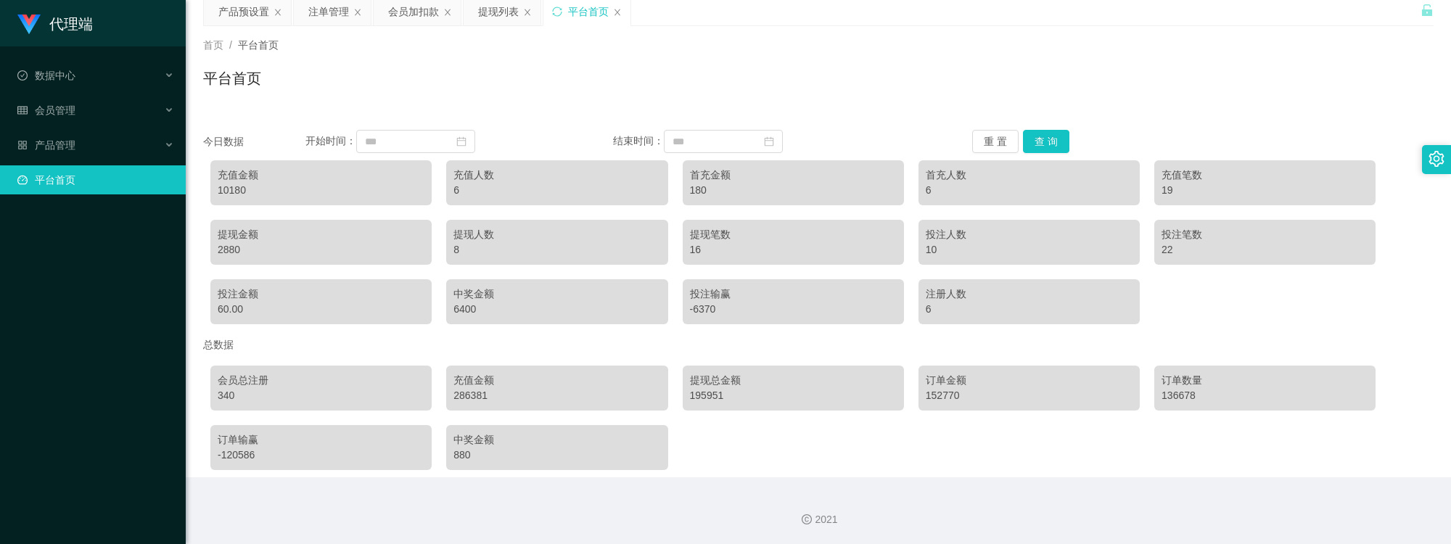
click at [575, 176] on div "充值人数" at bounding box center [556, 175] width 207 height 15
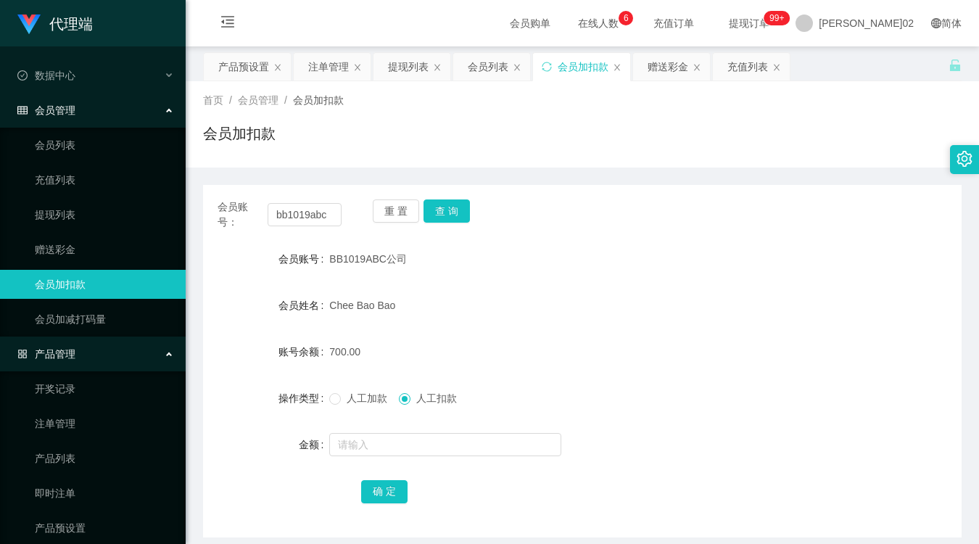
click at [63, 357] on font "产品管理" at bounding box center [55, 354] width 41 height 12
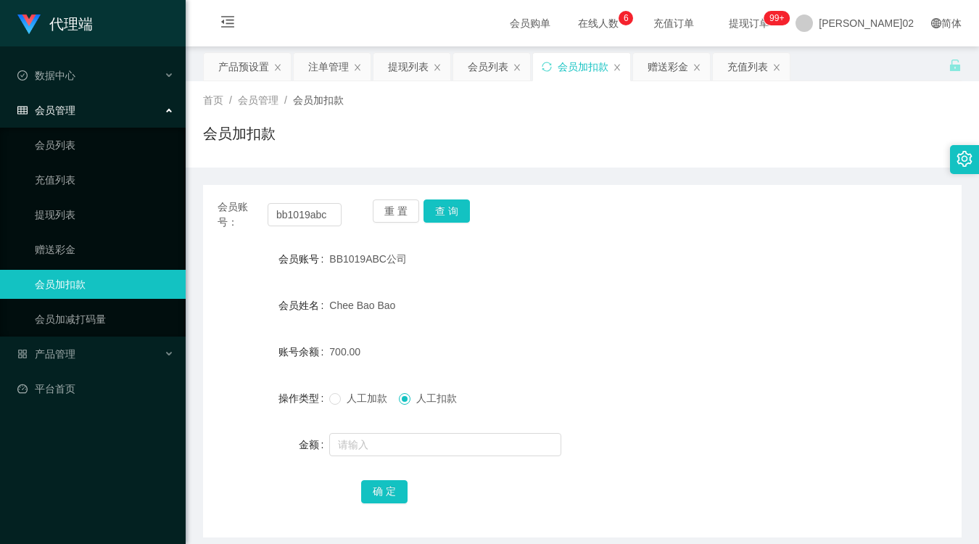
click at [52, 408] on ul "数据中心 会员管理 会员列表 充值列表 提现列表 赠送彩金 会员加扣款 会员加减打码量 产品管理 开奖记录 注单管理 产品列表 即时注单 产品预设置 平台首页" at bounding box center [93, 231] width 186 height 371
click at [58, 390] on link "平台首页" at bounding box center [95, 388] width 157 height 29
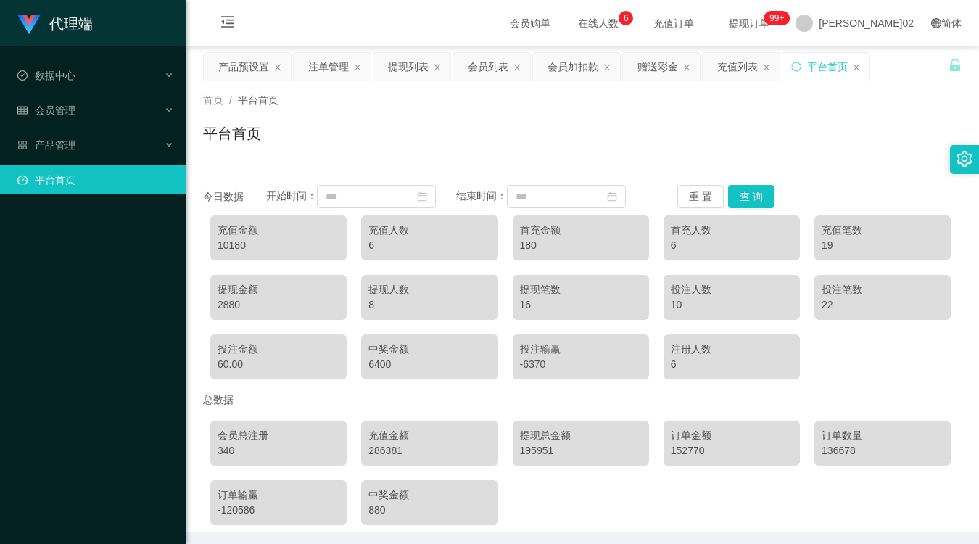
click at [265, 248] on div "10180" at bounding box center [279, 245] width 122 height 15
click at [350, 160] on div "首页 / 平台首页 / 平台首页" at bounding box center [583, 124] width 794 height 86
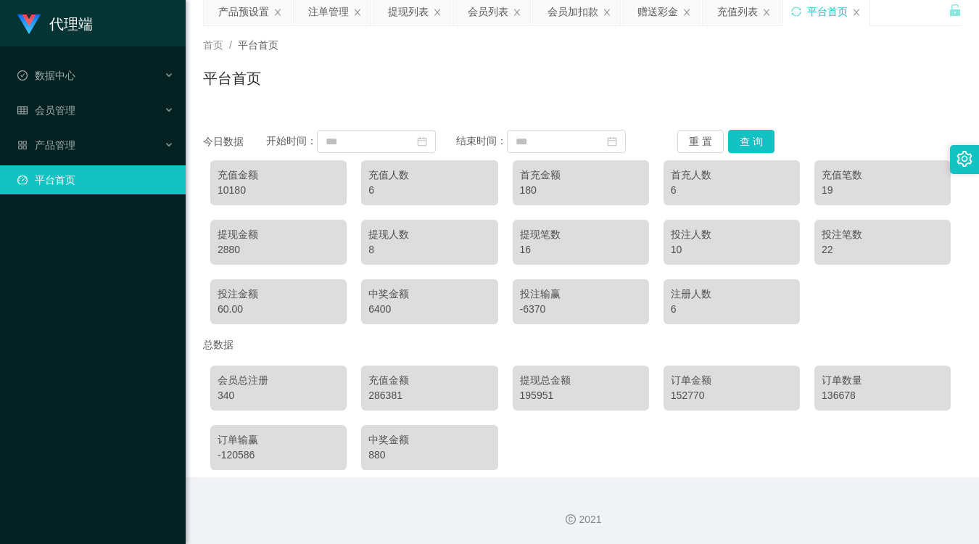
click at [308, 394] on div "340" at bounding box center [279, 395] width 122 height 15
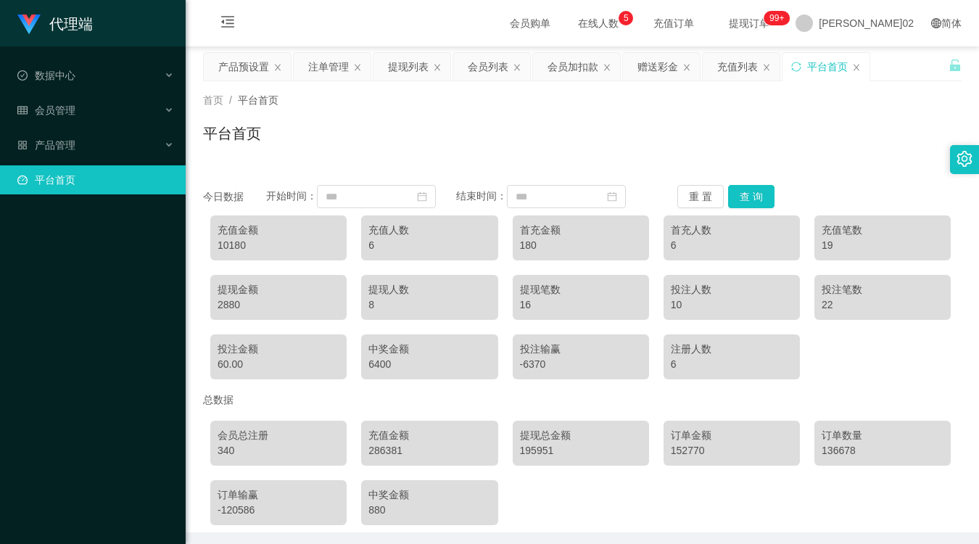
click at [520, 503] on div "会员总注册 340 充值金额 286381 提现总金额 195951 订单金额 152770 订单数量 136678 订单输赢 -120586 中奖金额 880" at bounding box center [582, 472] width 759 height 119
click at [642, 165] on div "首页 / 平台首页 / 平台首页" at bounding box center [583, 124] width 794 height 86
